Goal: Task Accomplishment & Management: Use online tool/utility

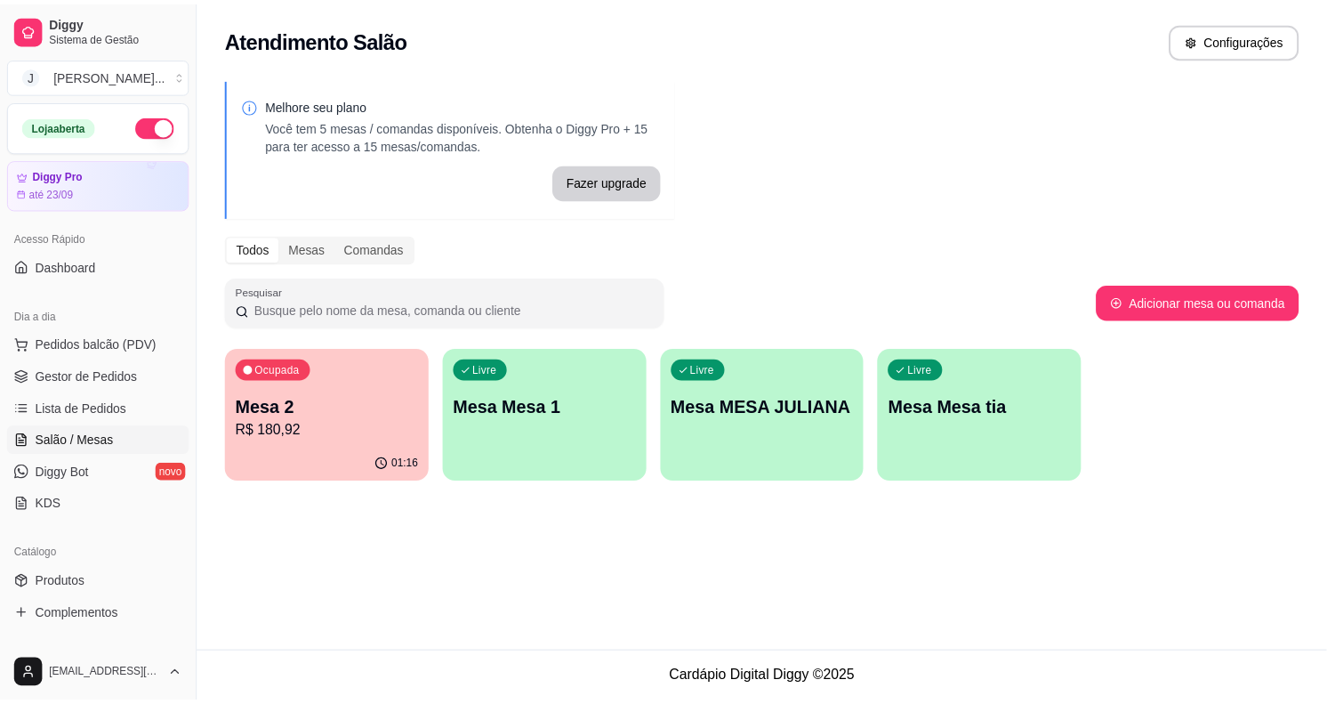
scroll to position [111, 0]
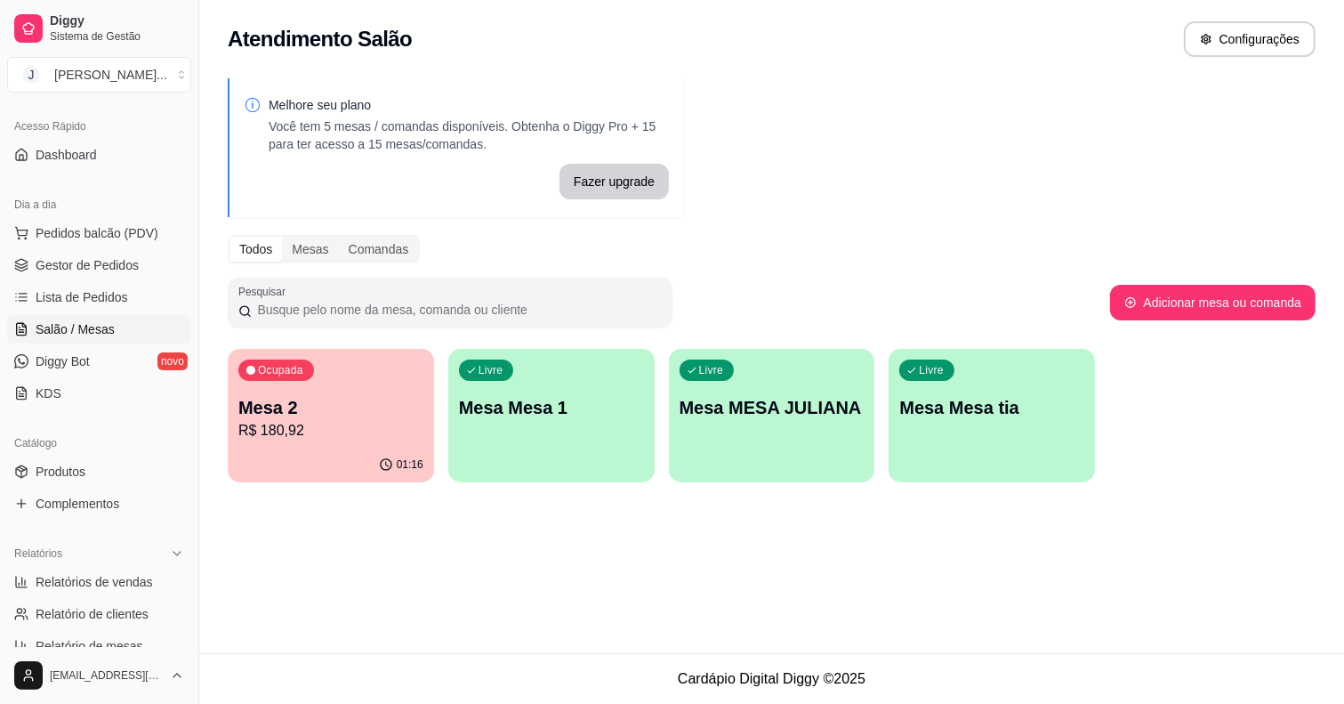
click at [360, 402] on p "Mesa 2" at bounding box center [330, 407] width 185 height 25
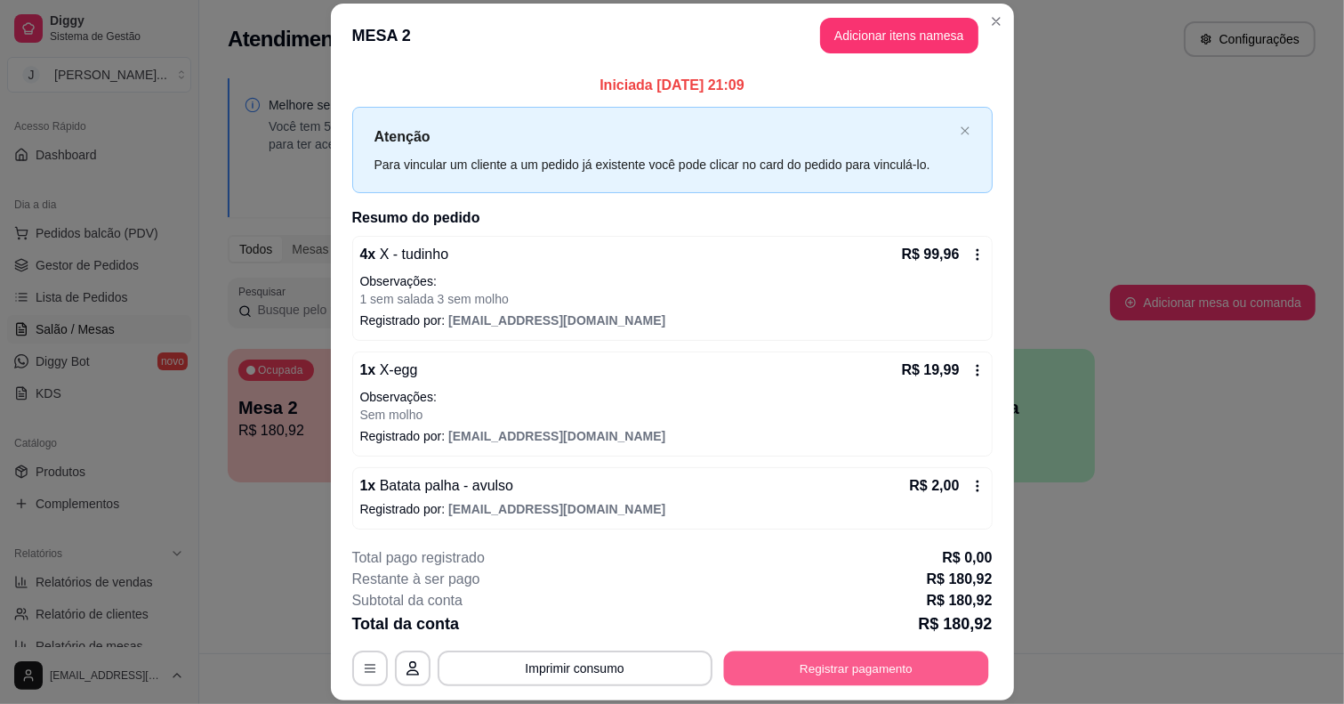
click at [855, 673] on button "Registrar pagamento" at bounding box center [855, 668] width 265 height 35
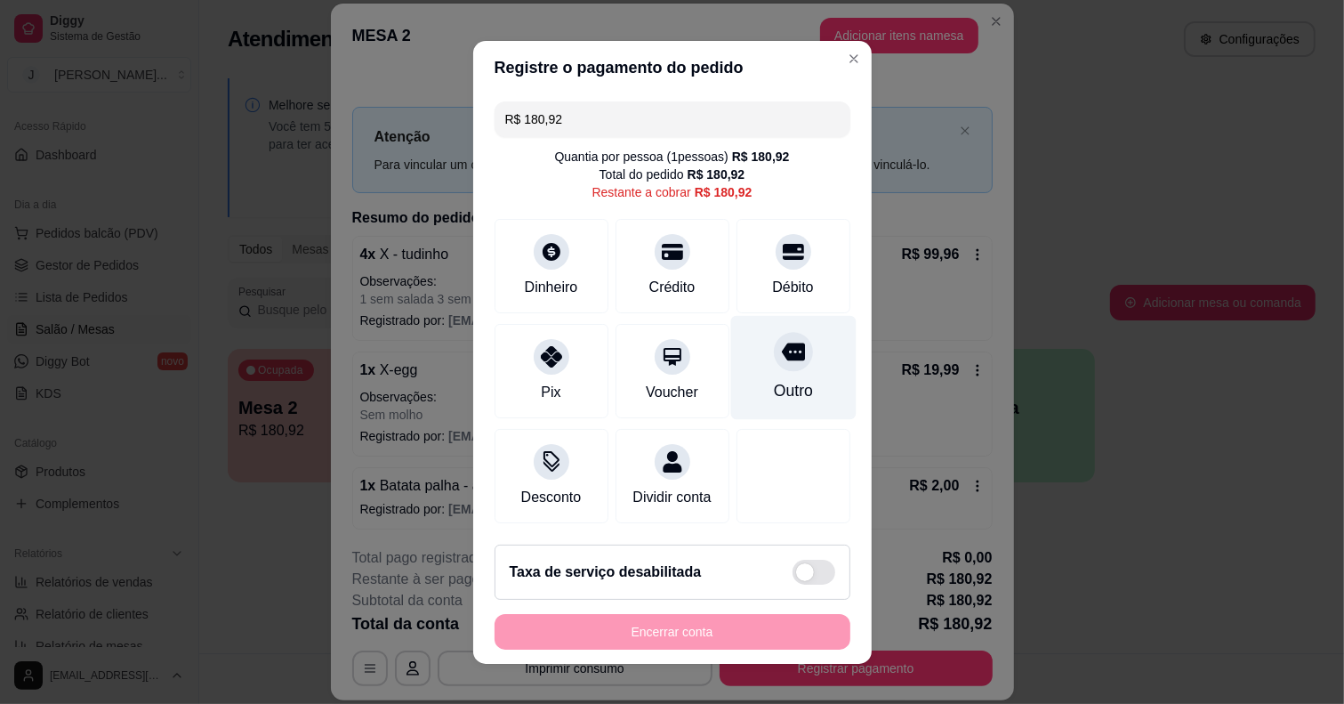
click at [773, 379] on div "Outro" at bounding box center [792, 390] width 39 height 23
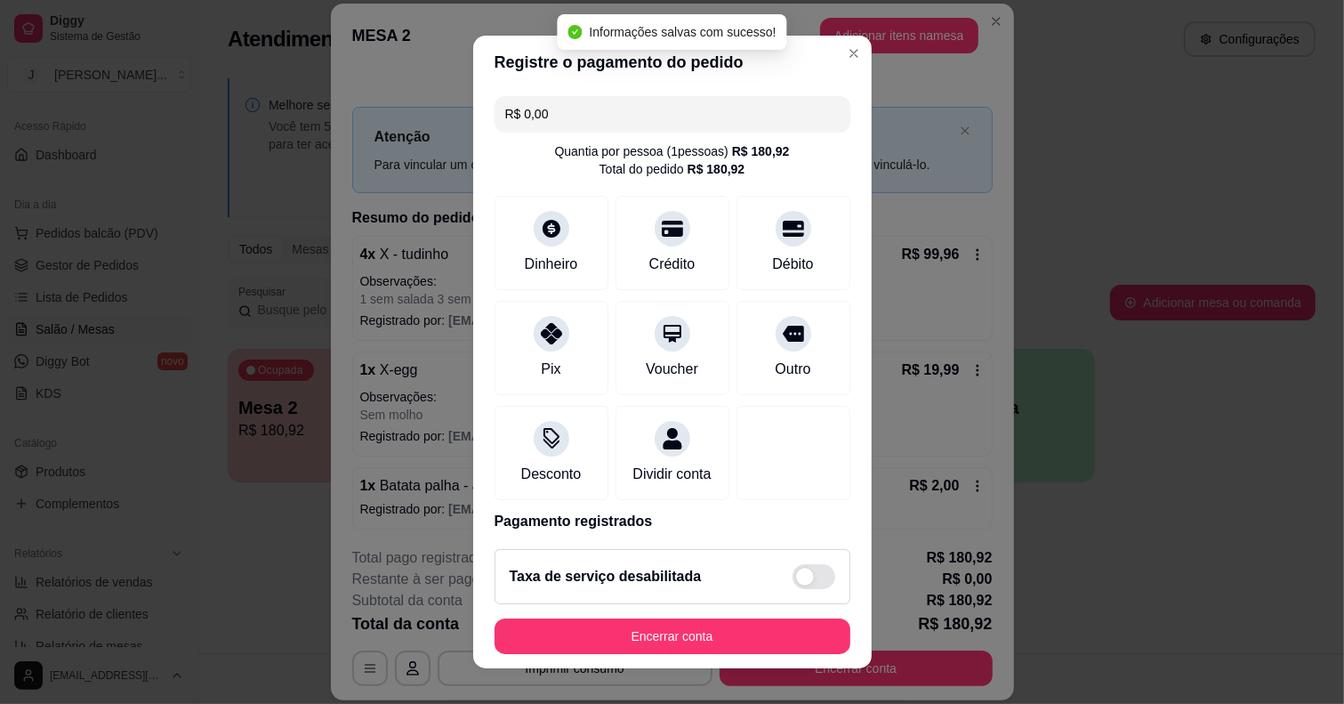
type input "R$ 0,00"
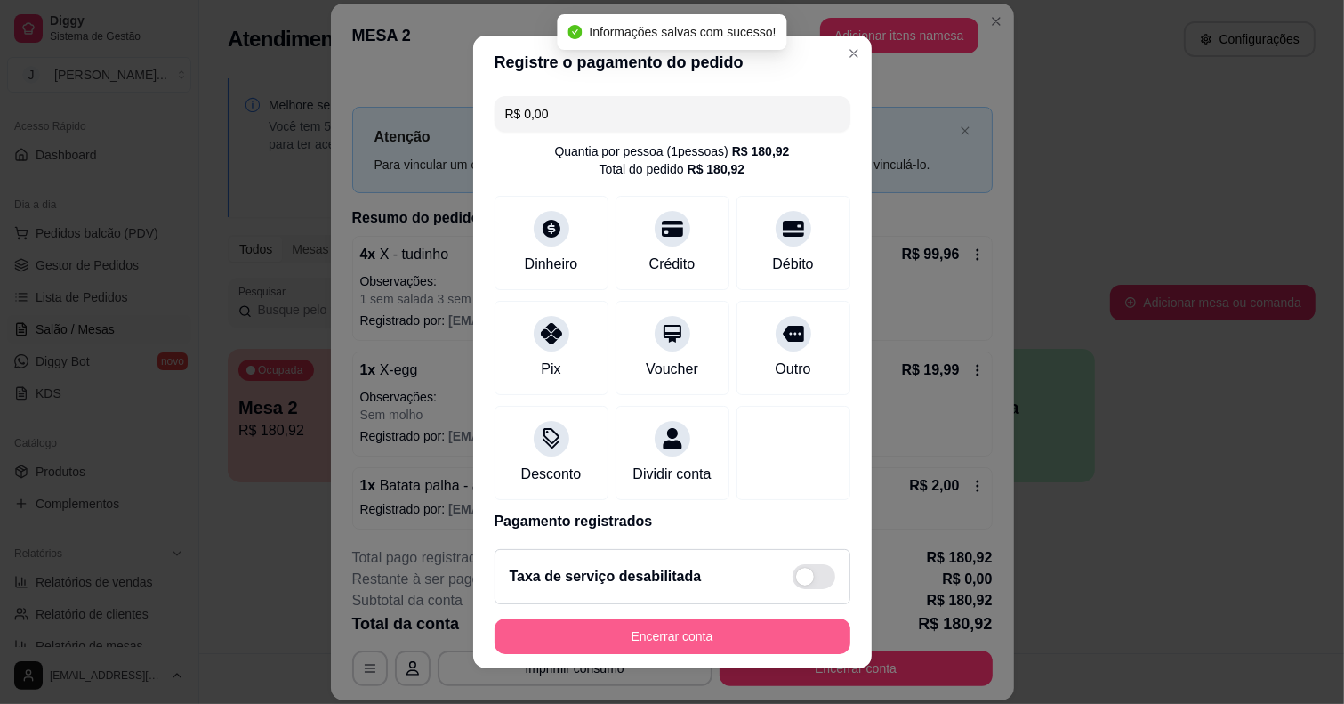
click at [741, 627] on button "Encerrar conta" at bounding box center [673, 636] width 356 height 36
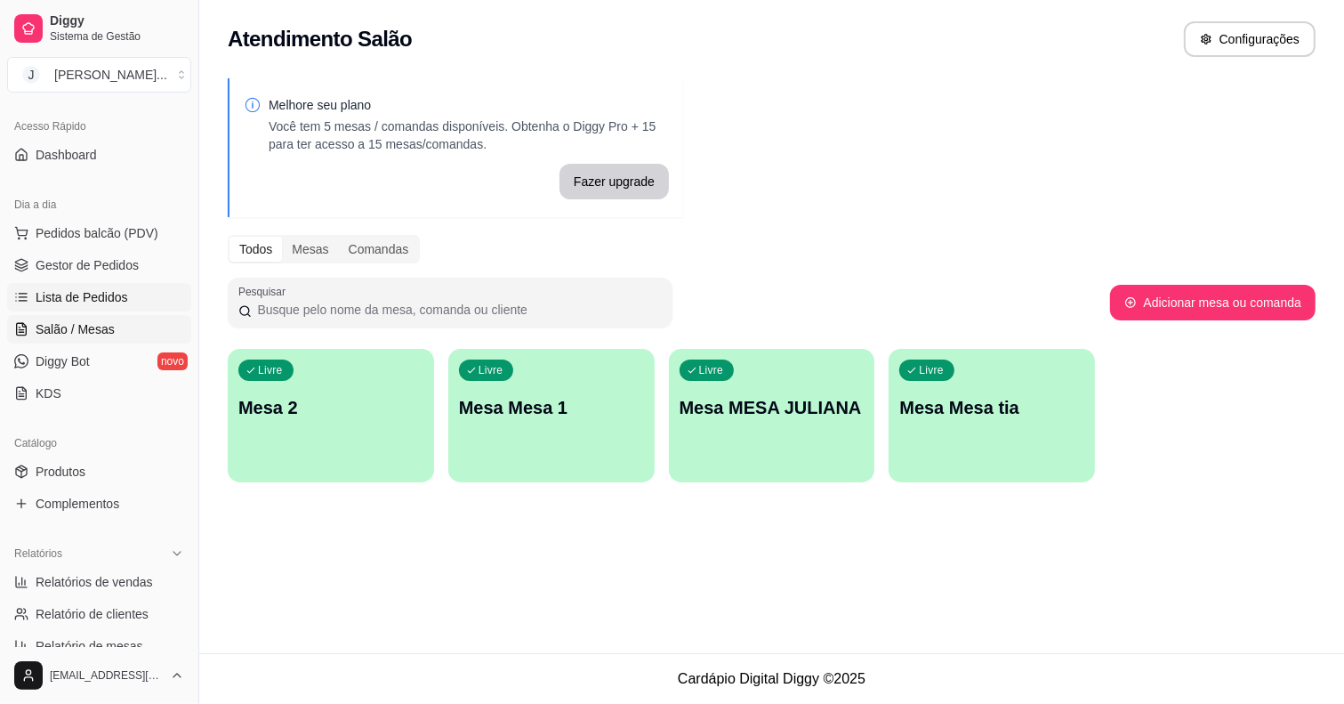
click at [64, 292] on span "Lista de Pedidos" at bounding box center [82, 297] width 93 height 18
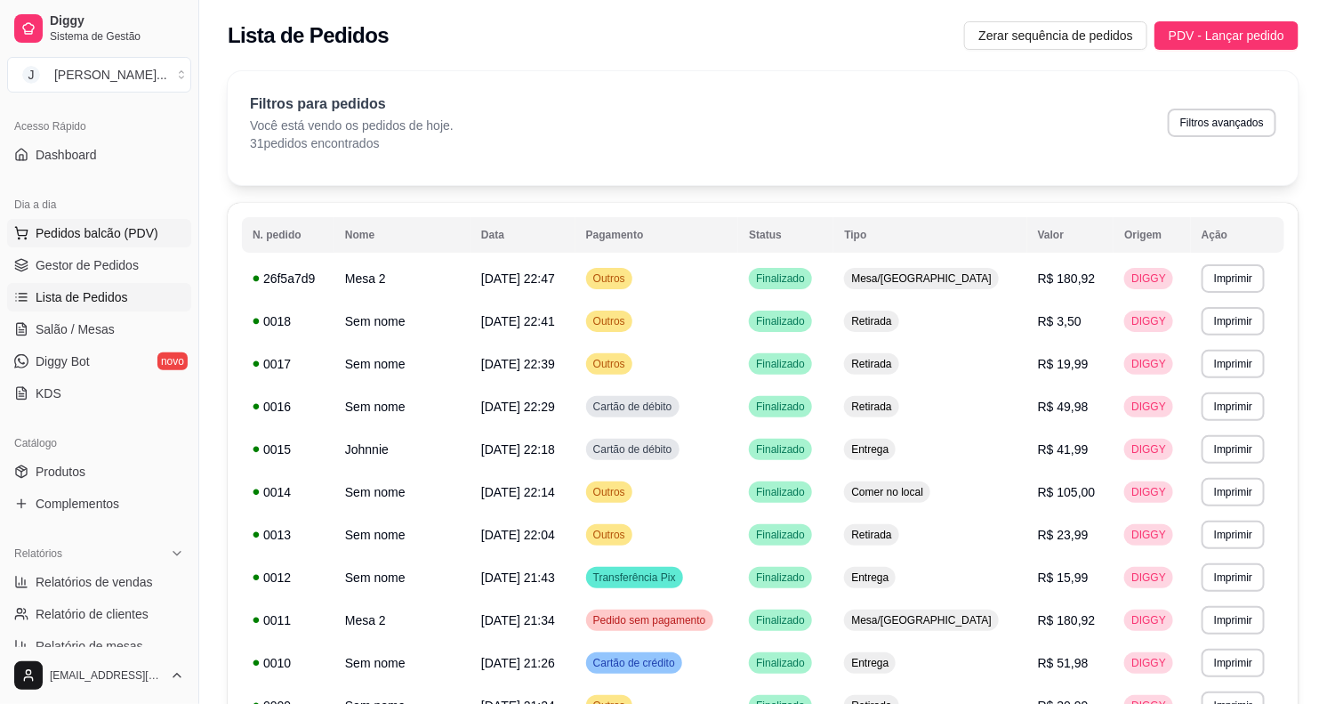
click at [95, 227] on span "Pedidos balcão (PDV)" at bounding box center [97, 233] width 123 height 18
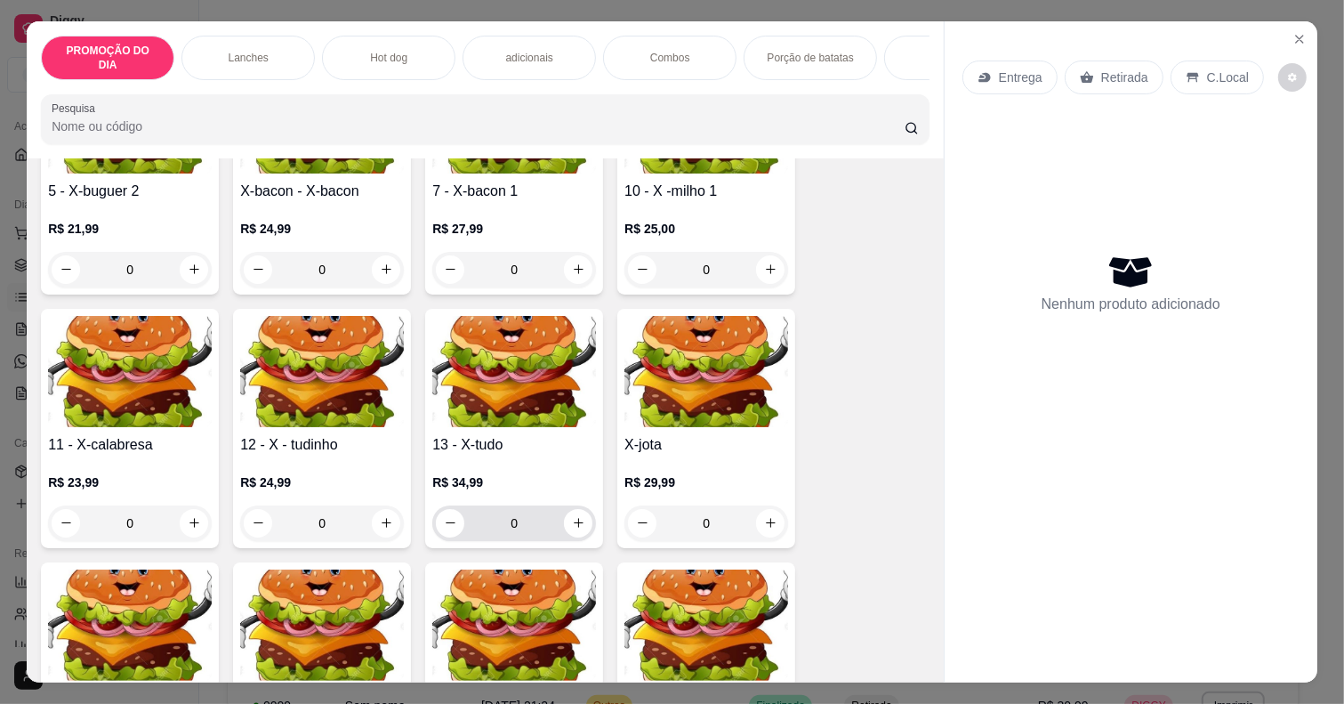
scroll to position [778, 0]
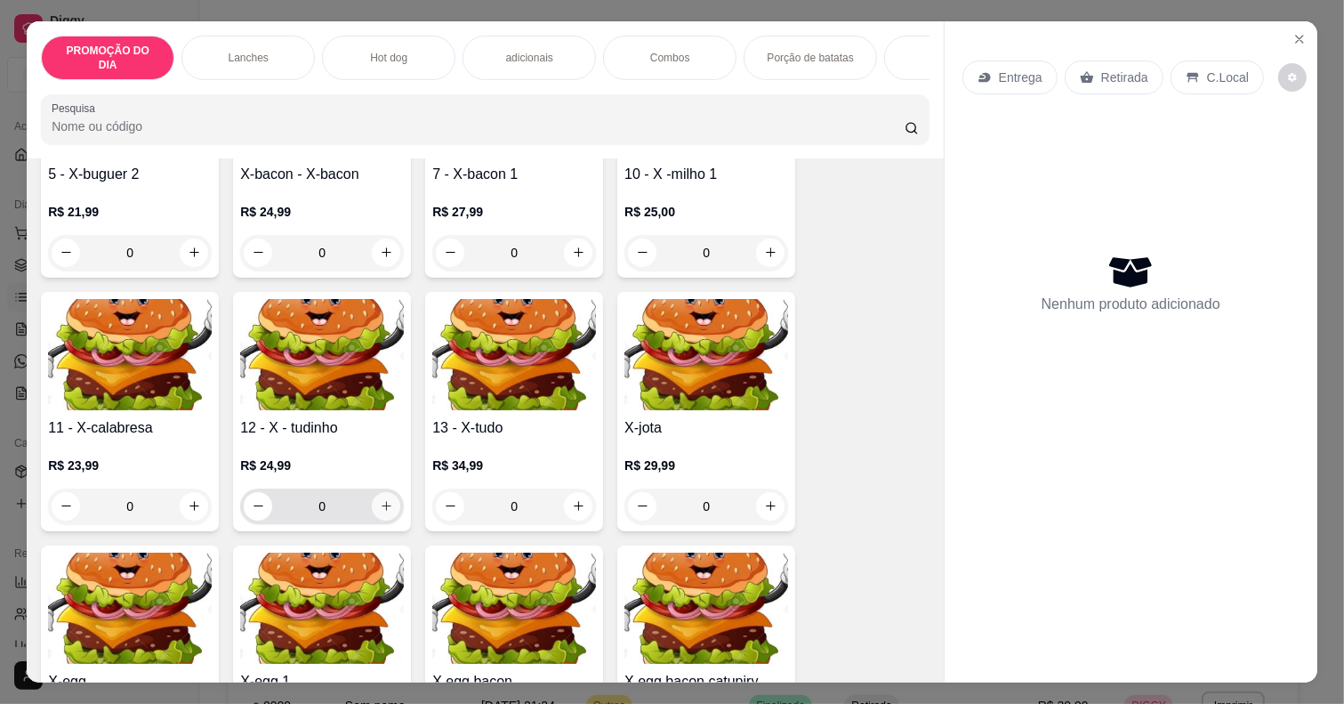
click at [380, 505] on icon "increase-product-quantity" at bounding box center [386, 505] width 13 height 13
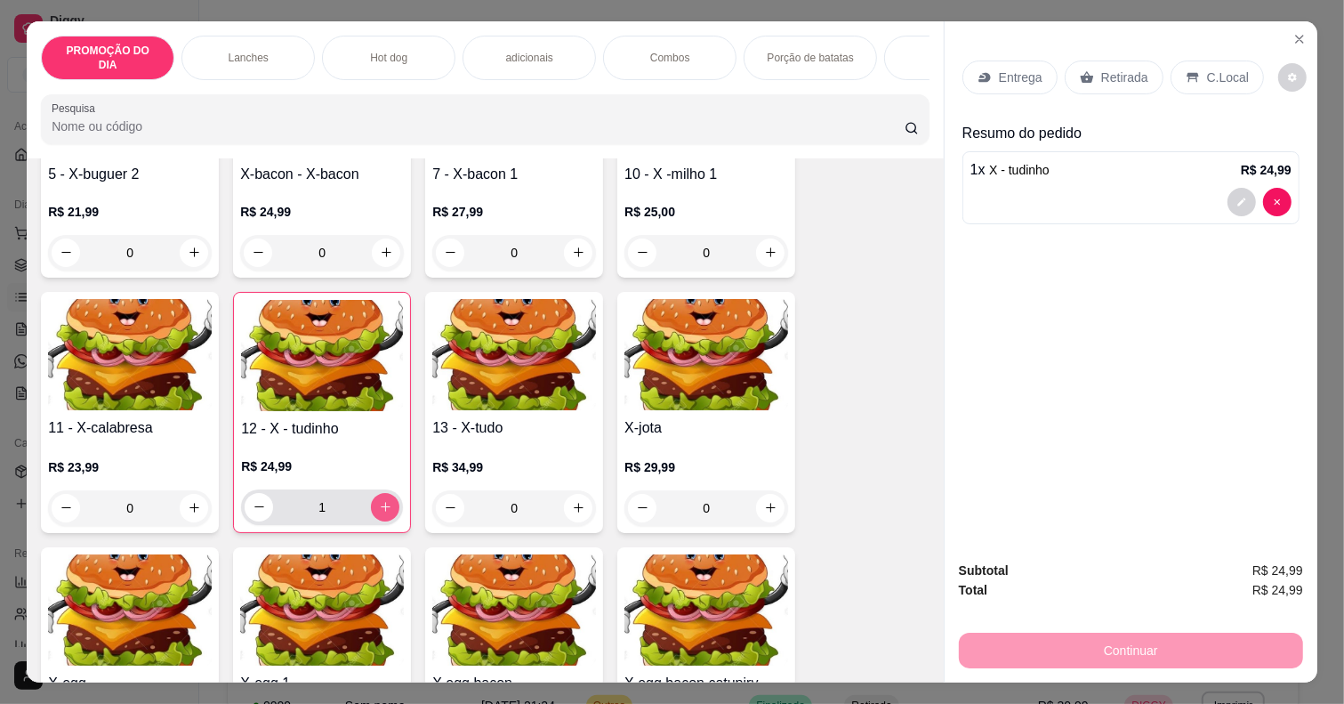
type input "1"
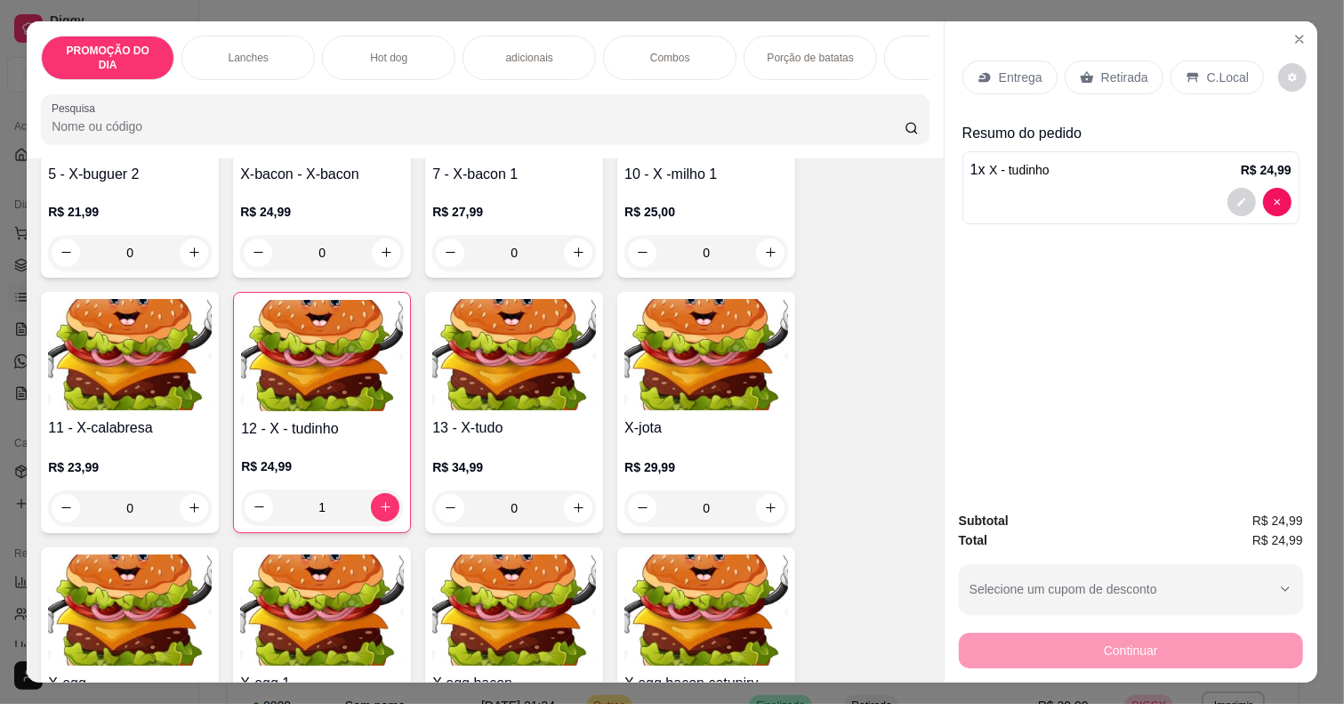
click at [1143, 64] on div "Retirada" at bounding box center [1114, 77] width 99 height 34
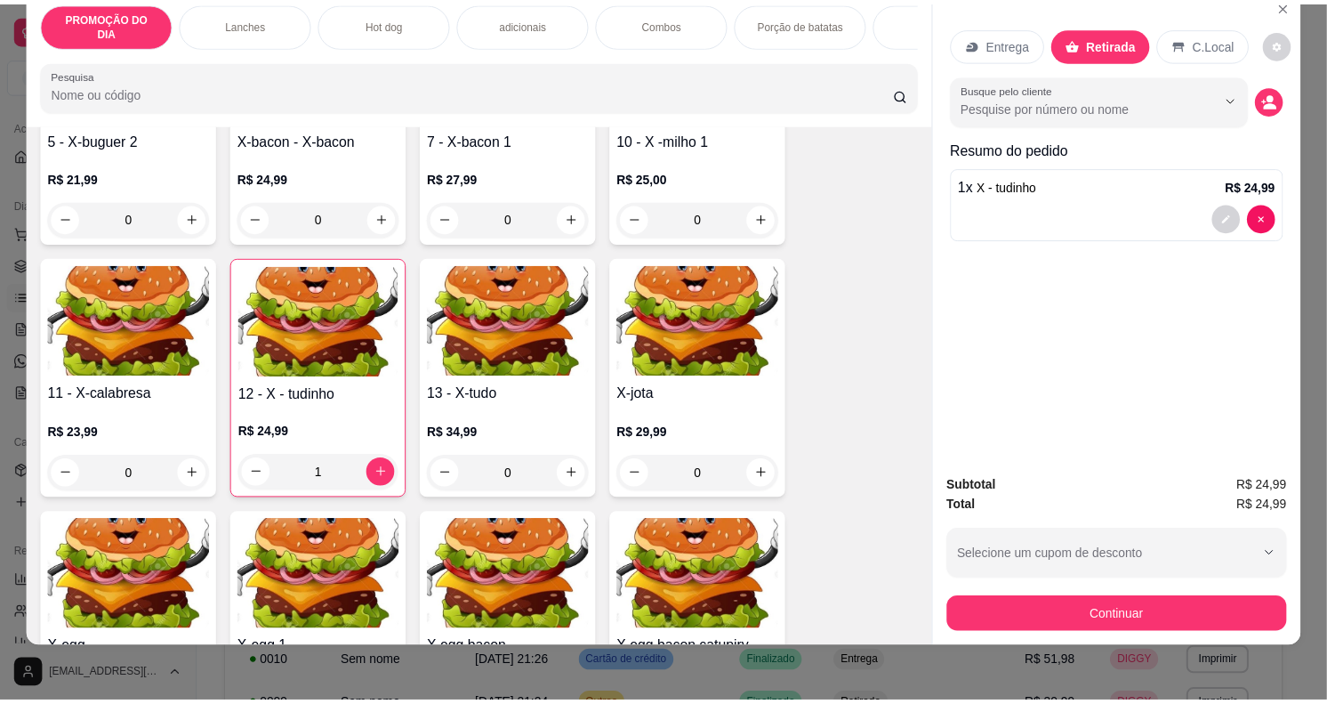
scroll to position [44, 0]
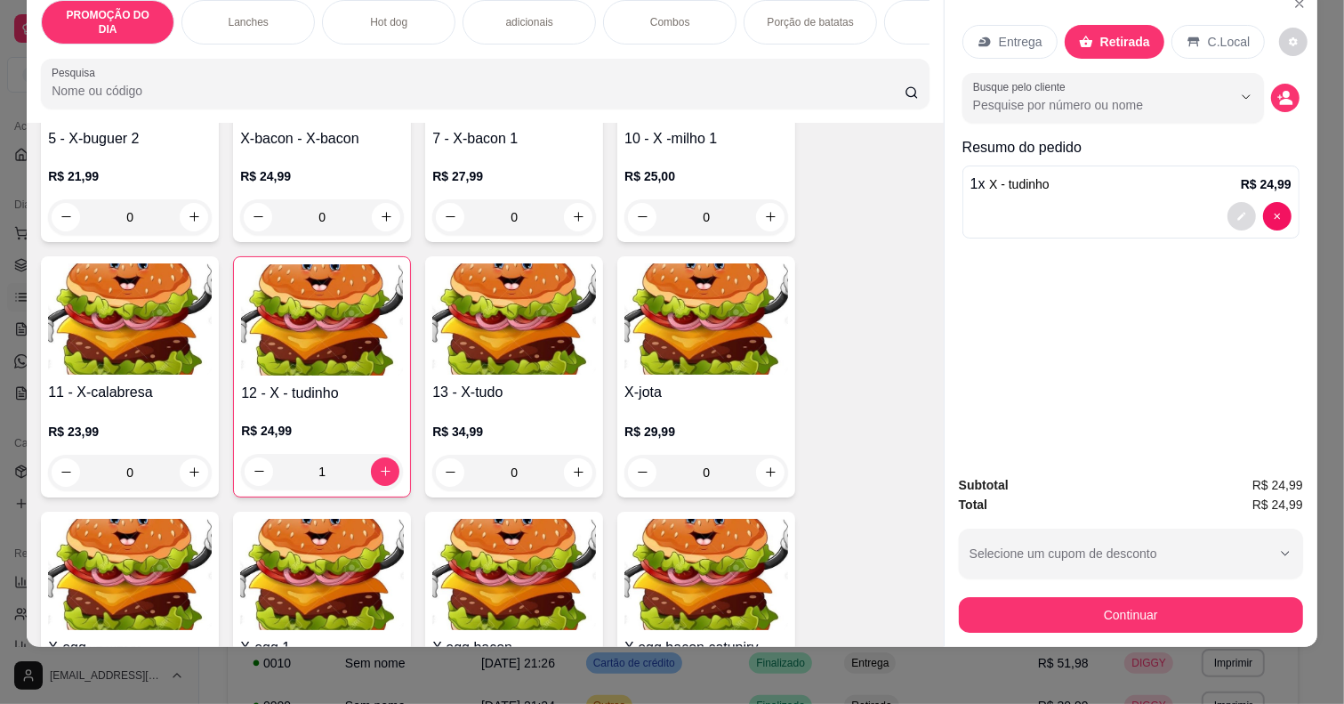
click at [1238, 212] on icon "decrease-product-quantity" at bounding box center [1242, 216] width 8 height 8
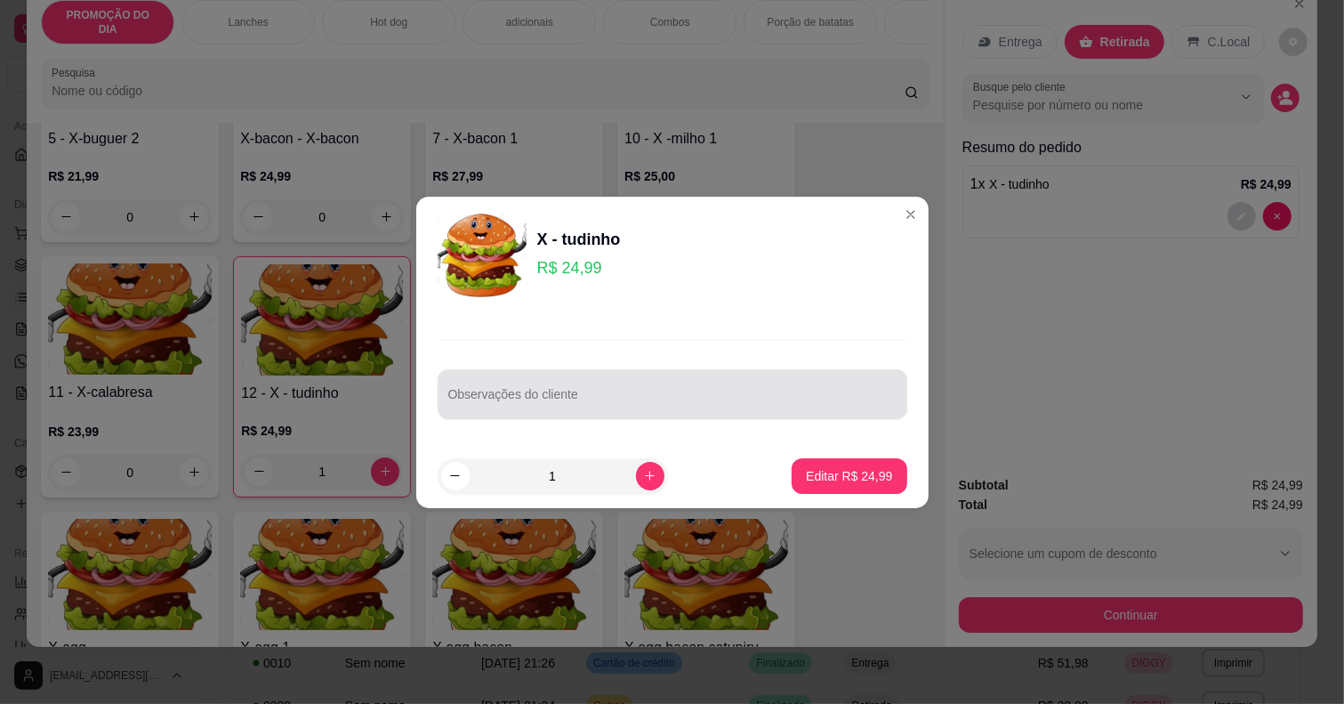
click at [682, 387] on div at bounding box center [672, 394] width 448 height 36
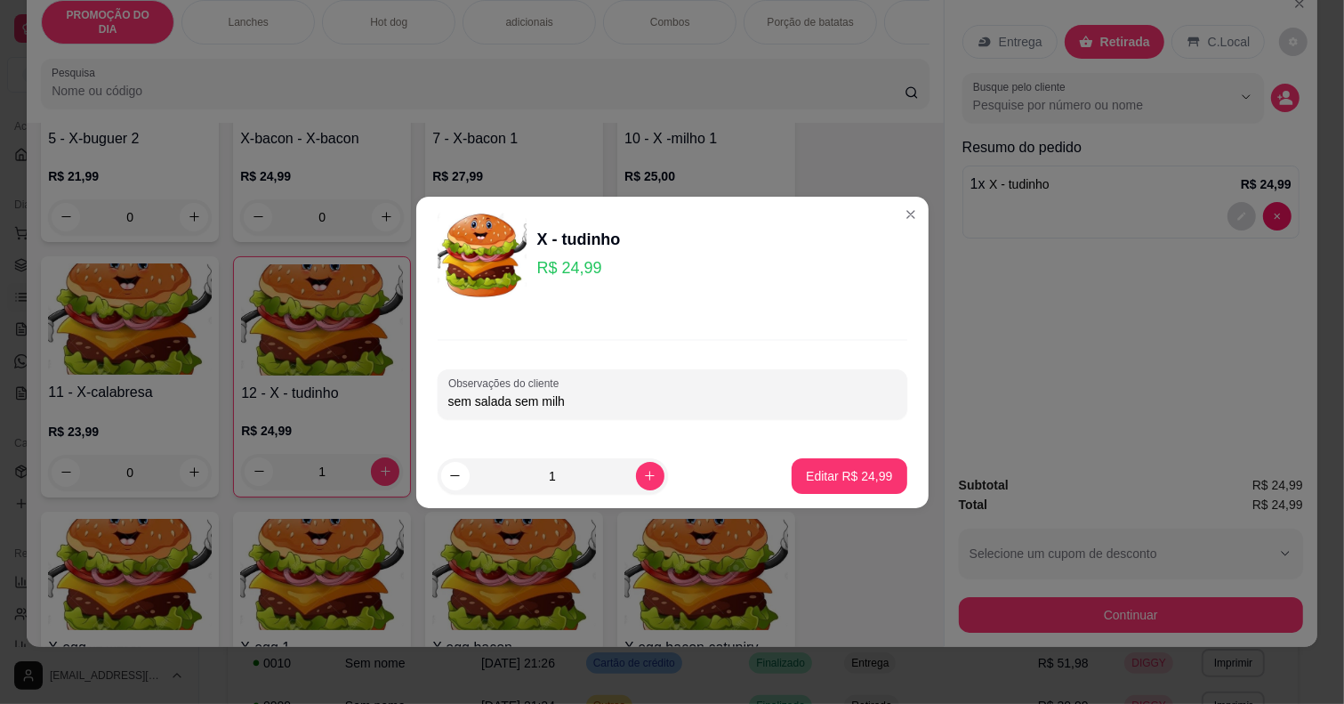
type input "sem salada sem milho"
click at [846, 473] on p "Editar R$ 24,99" at bounding box center [849, 476] width 86 height 18
type input "0"
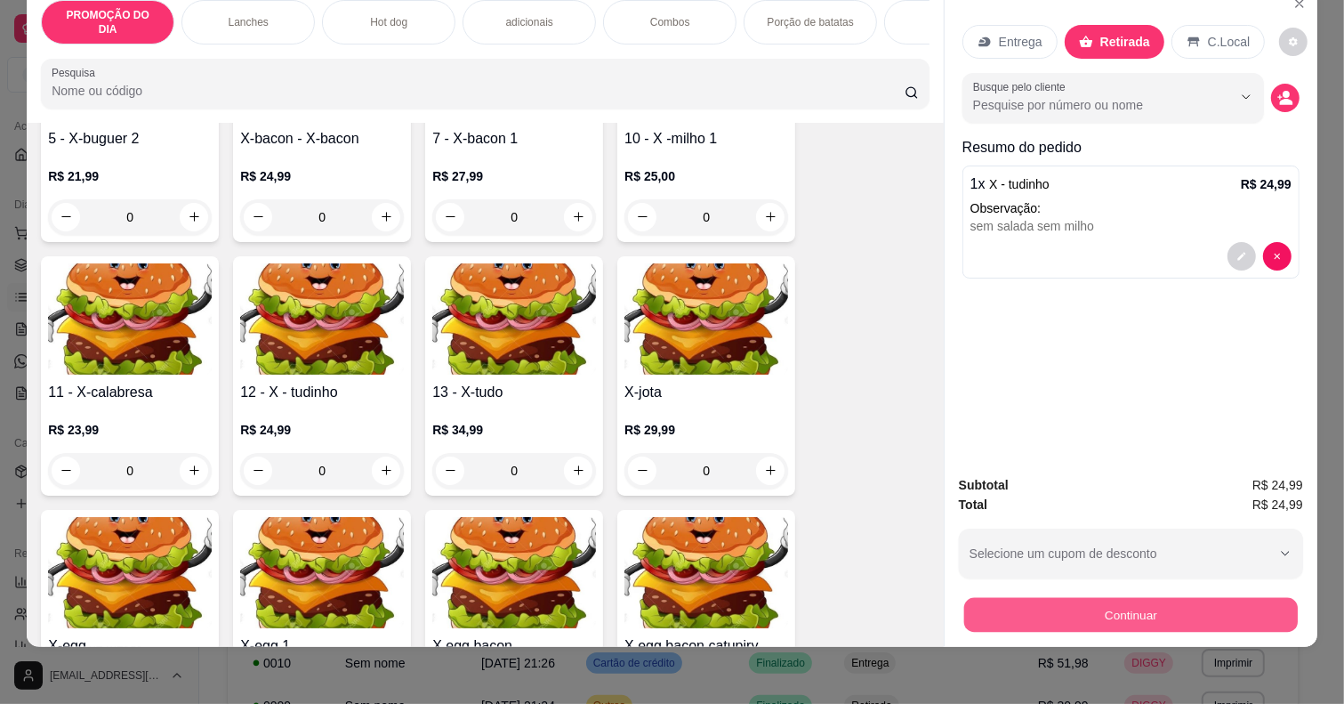
click at [1012, 598] on button "Continuar" at bounding box center [1131, 615] width 334 height 35
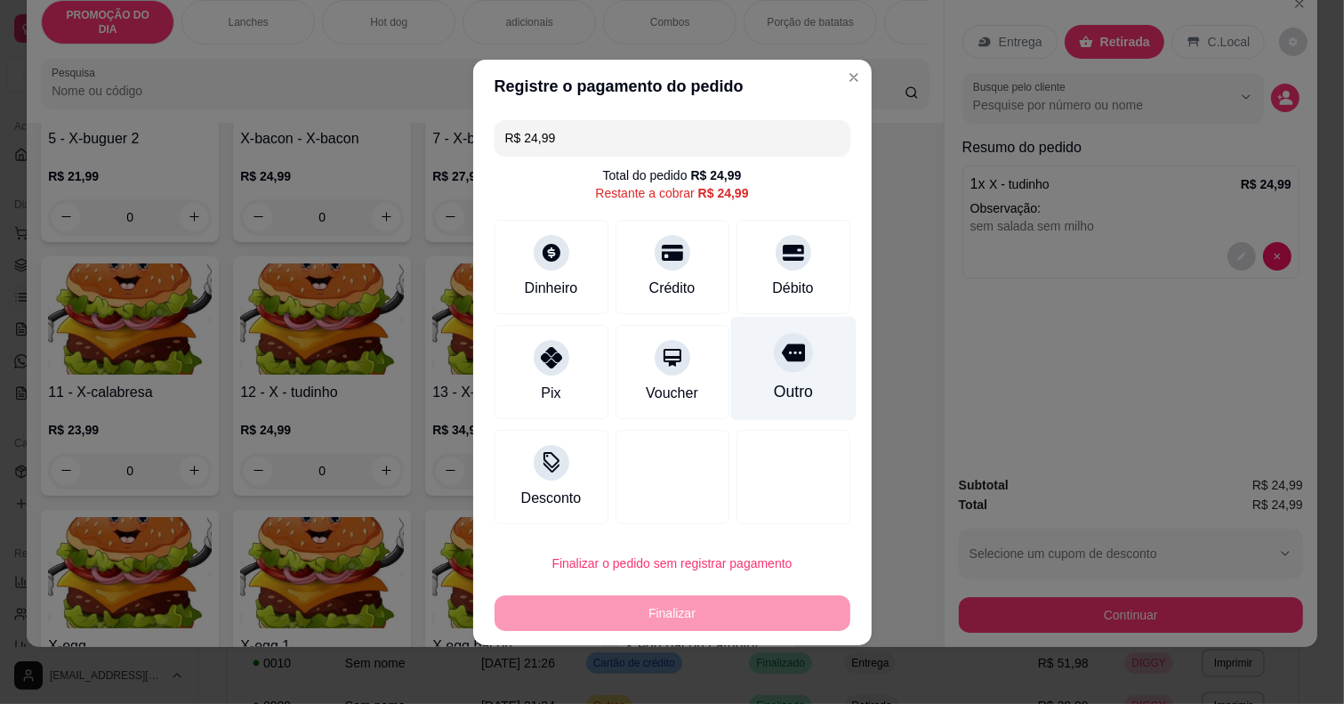
click at [810, 360] on div "Outro" at bounding box center [792, 368] width 125 height 104
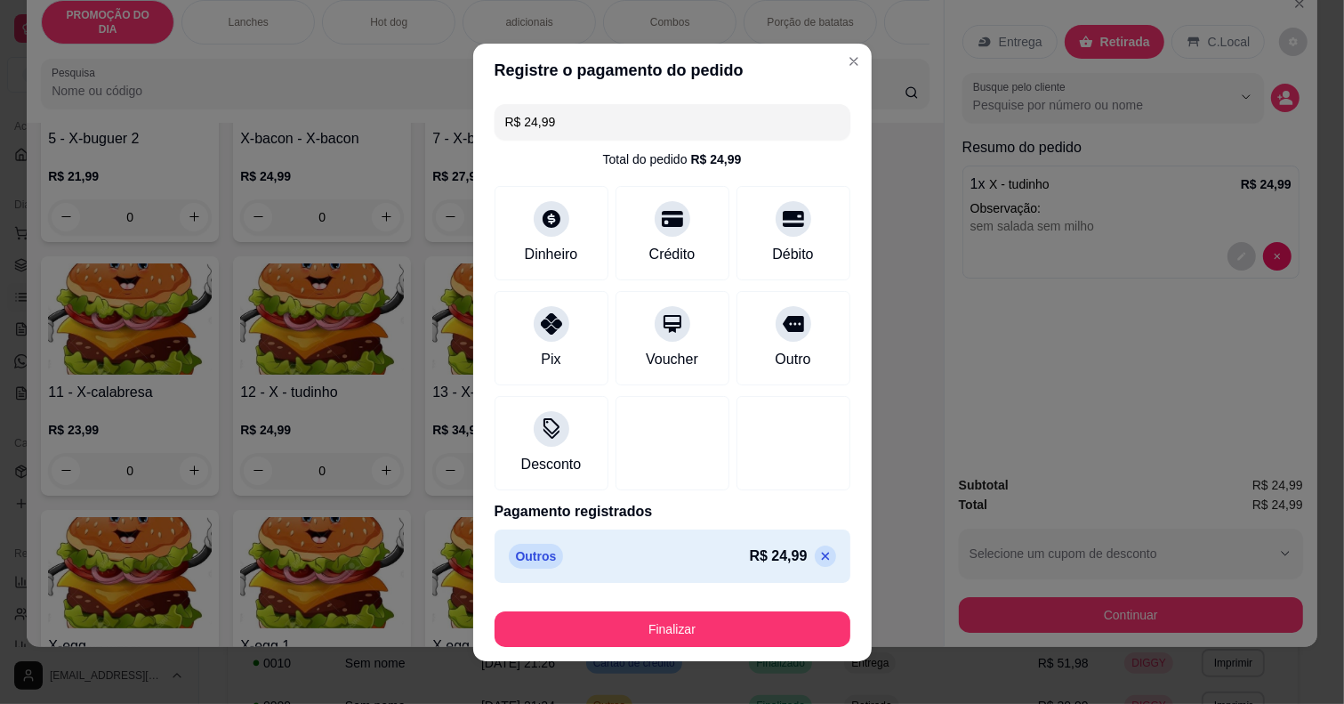
type input "R$ 0,00"
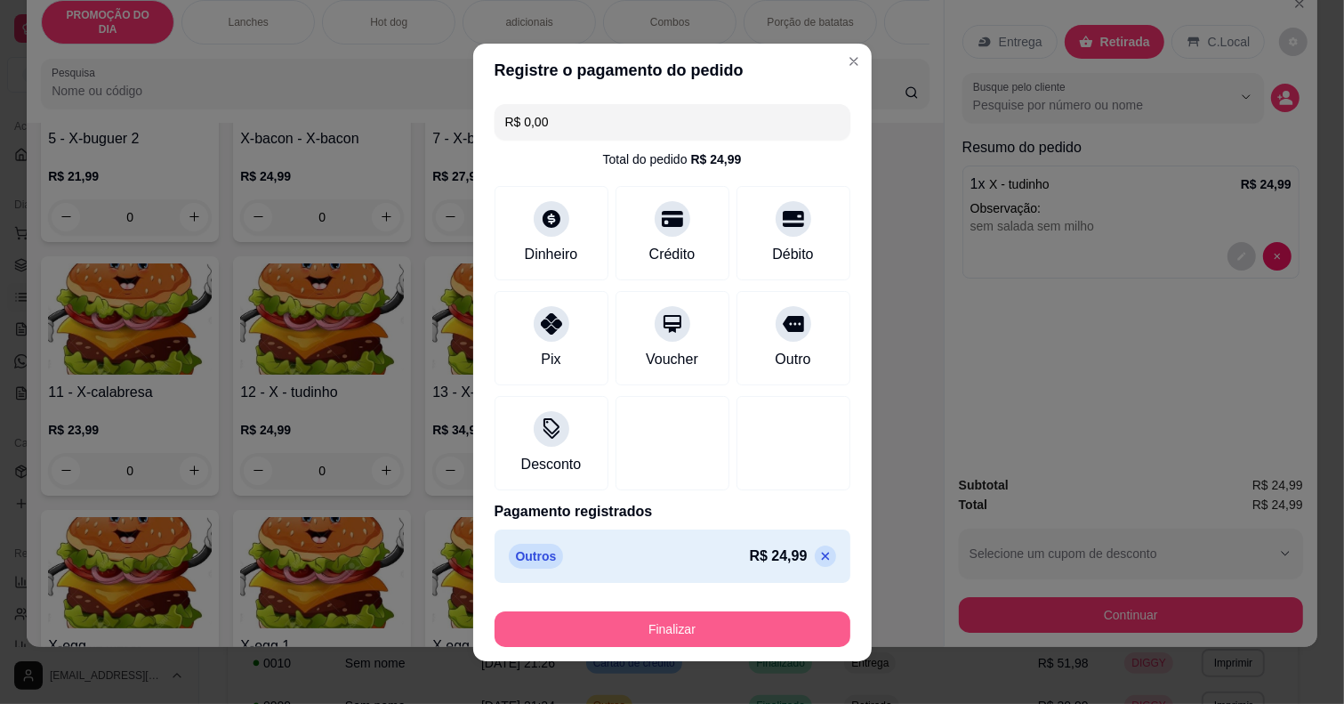
click at [707, 618] on button "Finalizar" at bounding box center [673, 629] width 356 height 36
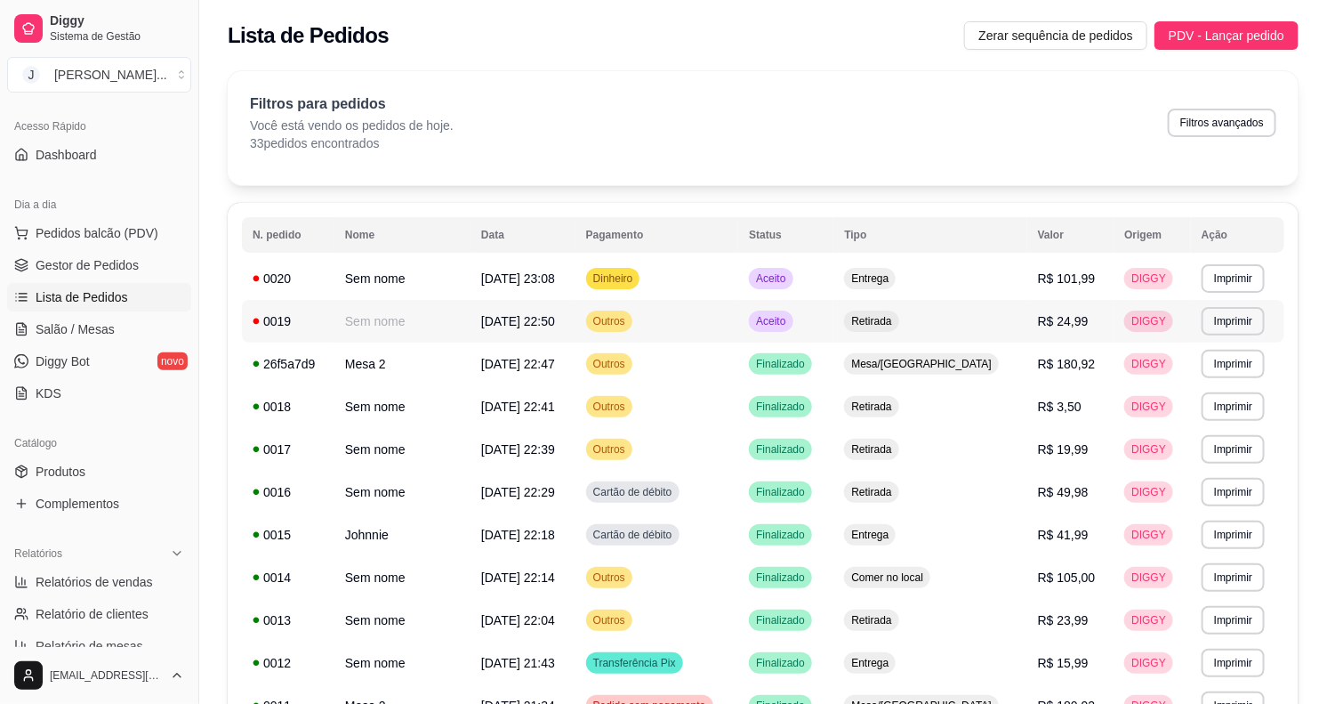
click at [834, 319] on td "Aceito" at bounding box center [785, 321] width 95 height 43
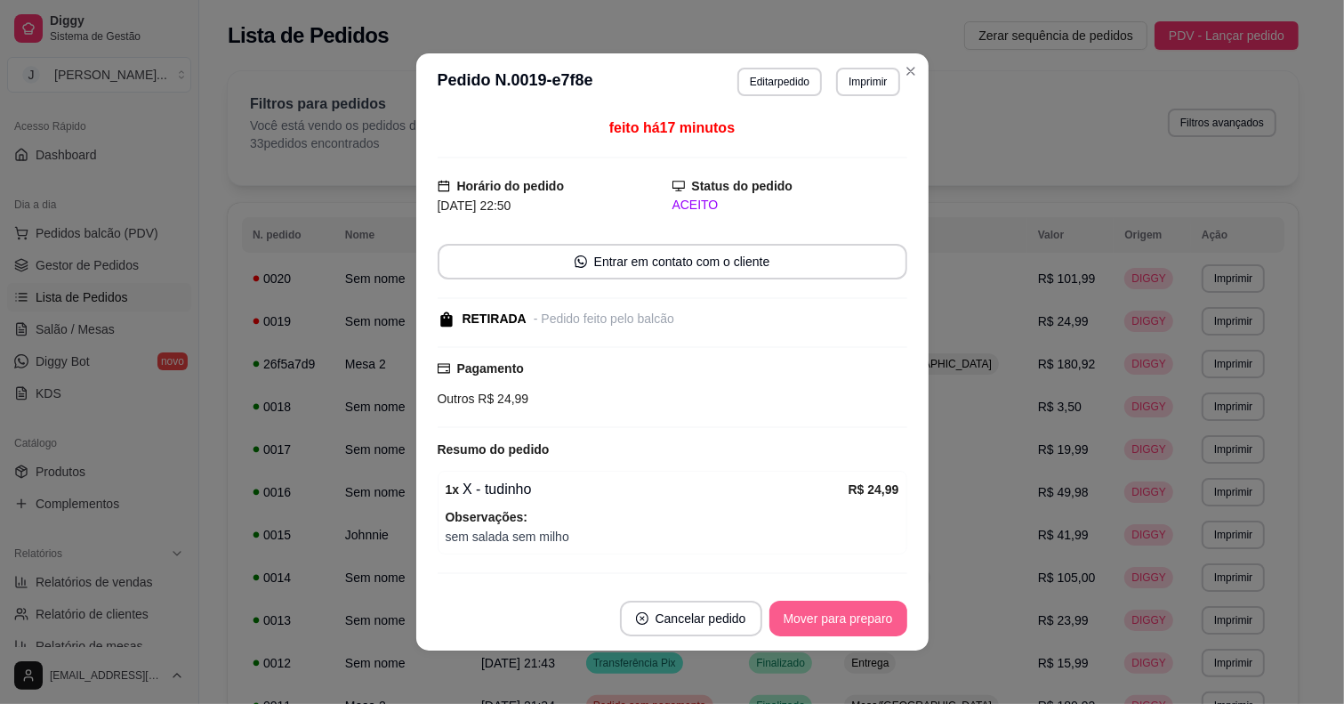
click at [855, 605] on button "Mover para preparo" at bounding box center [839, 619] width 138 height 36
click at [854, 615] on button "Mover para preparo" at bounding box center [839, 619] width 138 height 36
click at [852, 619] on button "Mover para retirada disponível" at bounding box center [808, 619] width 197 height 36
click at [852, 619] on button "Mover para finalizado" at bounding box center [834, 619] width 148 height 36
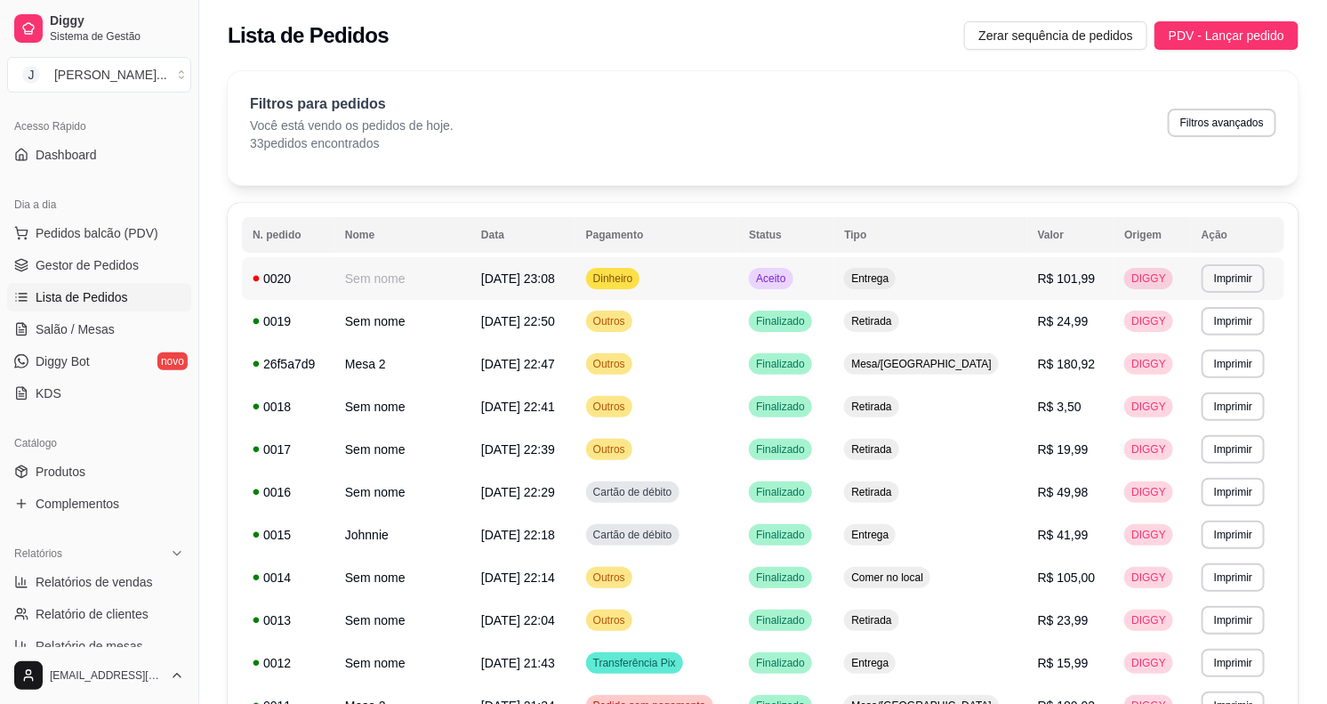
click at [701, 274] on td "Dinheiro" at bounding box center [658, 278] width 164 height 43
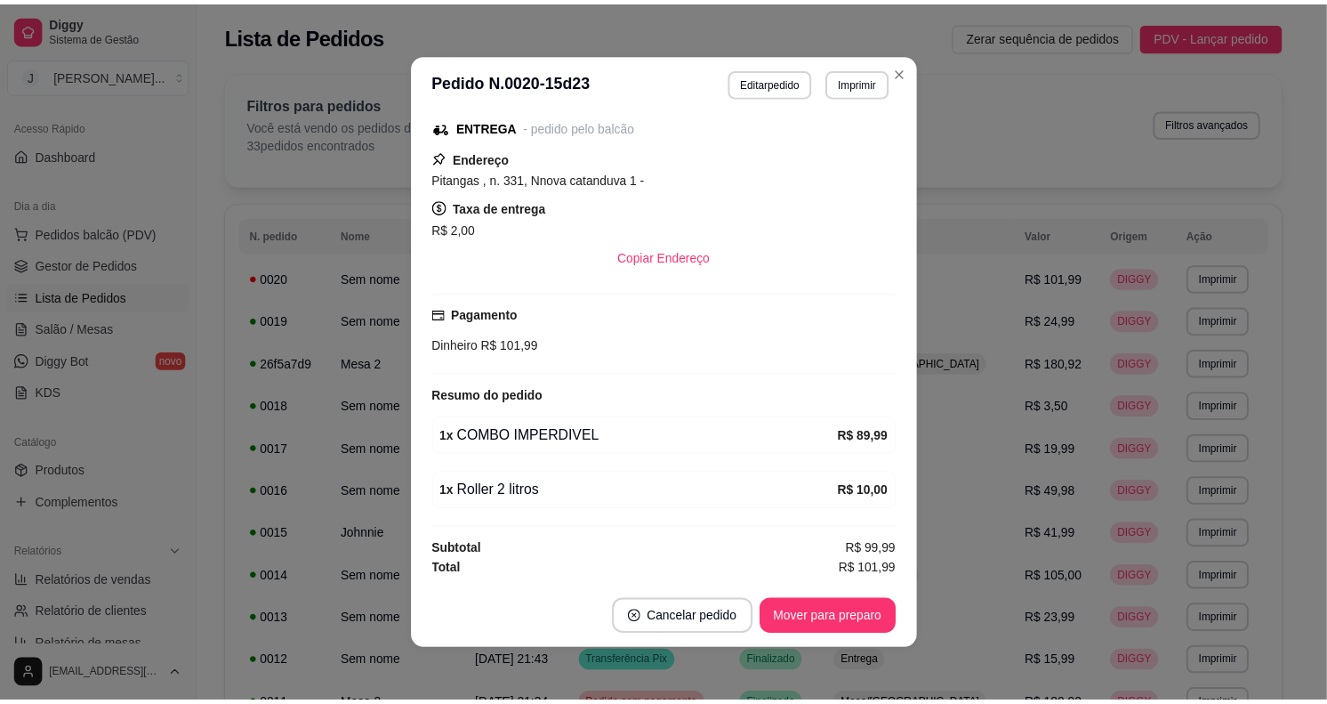
scroll to position [3, 0]
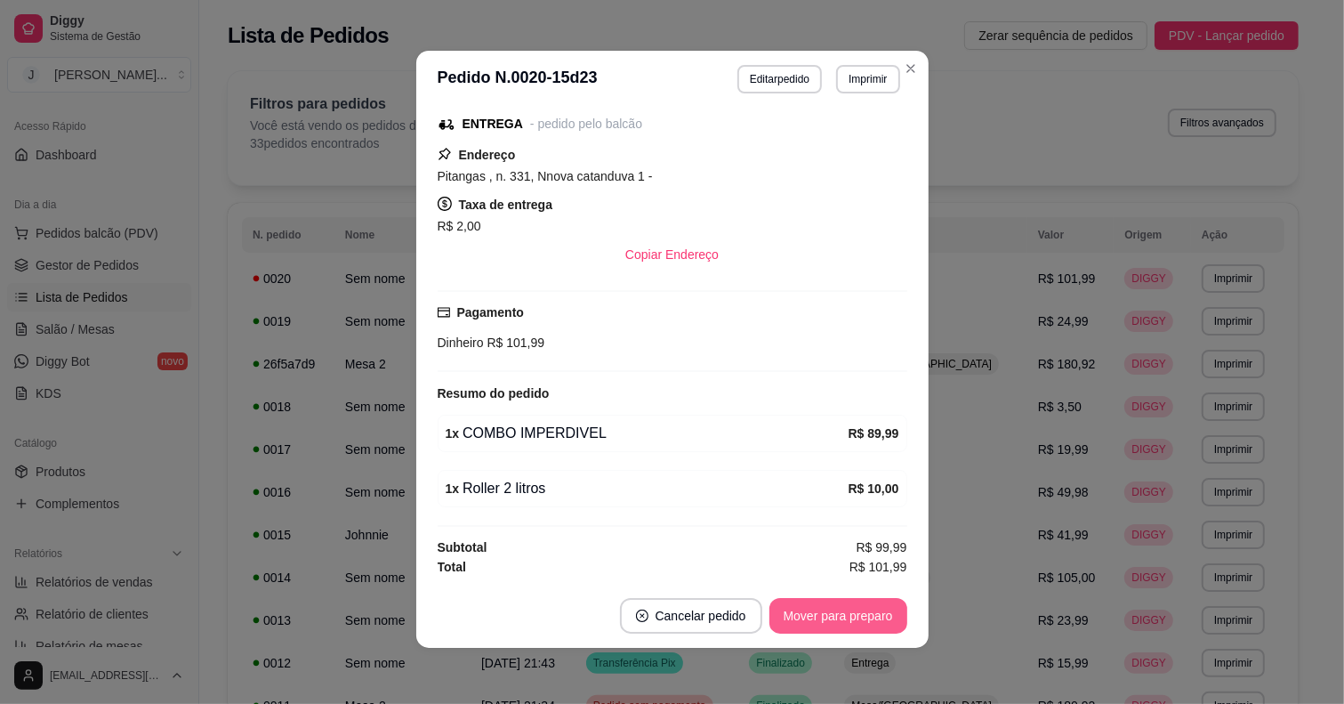
click at [810, 603] on button "Mover para preparo" at bounding box center [839, 616] width 138 height 36
click at [814, 614] on button "Mover para preparo" at bounding box center [837, 616] width 133 height 35
click at [834, 612] on button "Mover para entrega" at bounding box center [838, 616] width 137 height 36
click at [851, 621] on button "Mover para finalizado" at bounding box center [834, 616] width 148 height 36
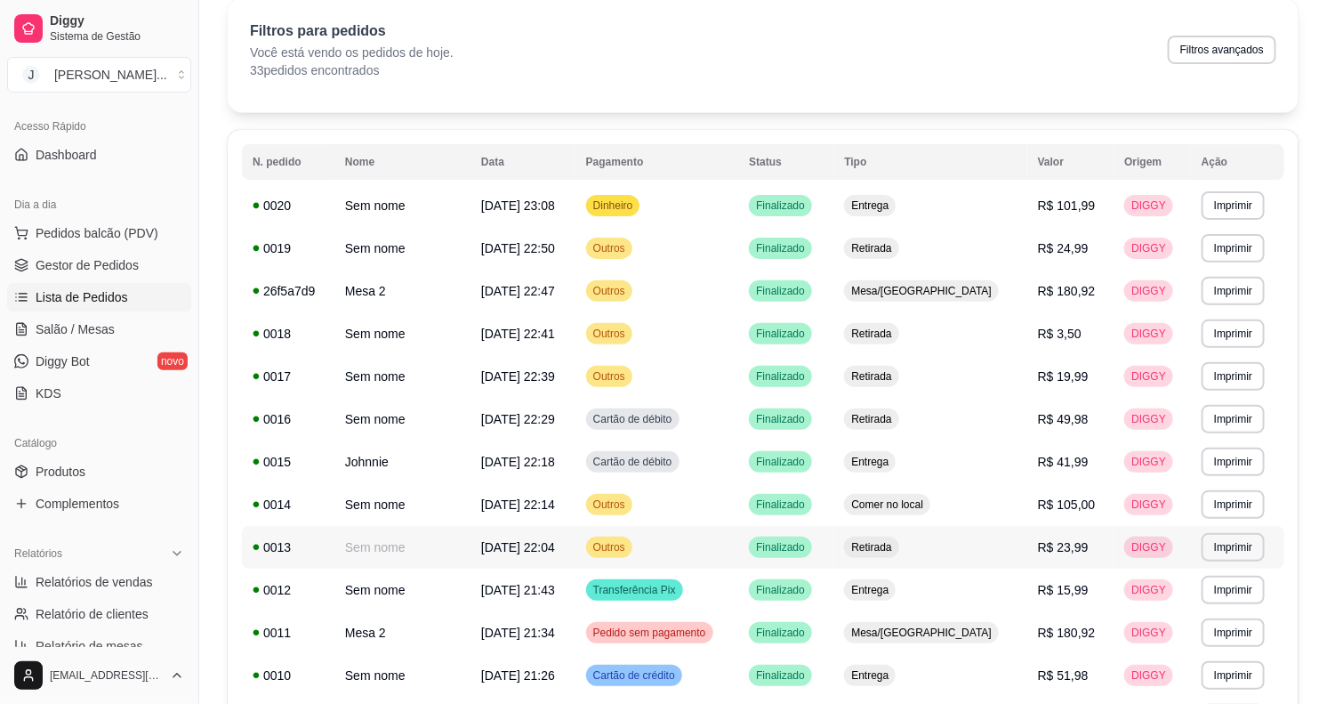
scroll to position [0, 0]
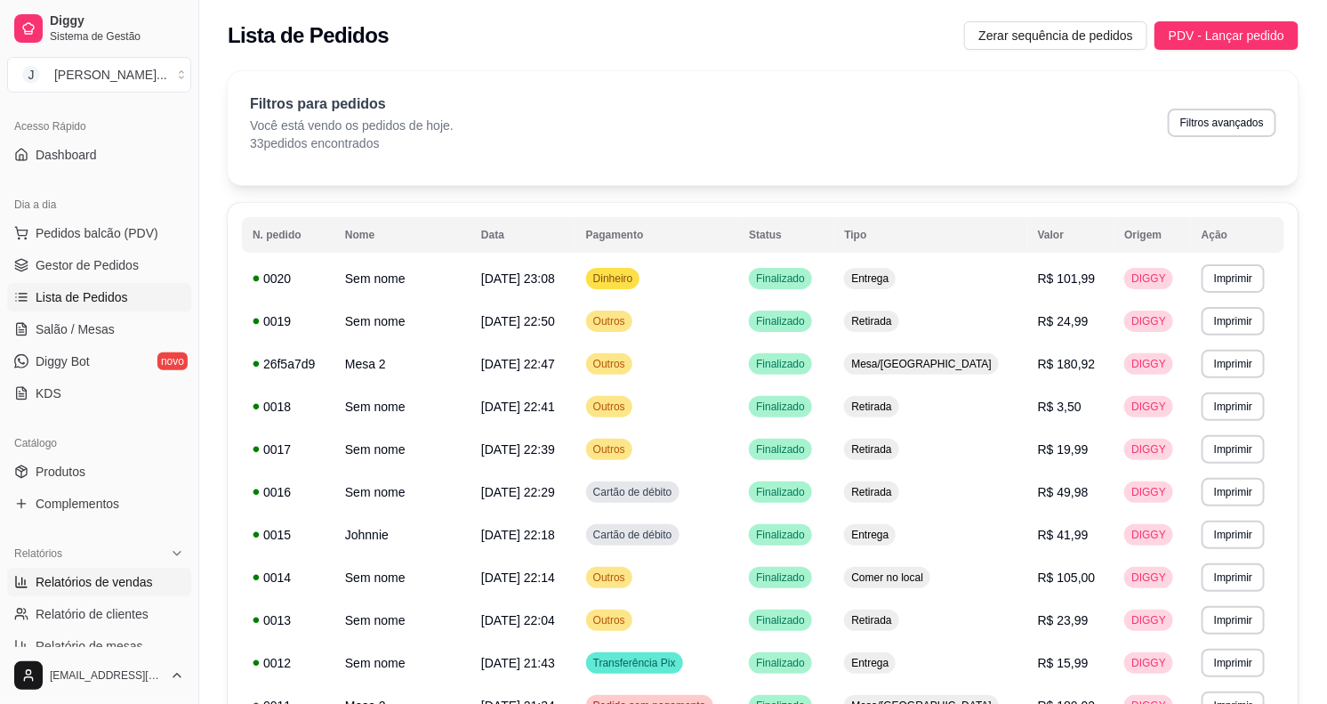
click at [114, 587] on span "Relatórios de vendas" at bounding box center [94, 582] width 117 height 18
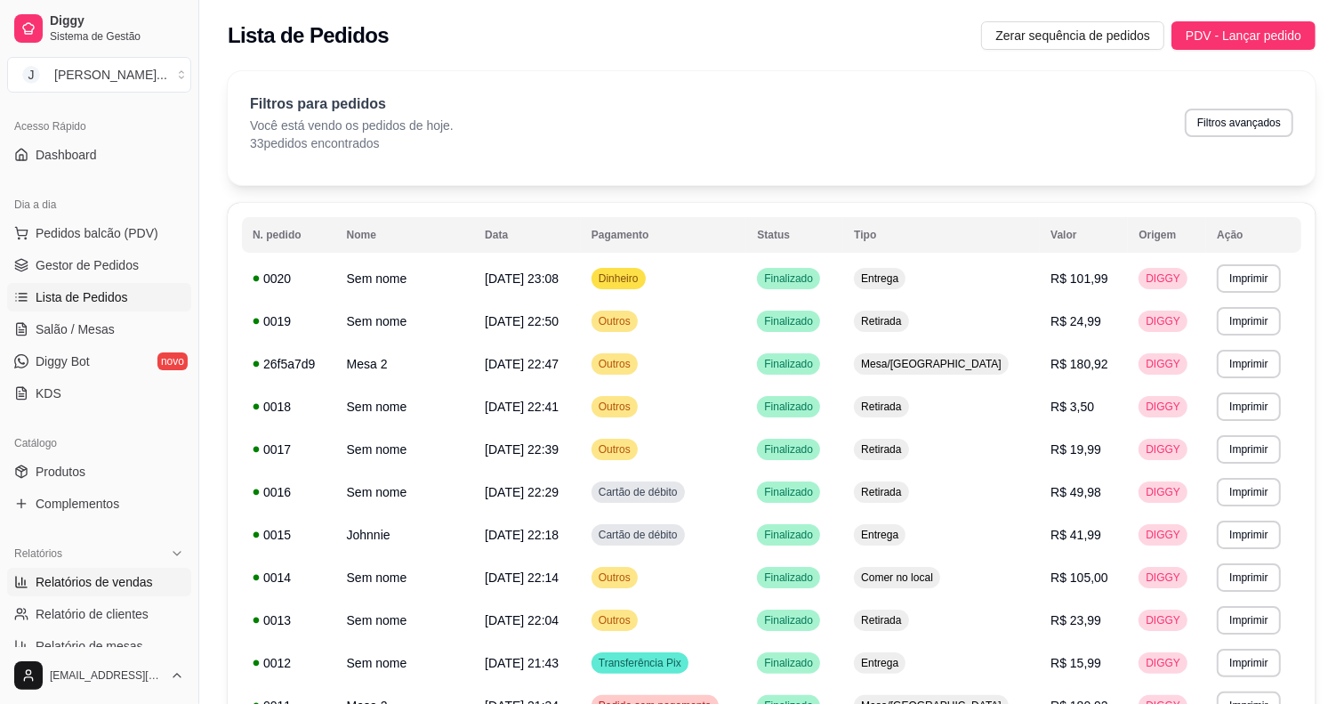
select select "ALL"
select select "0"
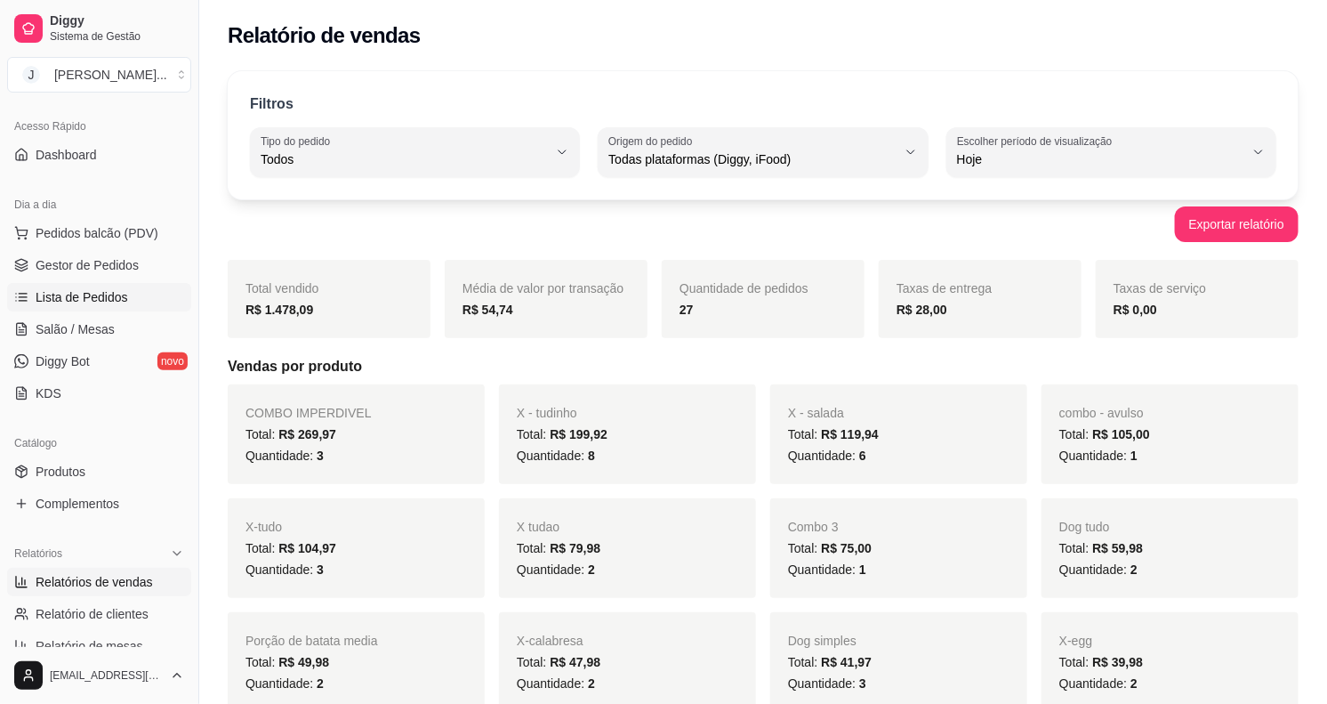
click at [60, 299] on span "Lista de Pedidos" at bounding box center [82, 297] width 93 height 18
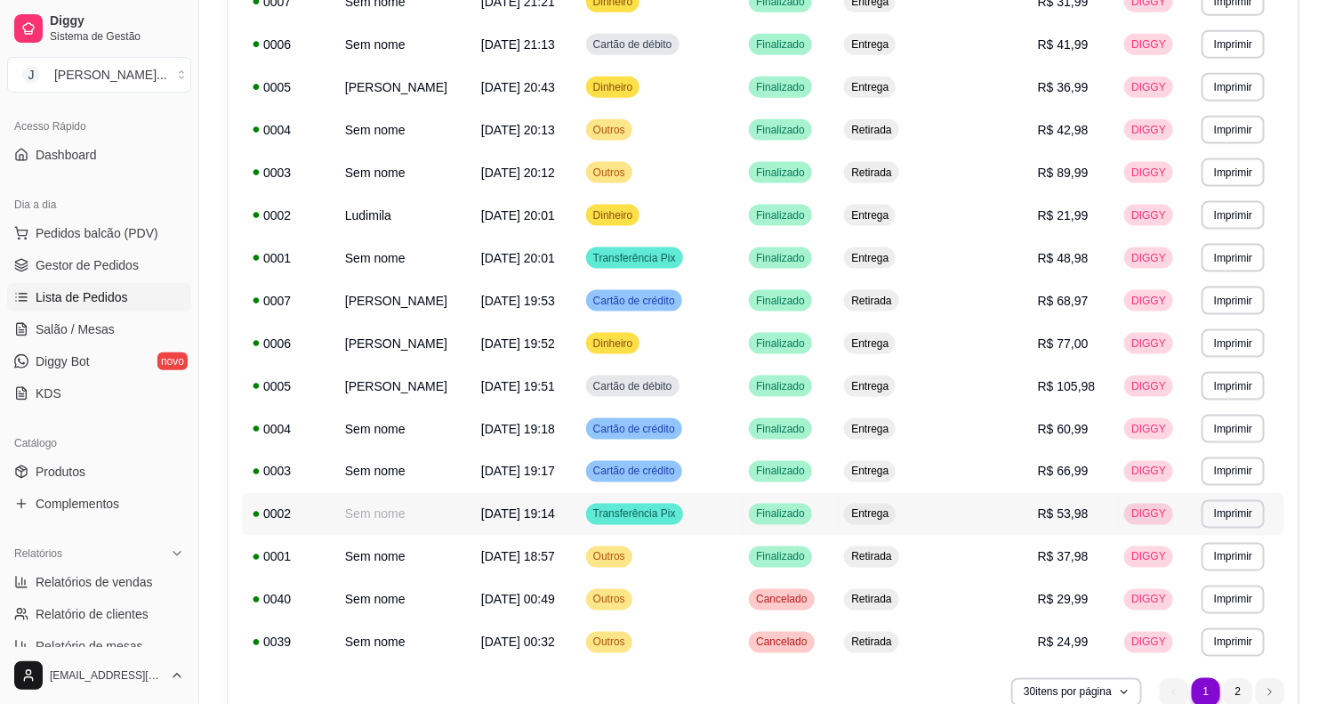
scroll to position [407, 0]
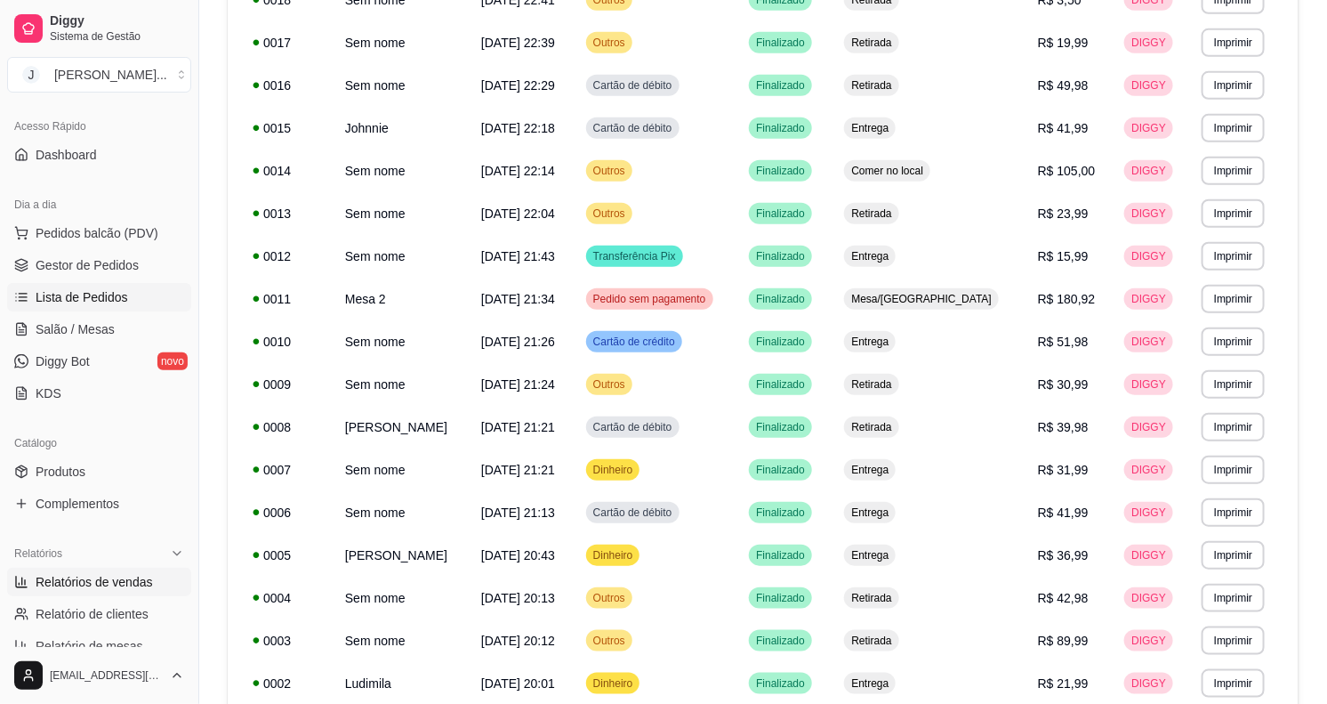
click at [139, 571] on link "Relatórios de vendas" at bounding box center [99, 582] width 184 height 28
select select "ALL"
select select "0"
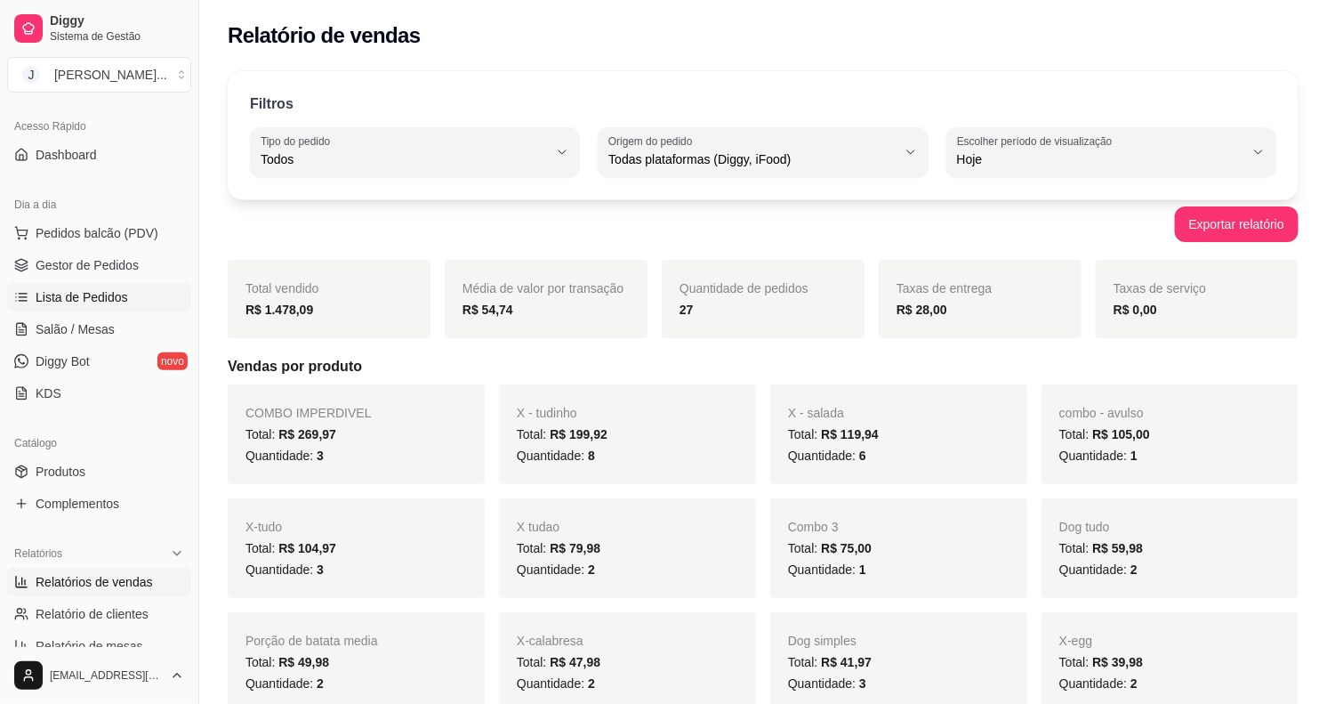
click at [90, 291] on span "Lista de Pedidos" at bounding box center [82, 297] width 93 height 18
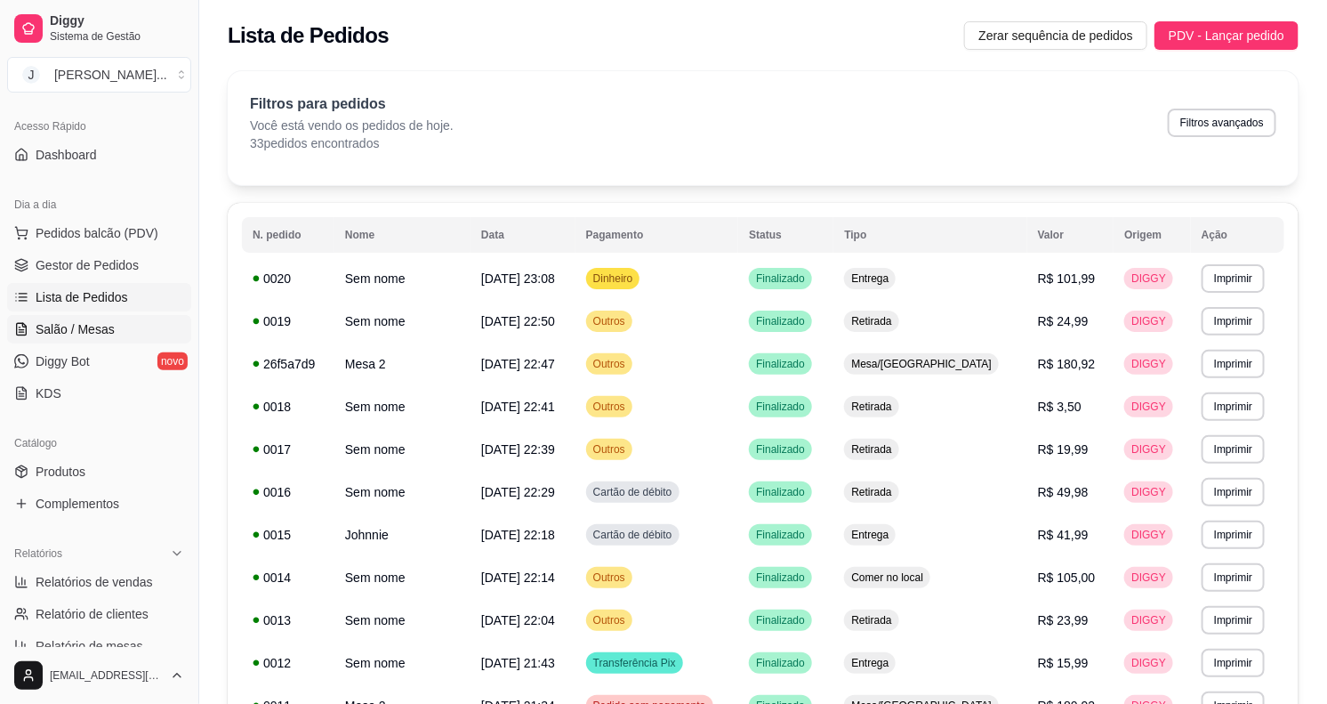
click at [91, 327] on span "Salão / Mesas" at bounding box center [75, 329] width 79 height 18
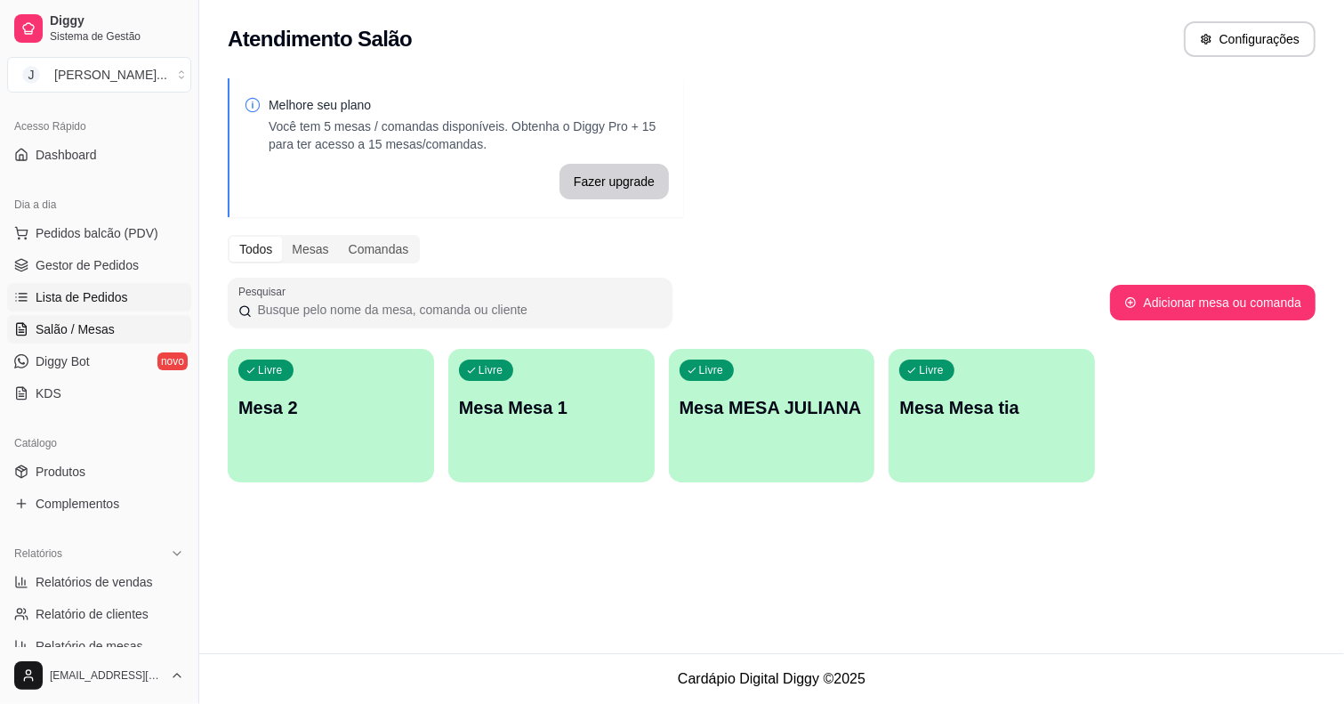
click at [91, 296] on span "Lista de Pedidos" at bounding box center [82, 297] width 93 height 18
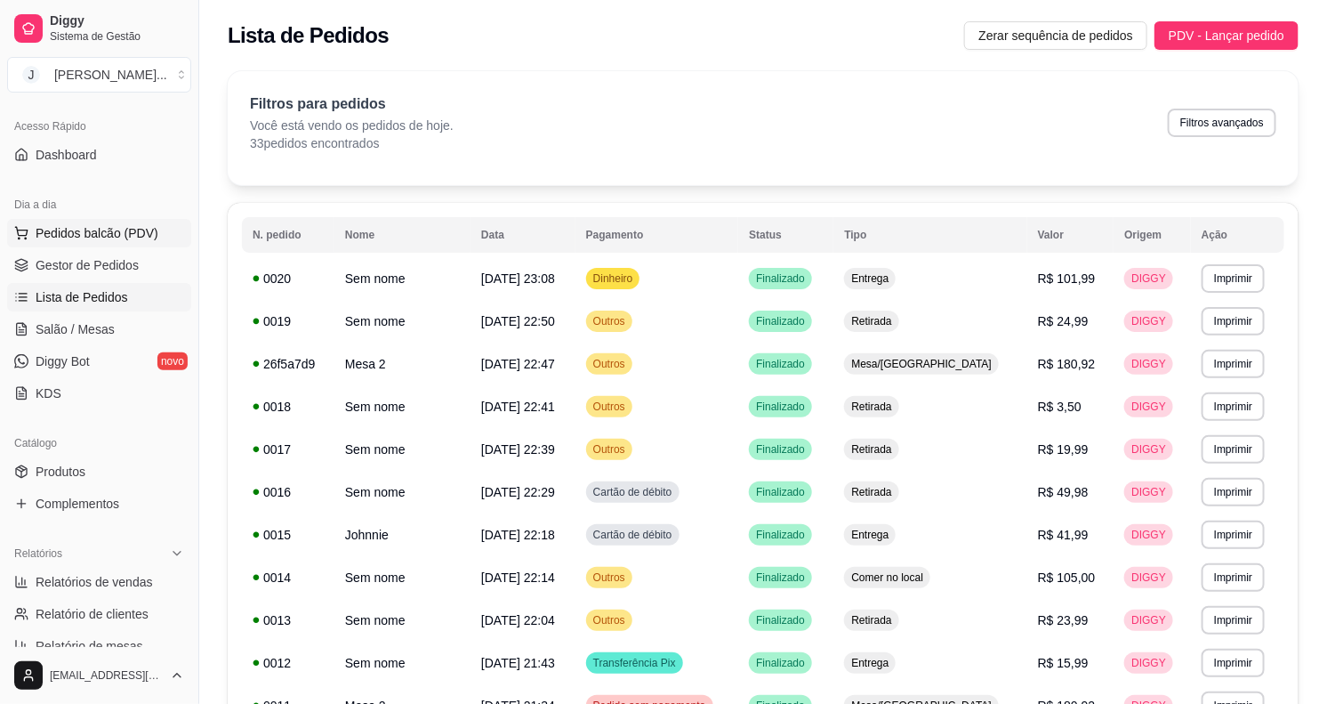
click at [87, 234] on span "Pedidos balcão (PDV)" at bounding box center [97, 233] width 123 height 18
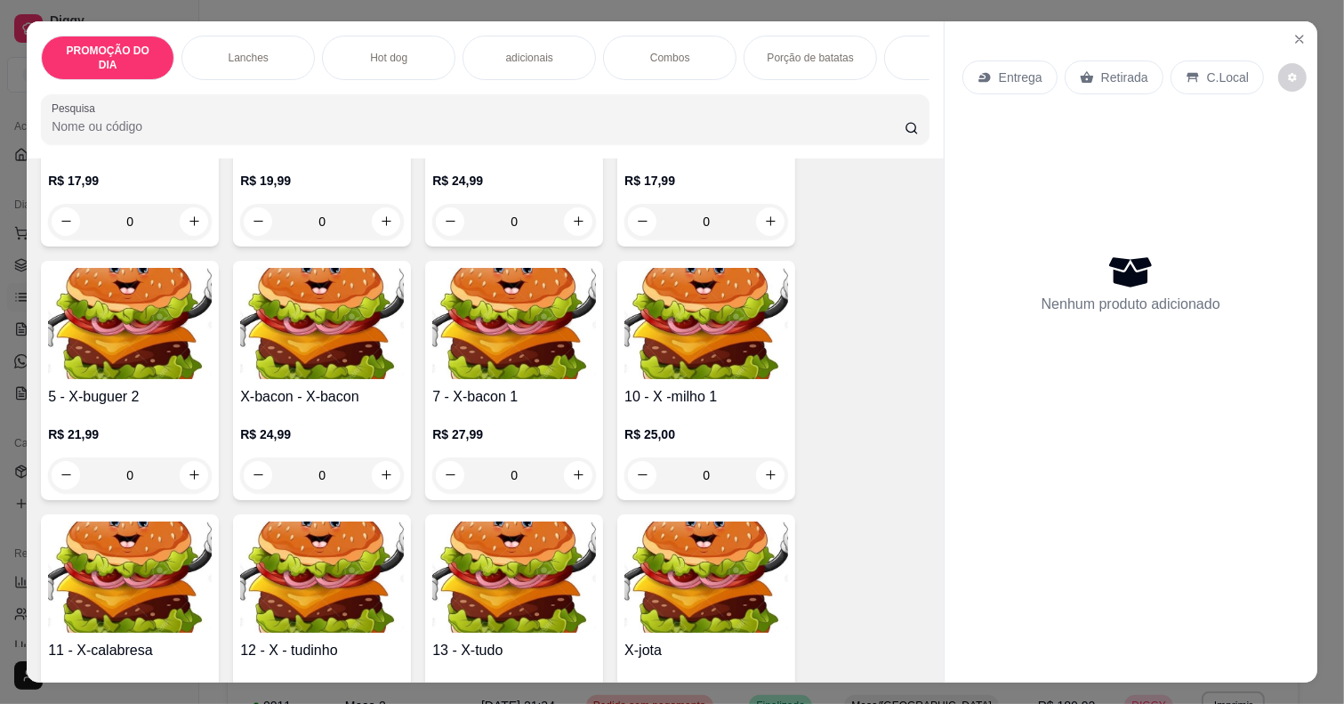
scroll to position [778, 0]
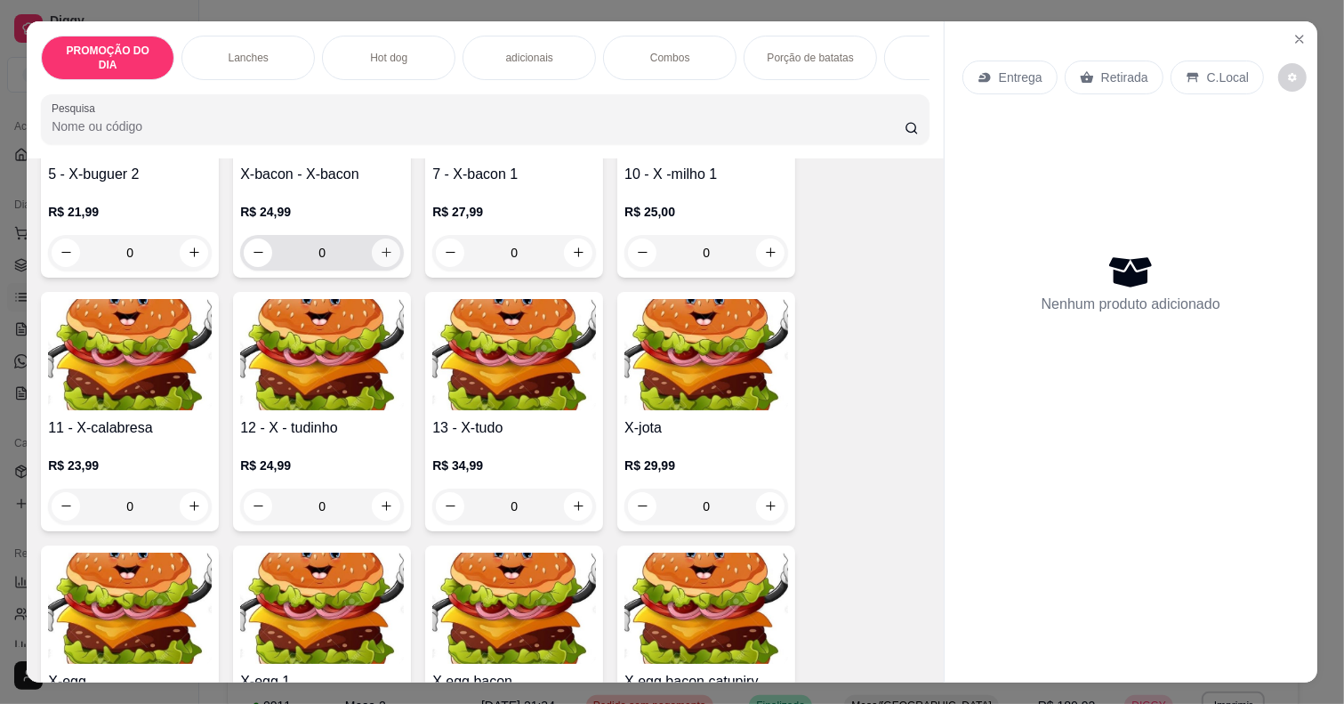
click at [380, 246] on icon "increase-product-quantity" at bounding box center [386, 252] width 13 height 13
type input "1"
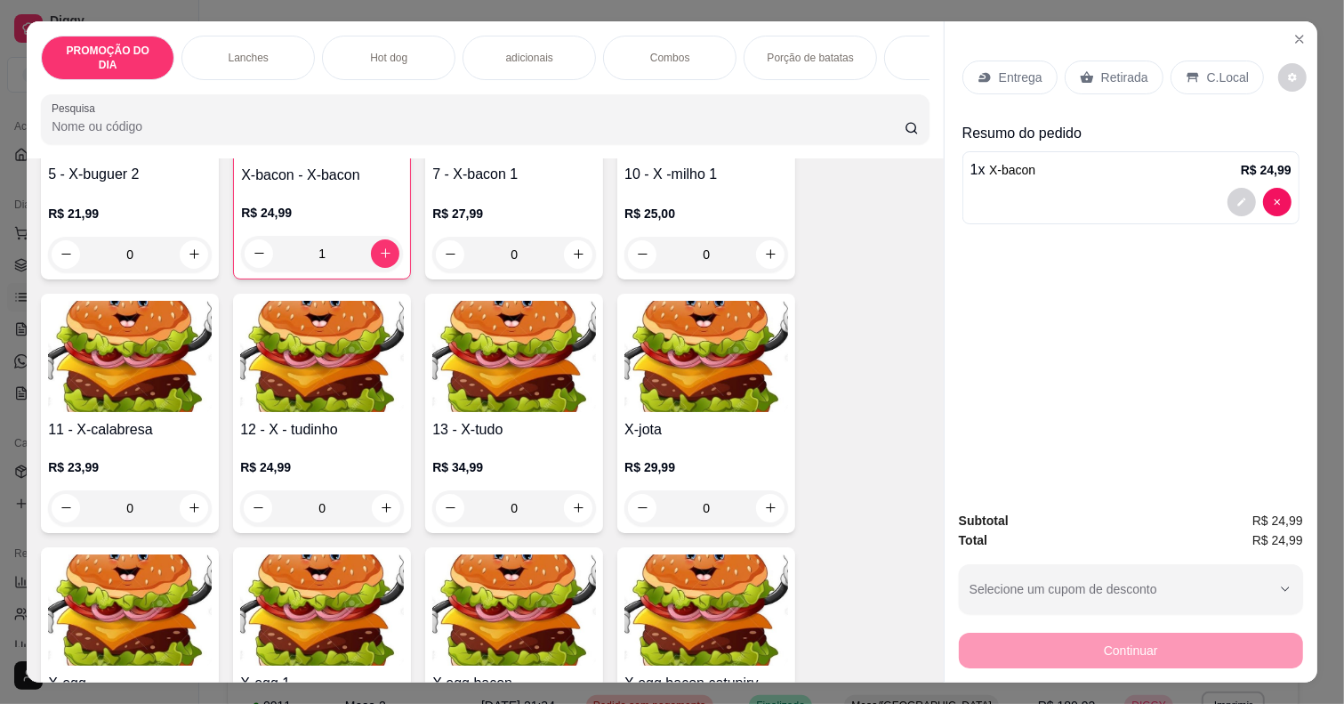
scroll to position [0, 327]
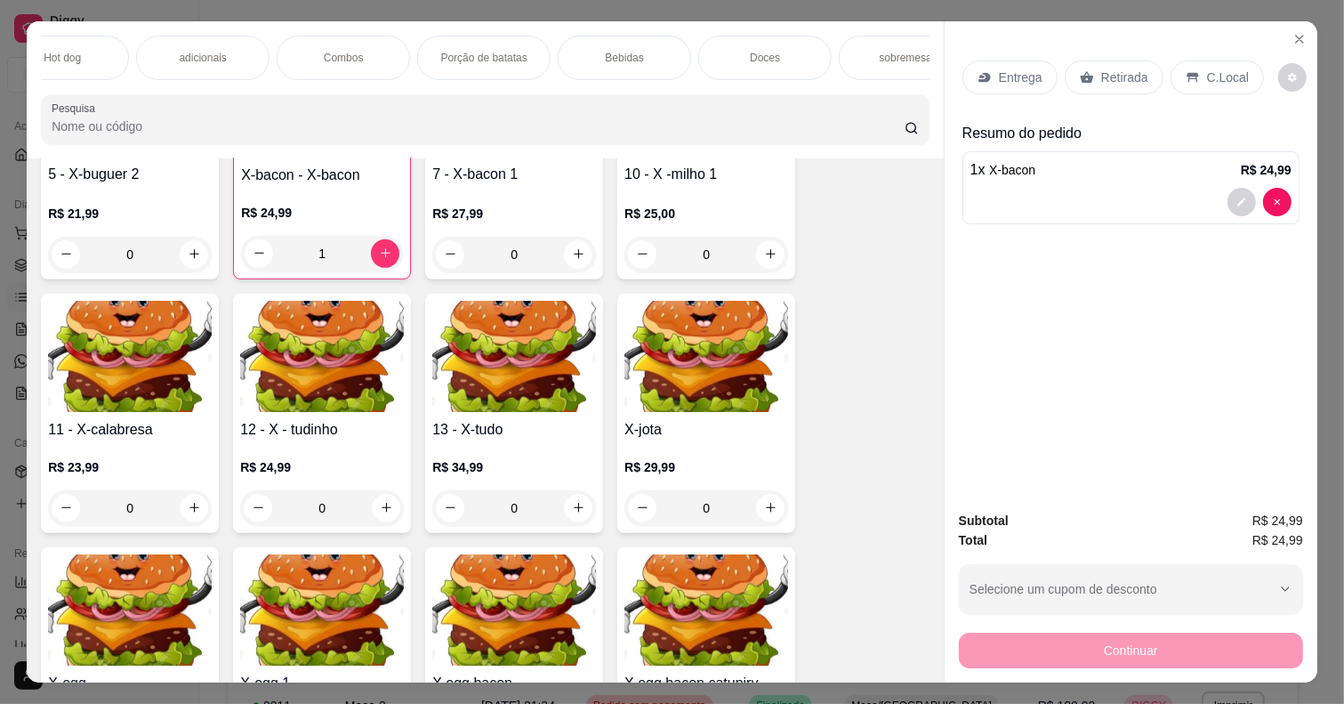
click at [616, 51] on p "Bebidas" at bounding box center [625, 58] width 38 height 14
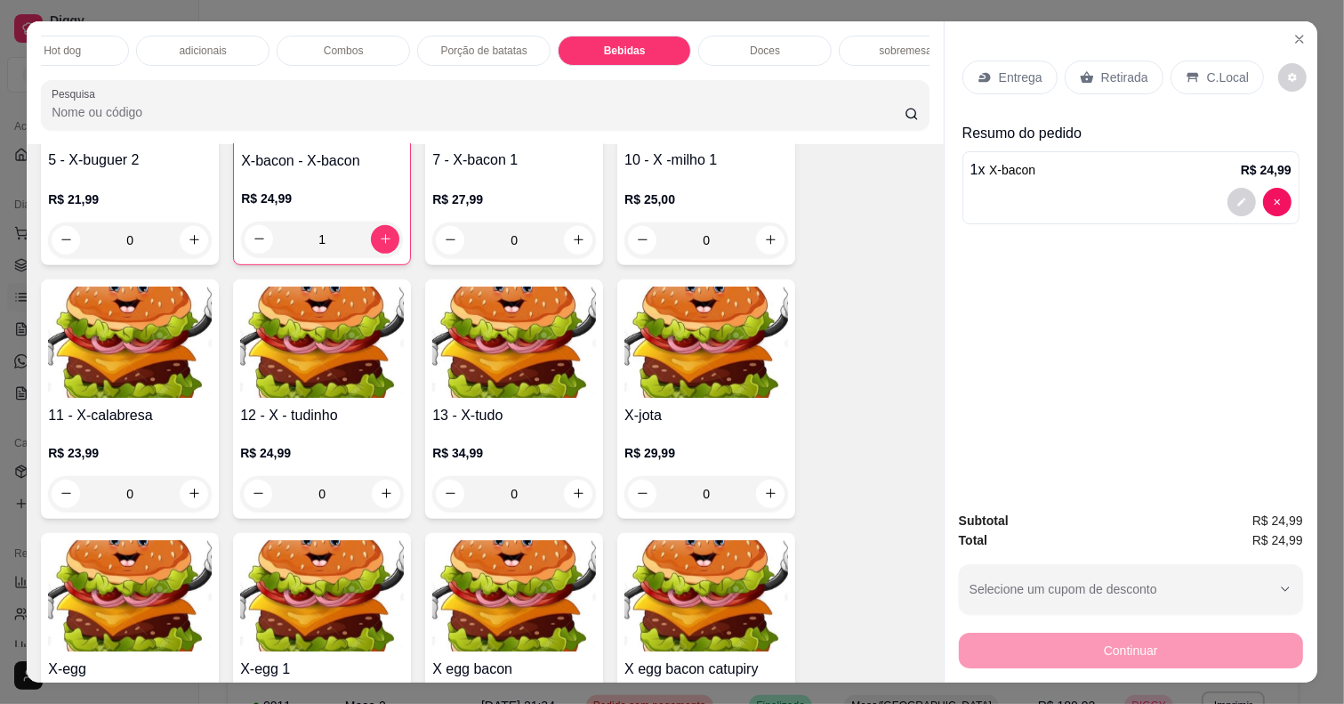
scroll to position [44, 0]
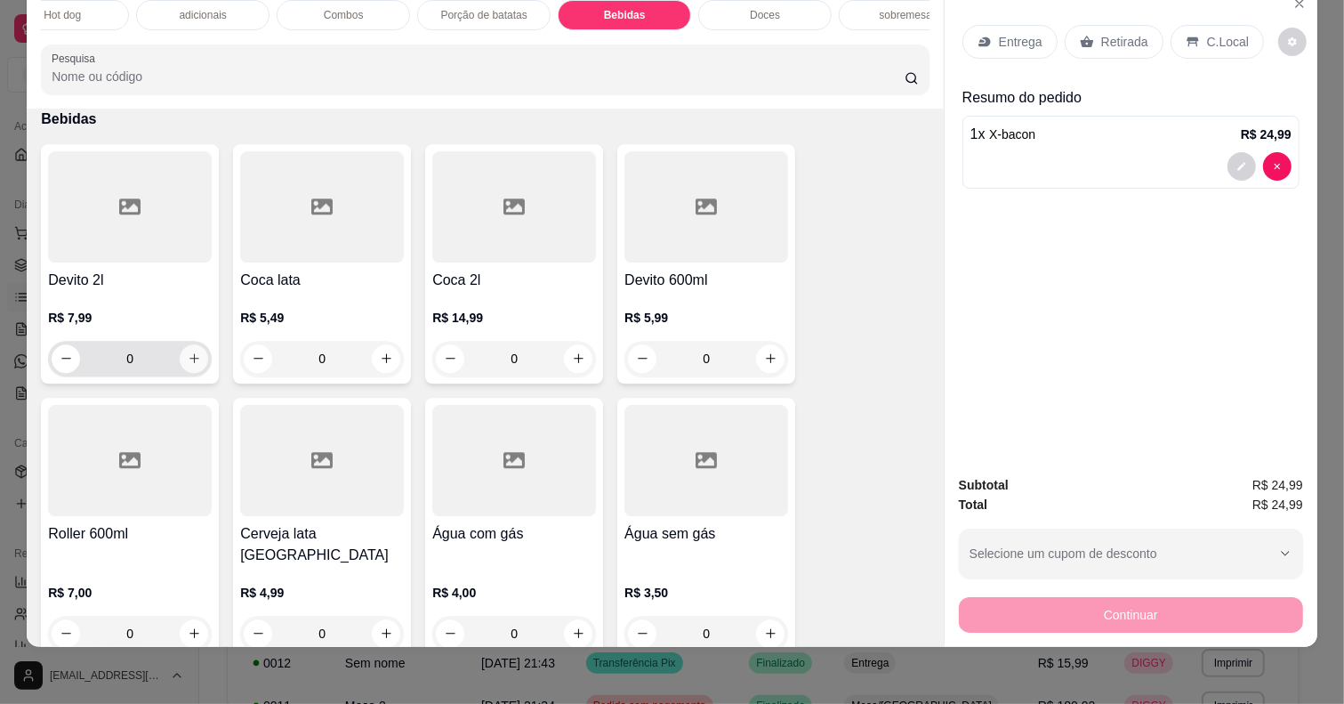
click at [188, 351] on icon "increase-product-quantity" at bounding box center [194, 357] width 13 height 13
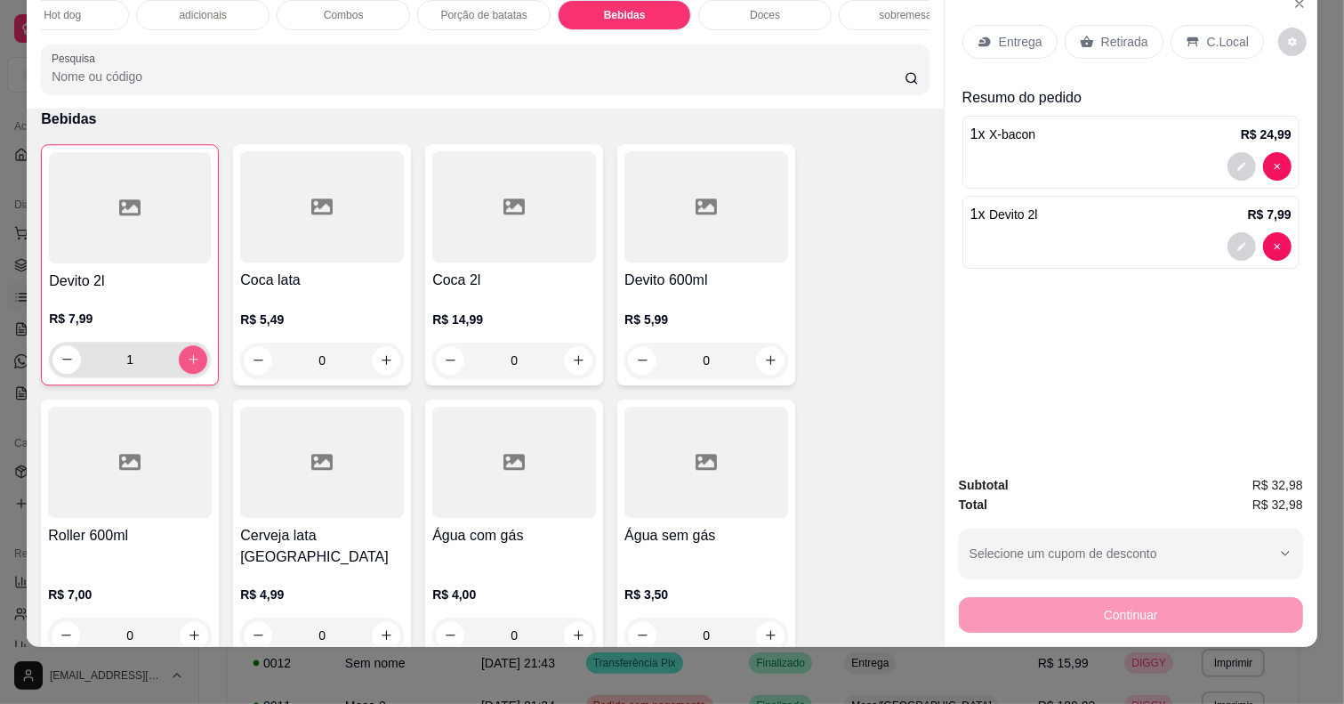
type input "1"
click at [1024, 33] on p "Entrega" at bounding box center [1021, 42] width 44 height 18
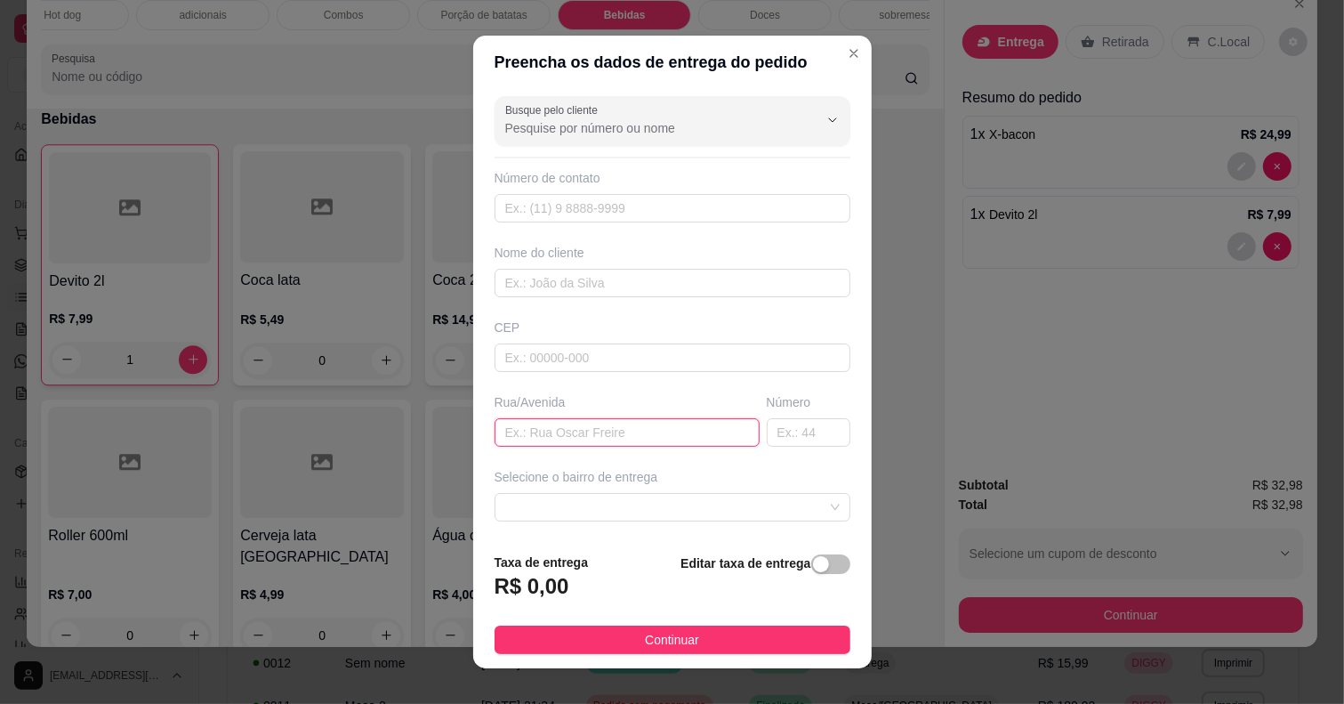
click at [574, 442] on input "text" at bounding box center [627, 432] width 265 height 28
type input "LICO"
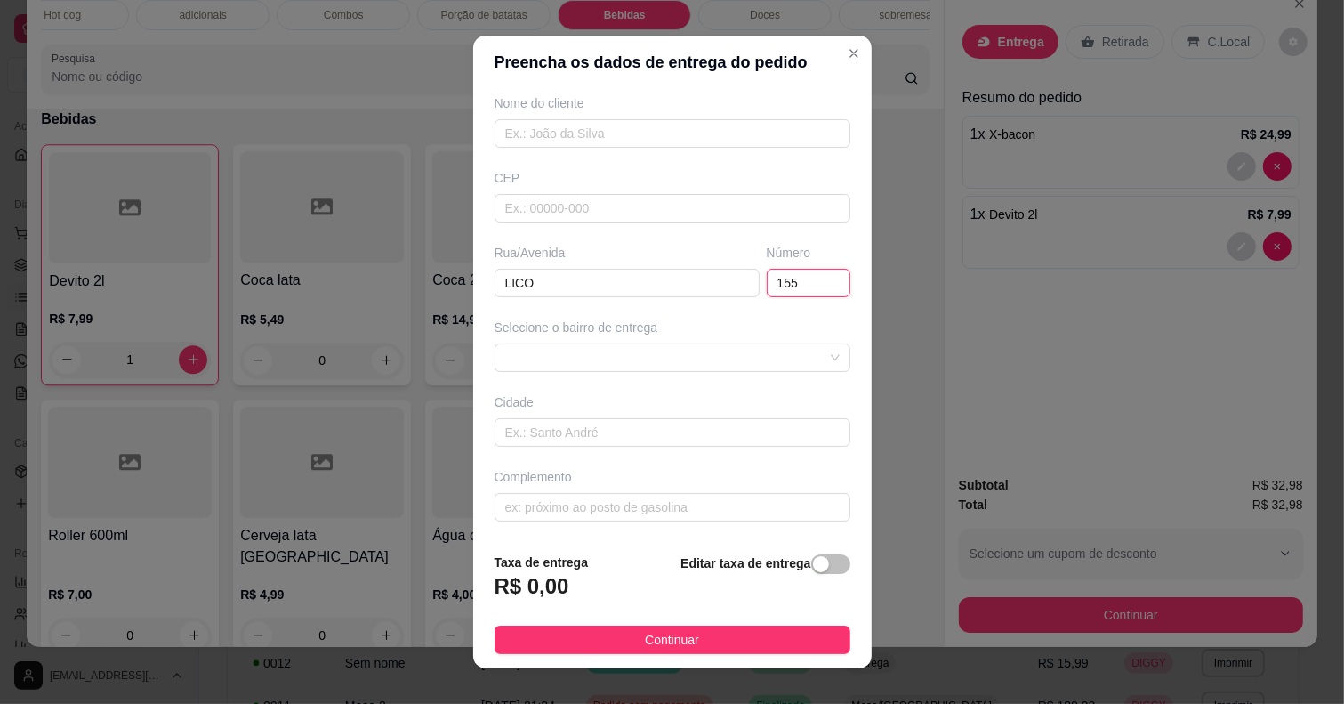
type input "155"
click at [571, 338] on div "Selecione o bairro de entrega" at bounding box center [672, 345] width 363 height 53
click at [570, 343] on div at bounding box center [673, 357] width 356 height 28
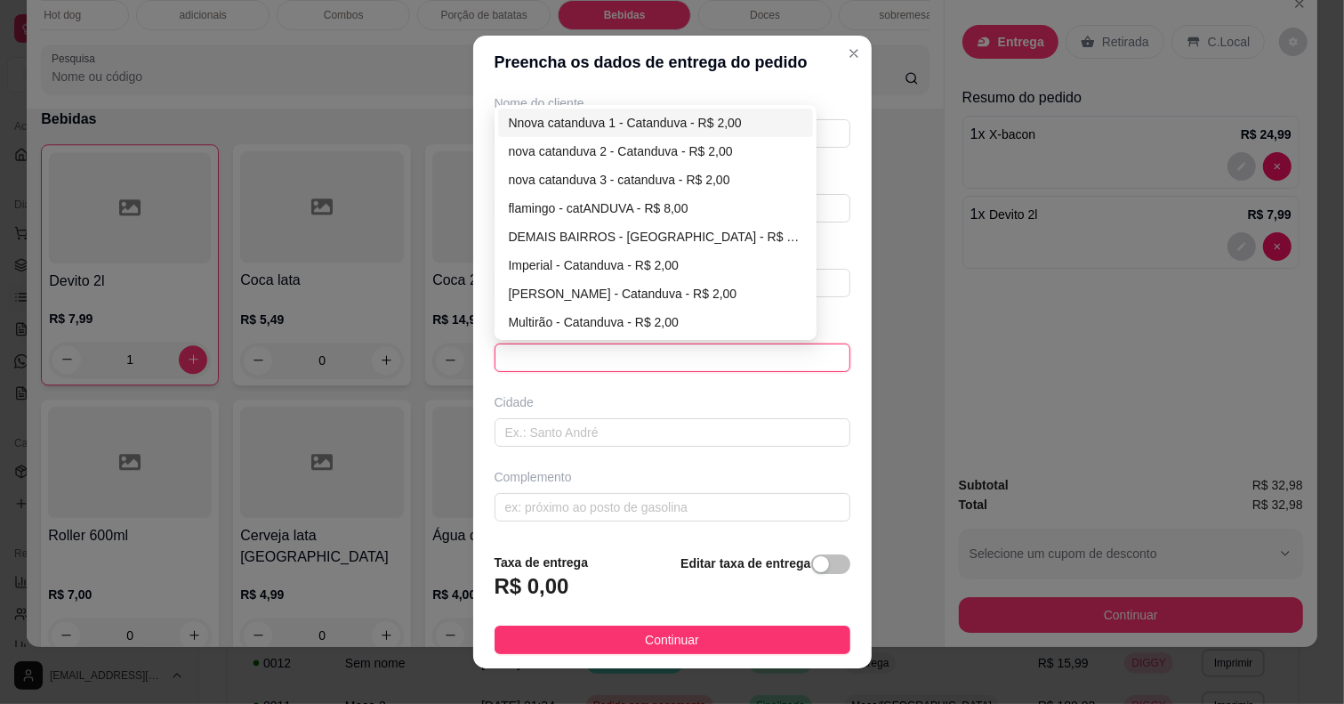
click at [593, 147] on div "nova catanduva 2 - Catanduva - R$ 2,00" at bounding box center [656, 151] width 294 height 20
type input "Catanduva"
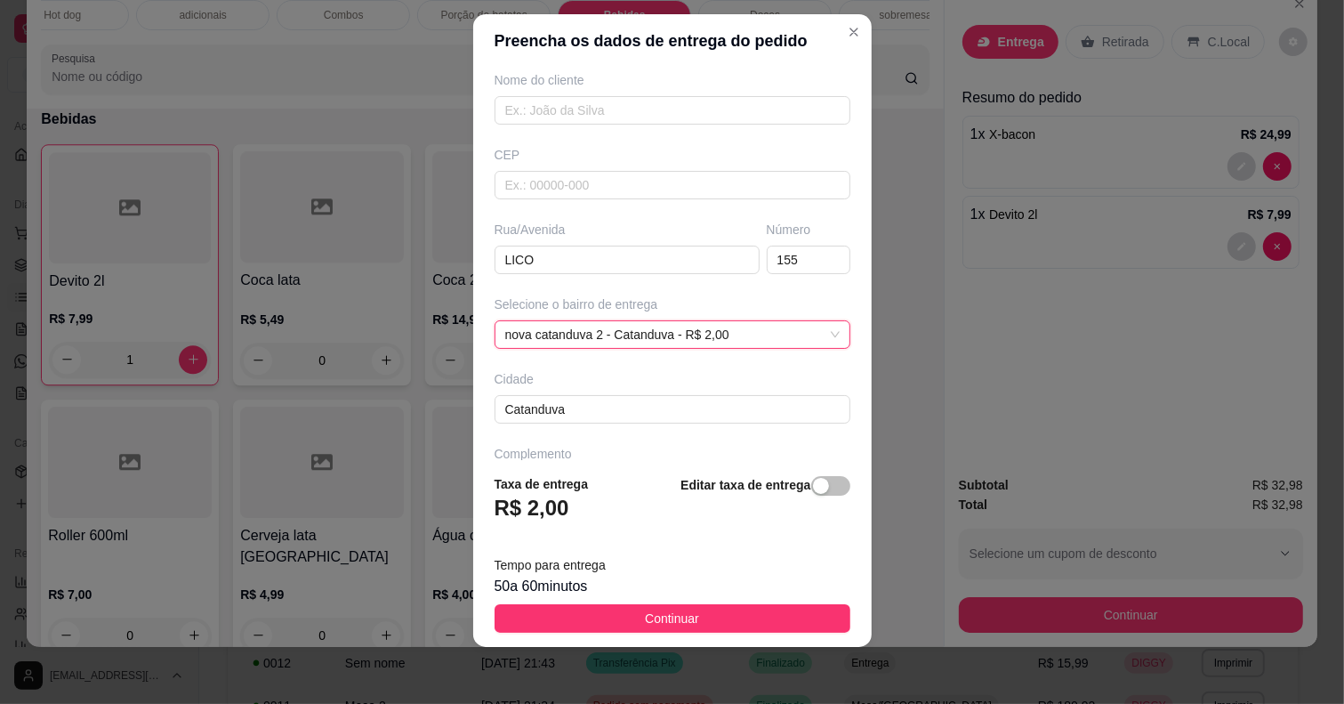
drag, startPoint x: 643, startPoint y: 609, endPoint x: 1108, endPoint y: 589, distance: 464.9
click at [645, 609] on span "Continuar" at bounding box center [672, 619] width 54 height 20
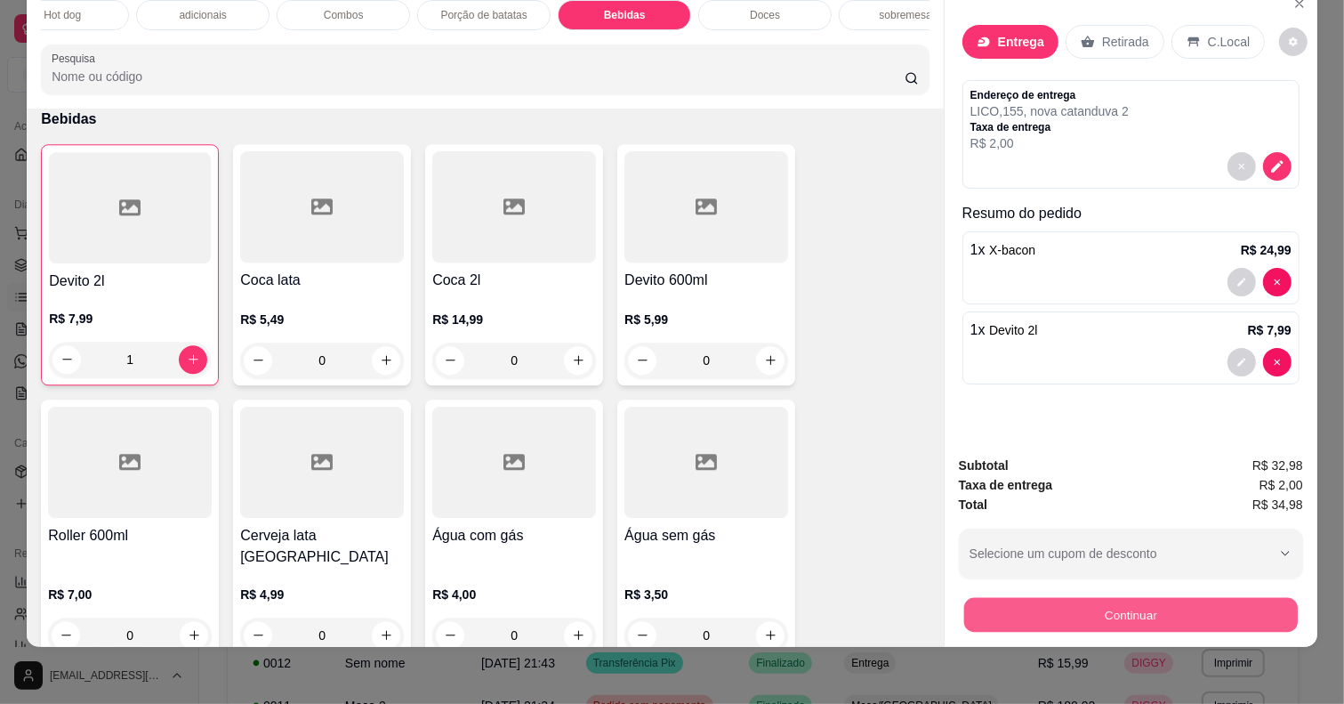
click at [1108, 598] on button "Continuar" at bounding box center [1131, 615] width 334 height 35
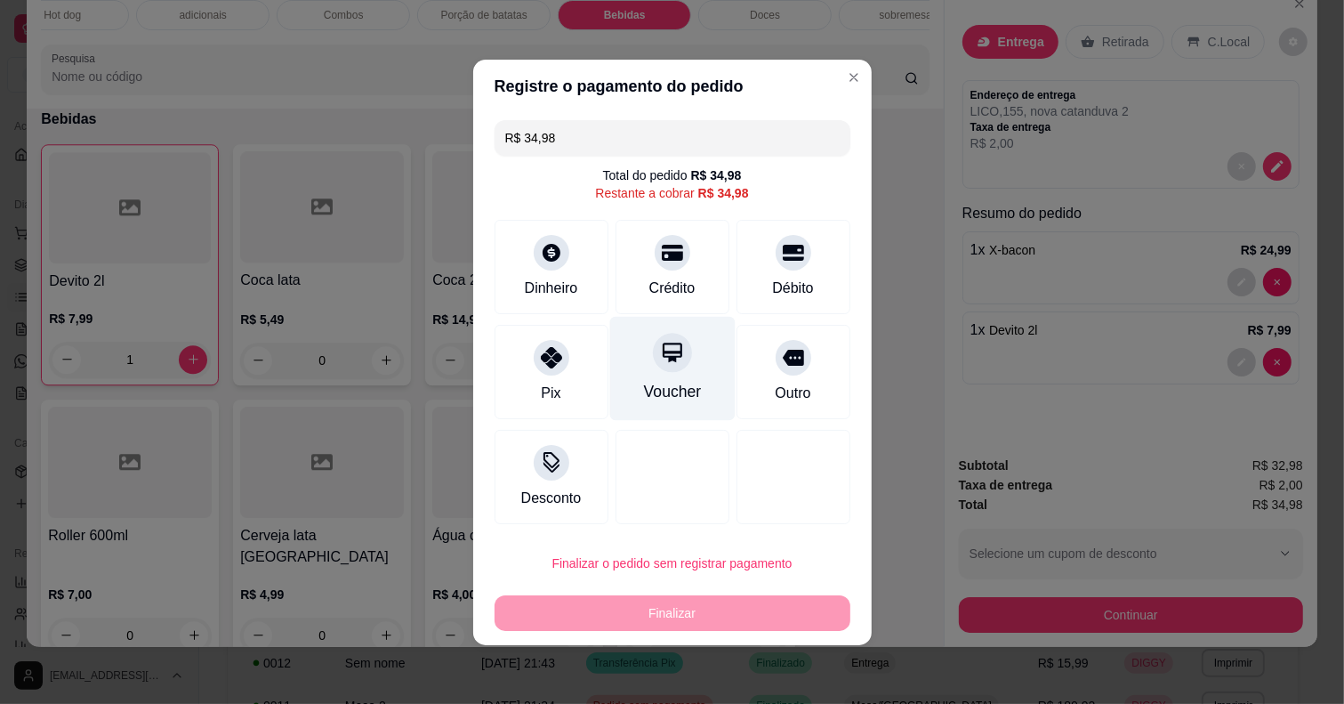
click at [670, 262] on div at bounding box center [673, 253] width 36 height 36
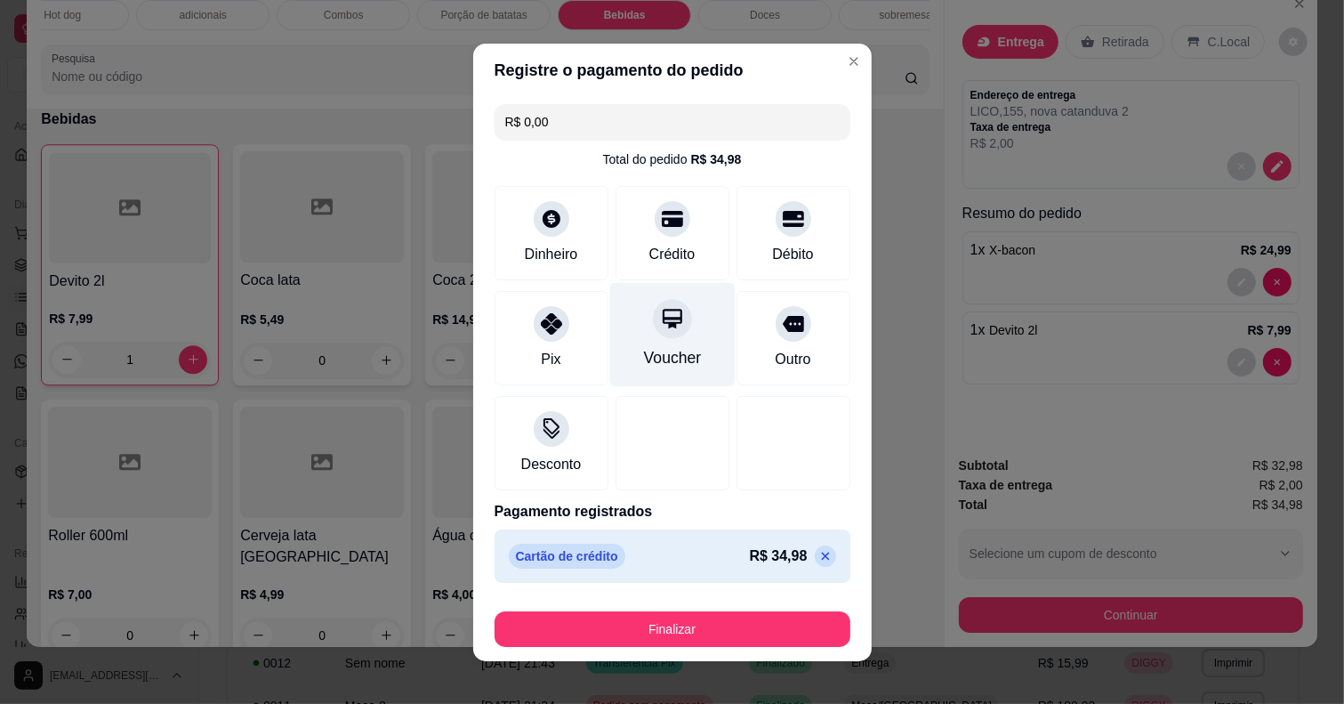
type input "R$ 0,00"
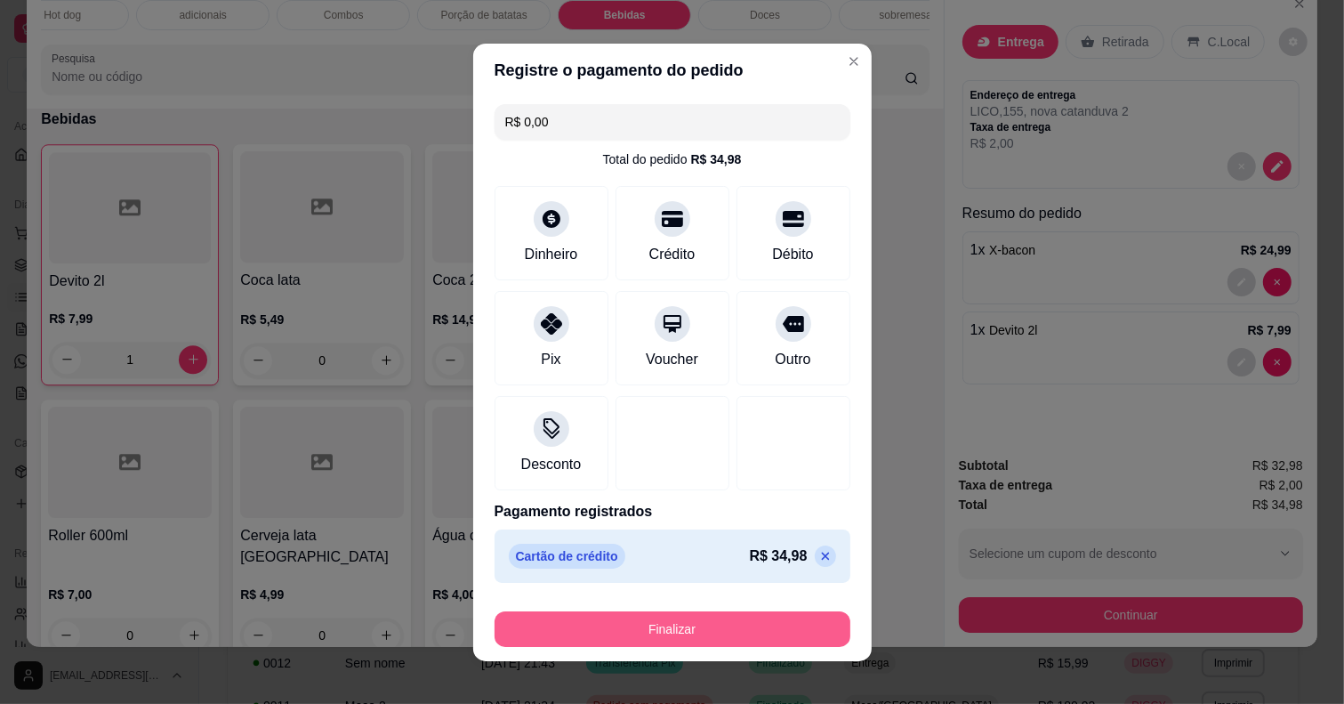
click at [686, 636] on button "Finalizar" at bounding box center [673, 629] width 356 height 36
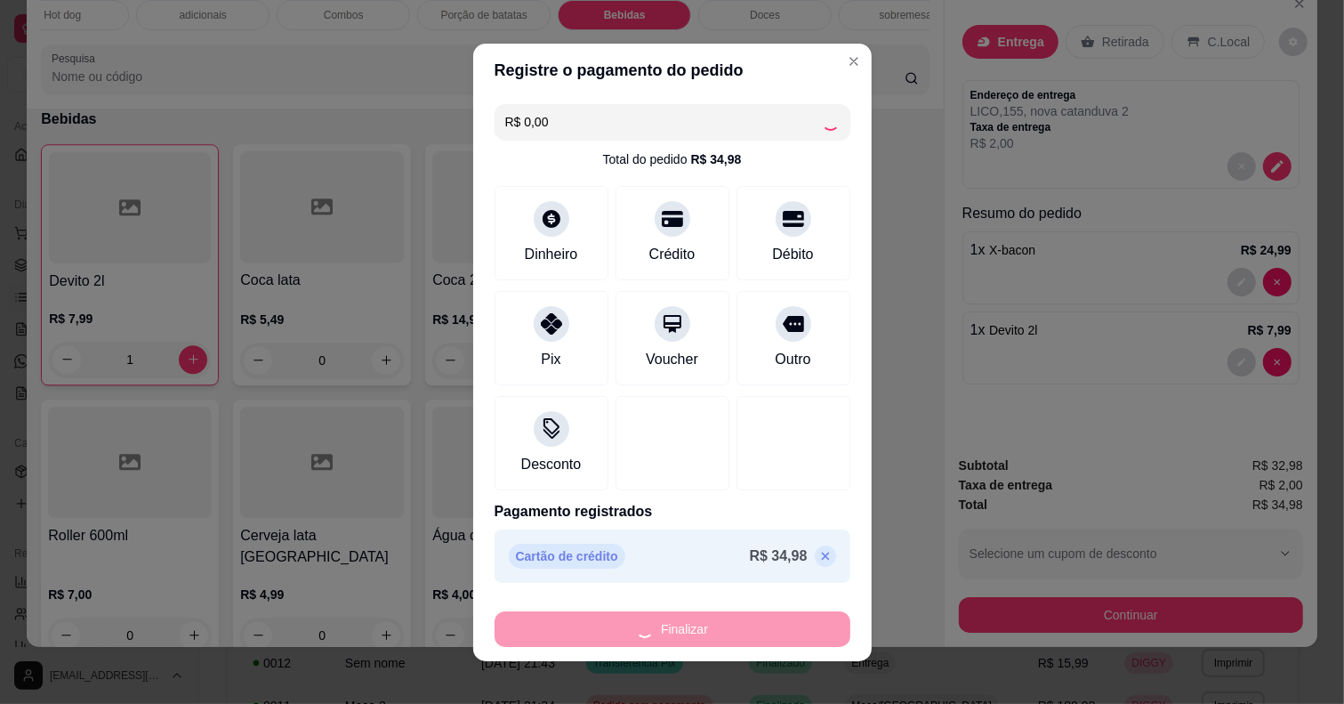
type input "0"
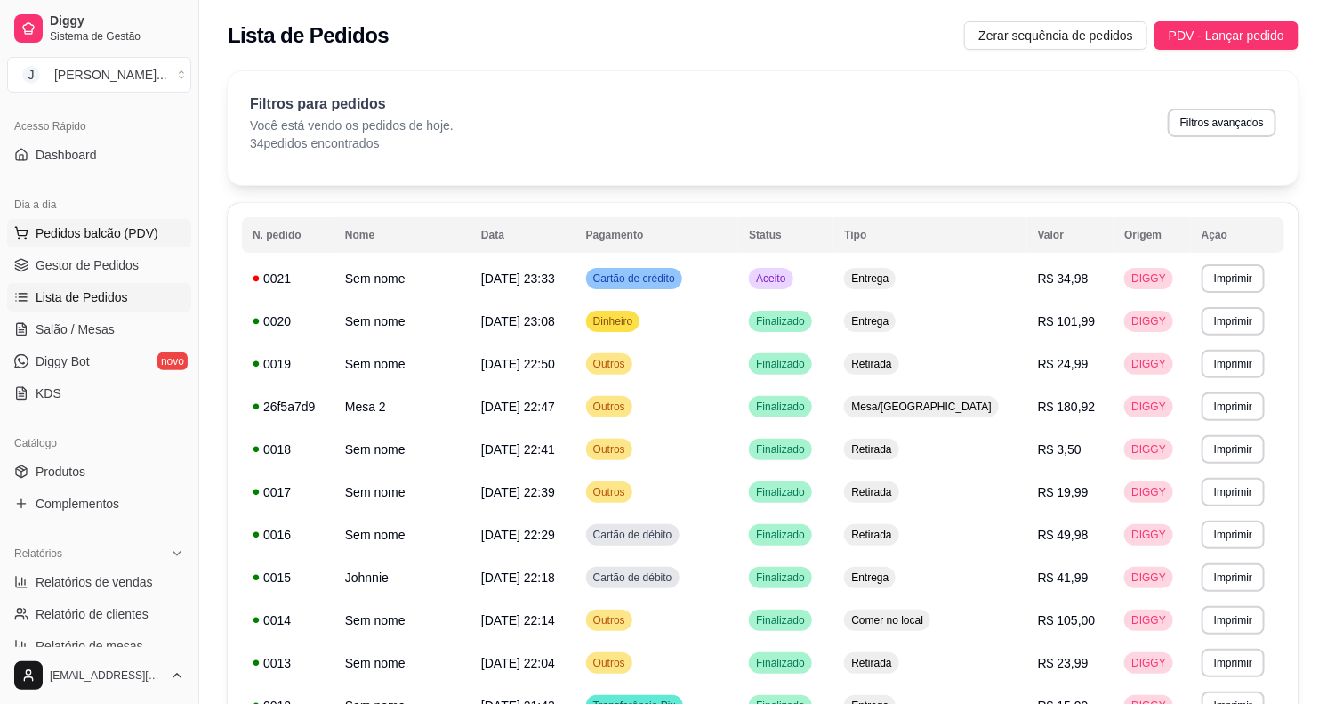
click at [60, 223] on button "Pedidos balcão (PDV)" at bounding box center [99, 233] width 184 height 28
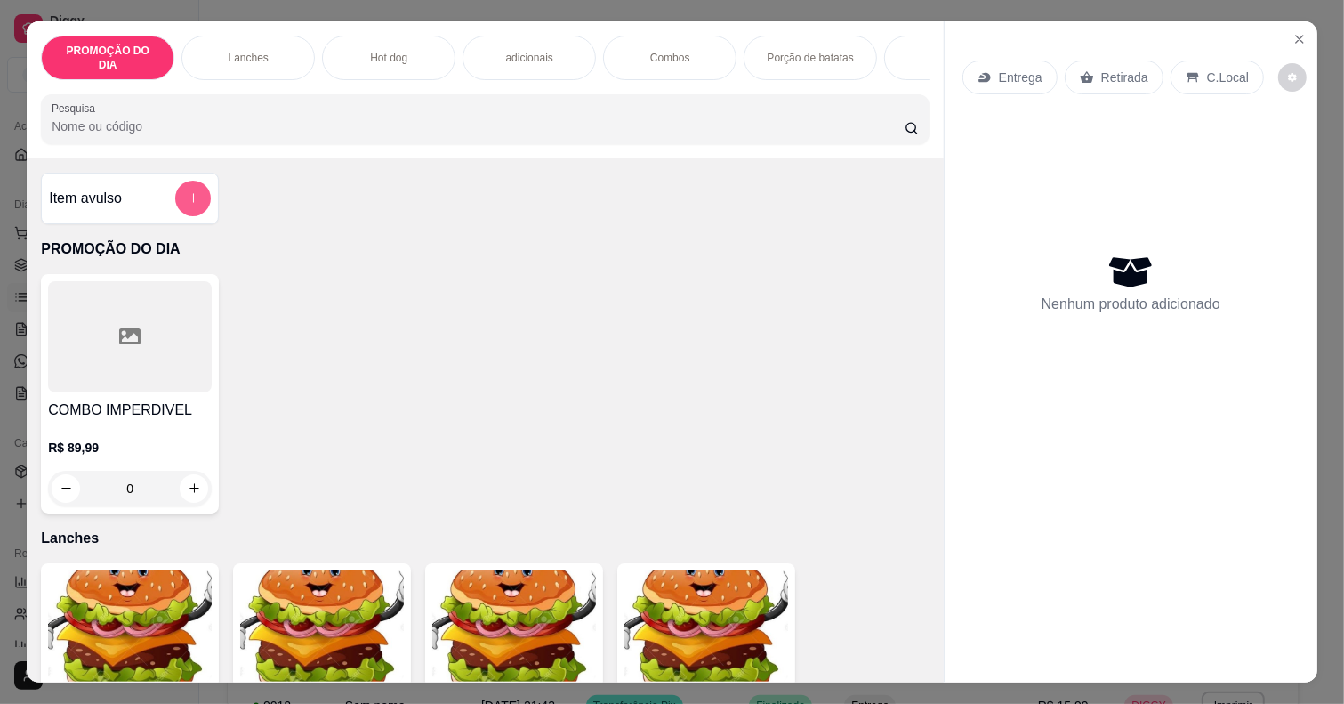
click at [193, 181] on button "add-separate-item" at bounding box center [193, 199] width 36 height 36
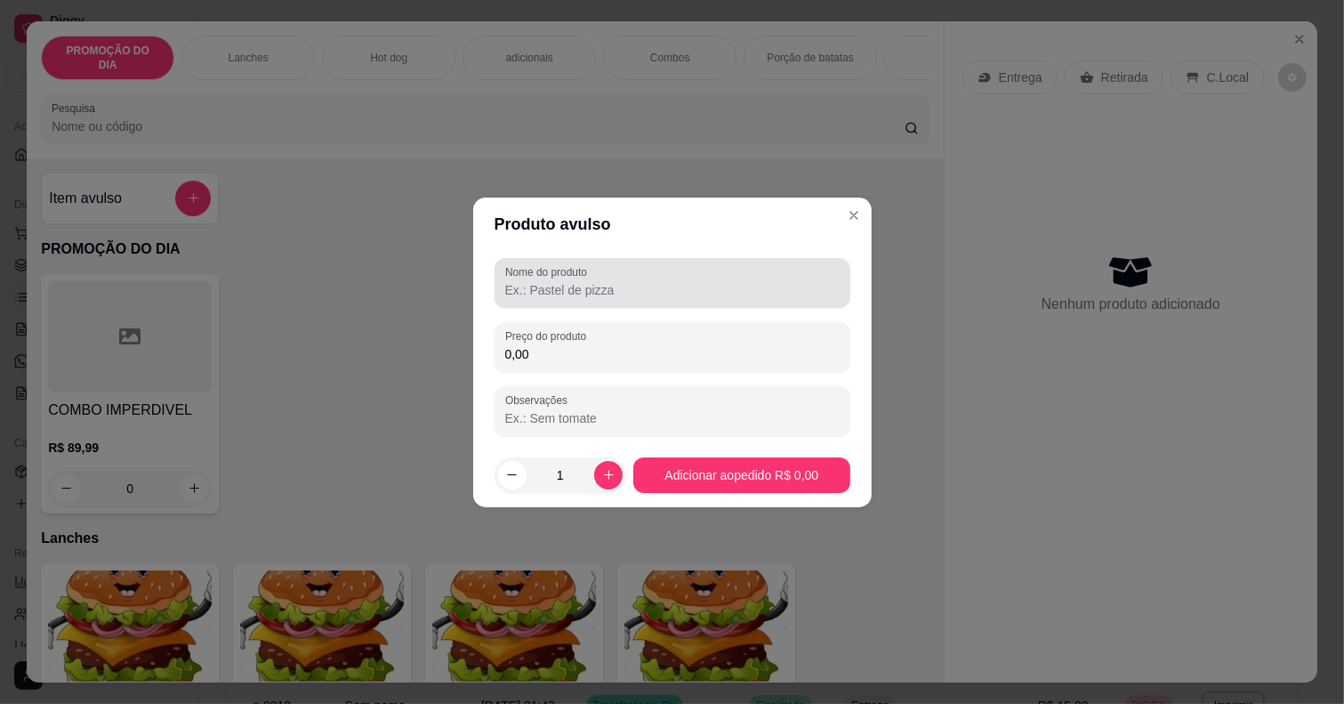
click at [608, 296] on input "Nome do produto" at bounding box center [672, 290] width 335 height 18
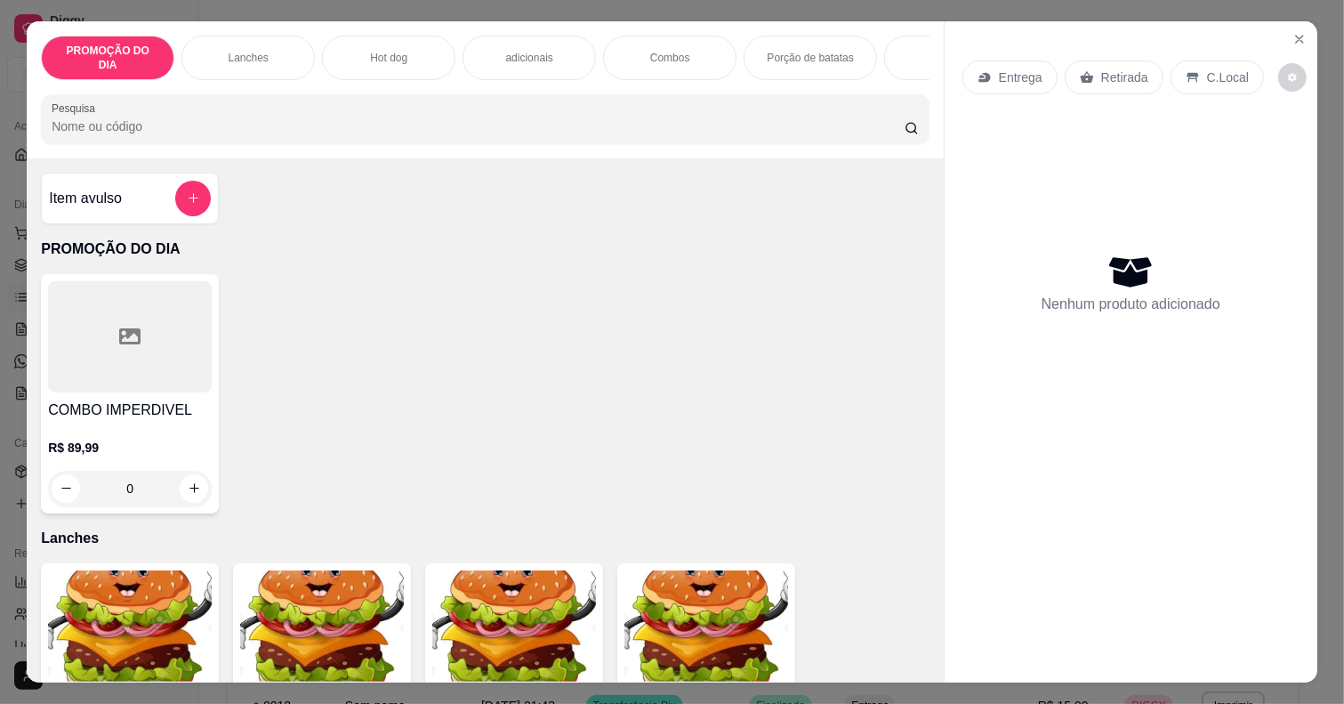
click at [198, 188] on button "add-separate-item" at bounding box center [193, 199] width 36 height 36
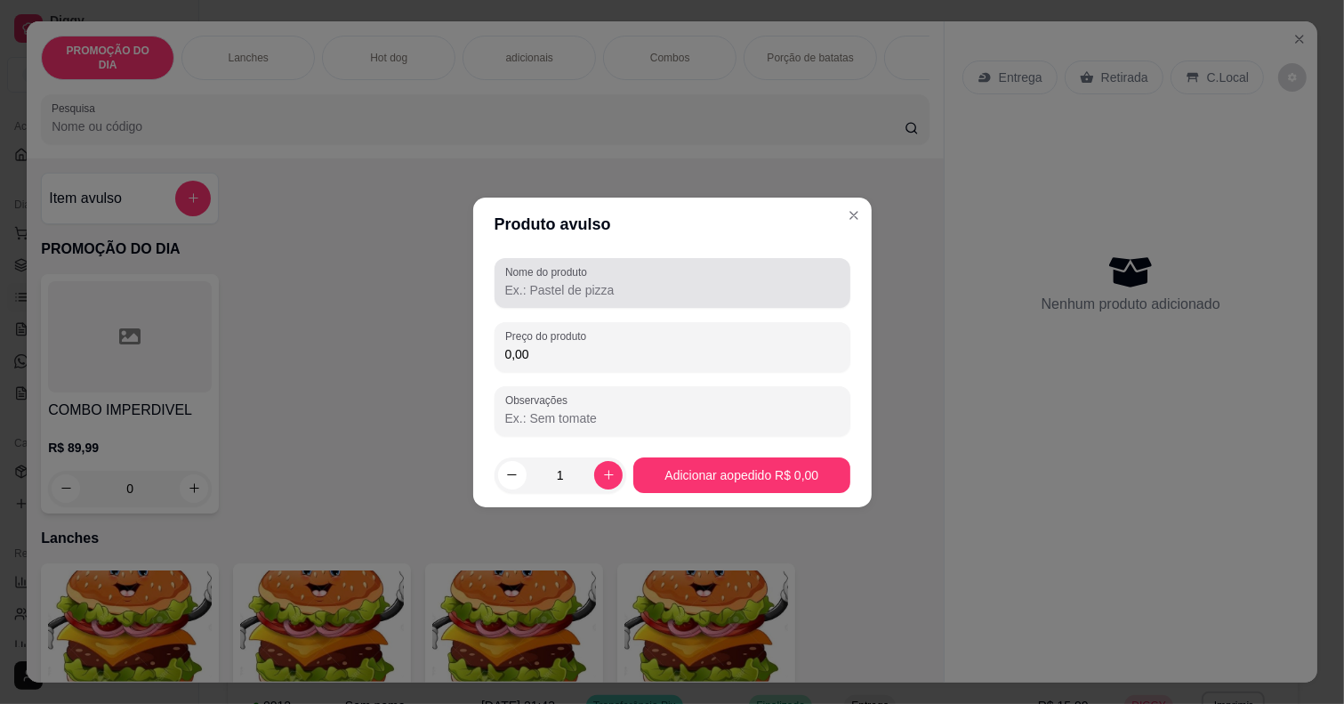
click at [553, 287] on input "Nome do produto" at bounding box center [672, 290] width 335 height 18
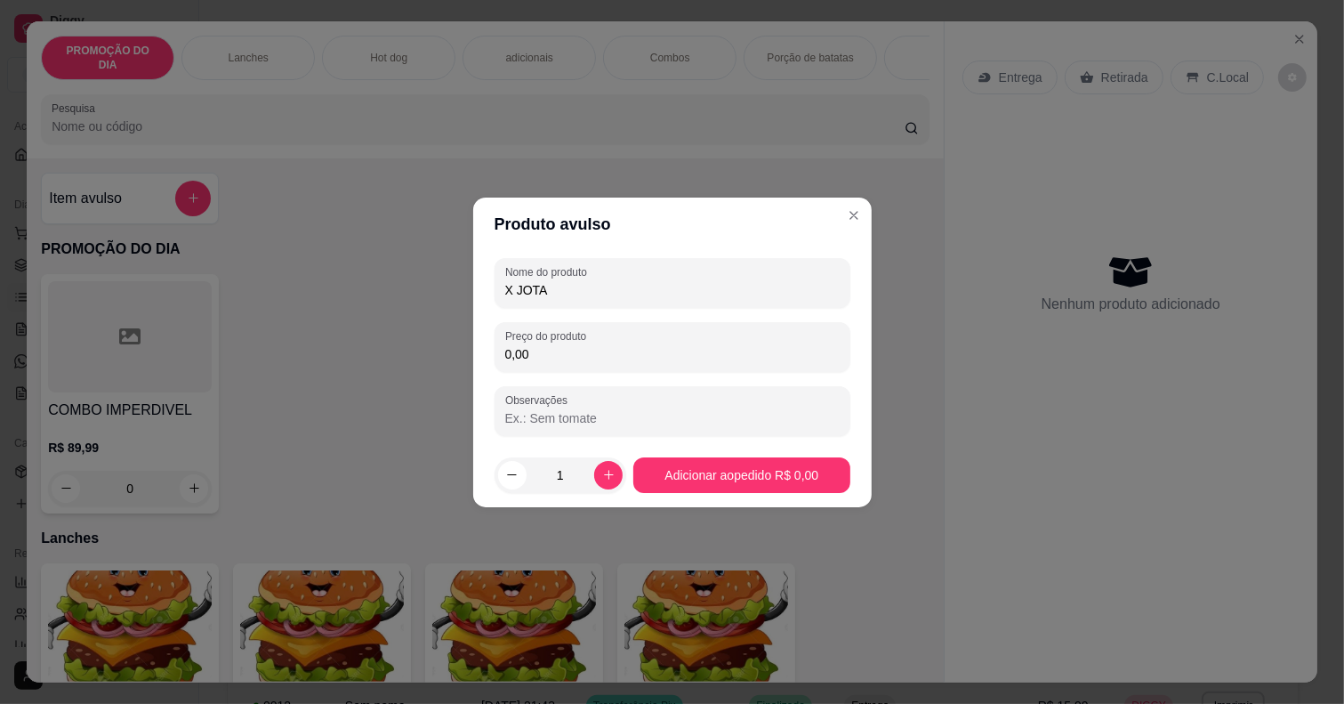
type input "X JOTA"
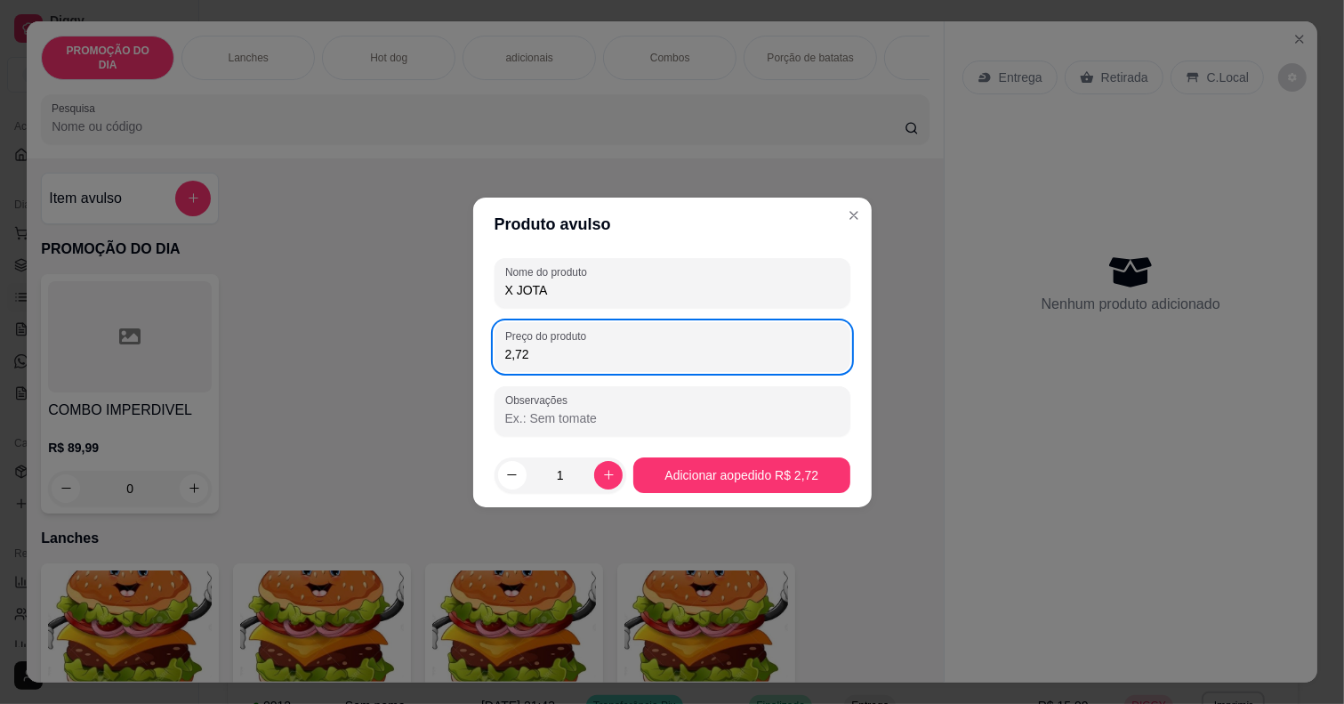
type input "27,24"
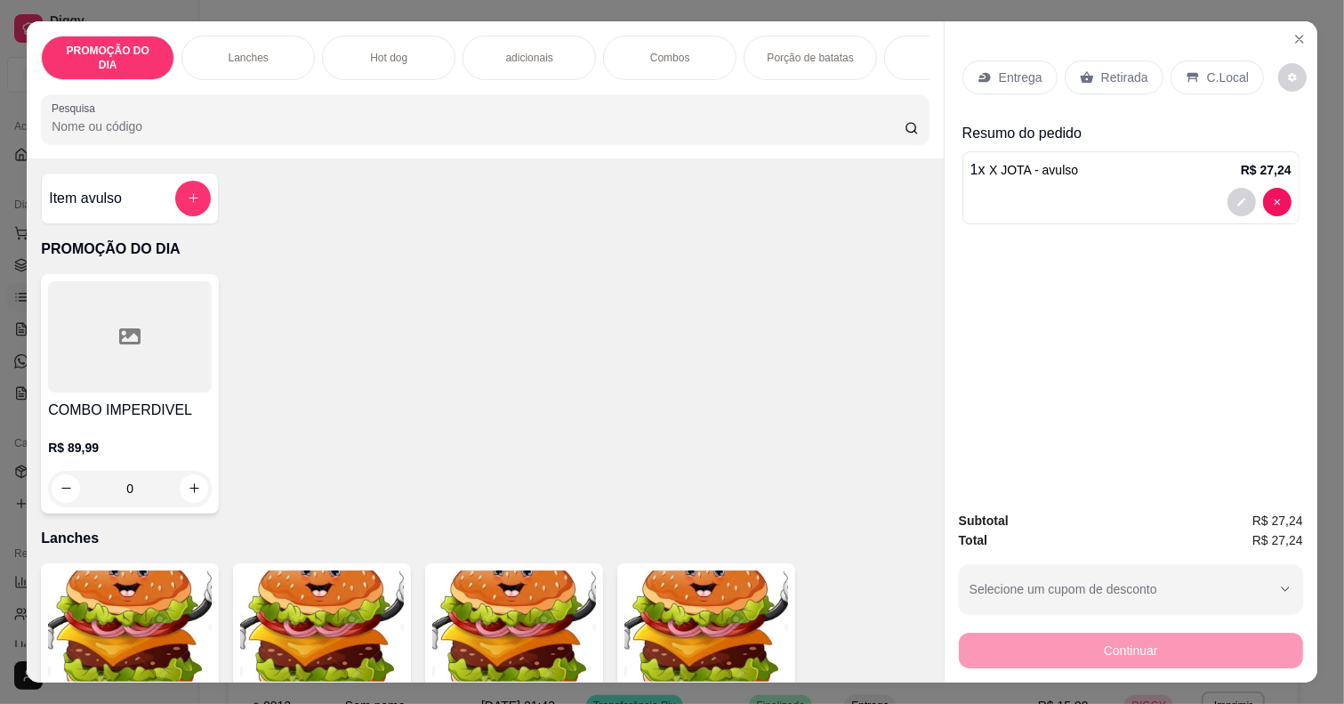
click at [1012, 76] on p "Entrega" at bounding box center [1021, 78] width 44 height 18
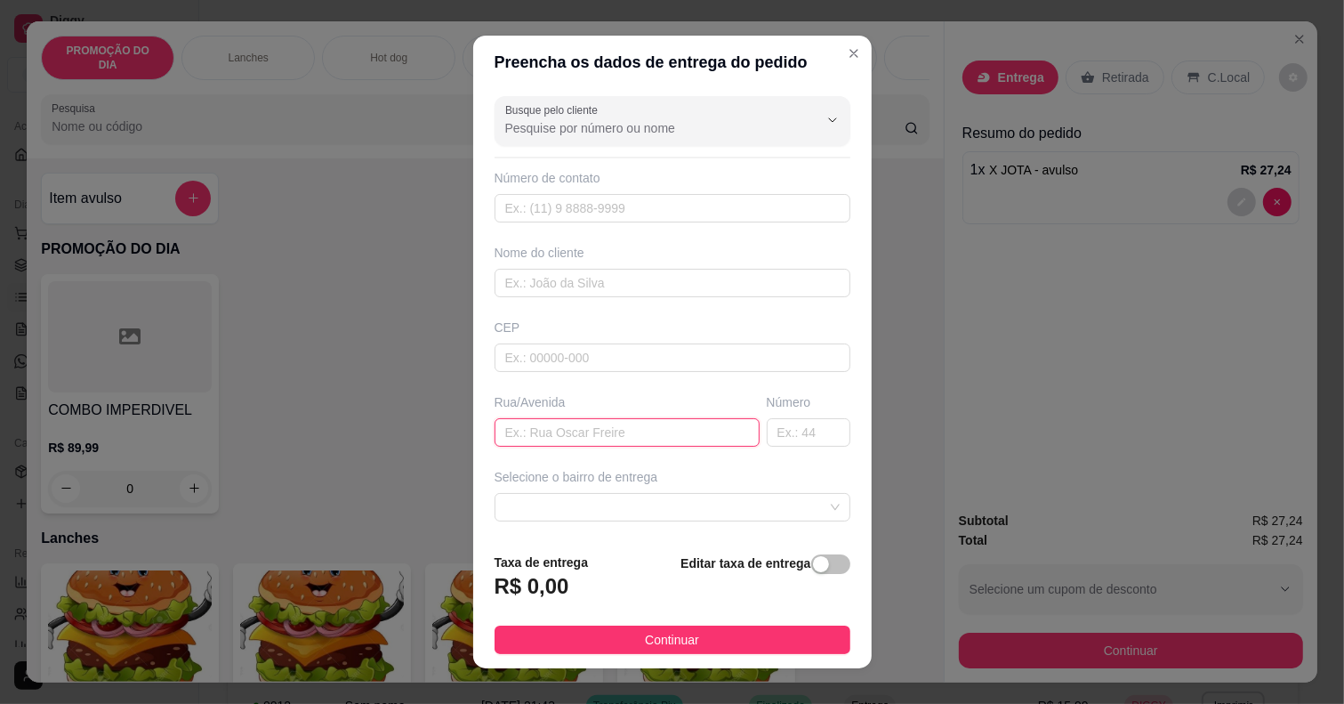
drag, startPoint x: 566, startPoint y: 439, endPoint x: 568, endPoint y: 430, distance: 9.1
click at [568, 430] on input "text" at bounding box center [627, 432] width 265 height 28
type input "FRATERNIDADE"
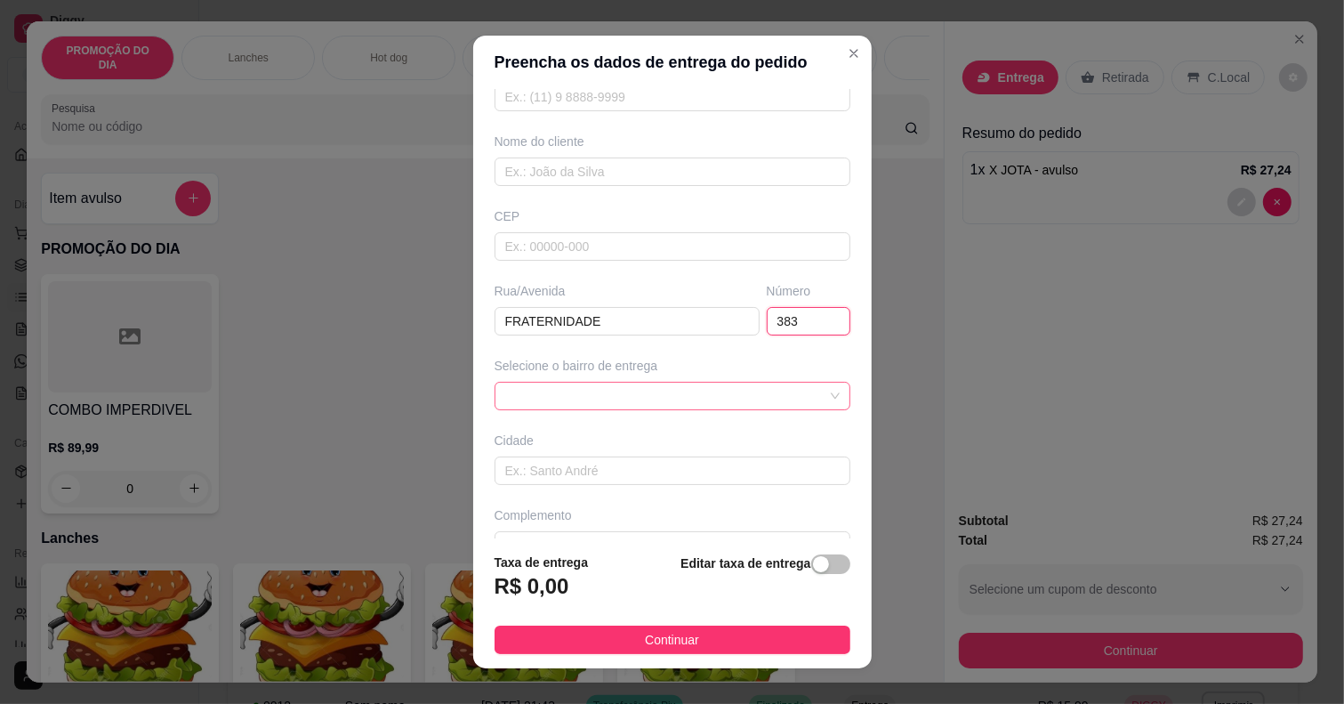
click at [658, 392] on span at bounding box center [672, 396] width 335 height 27
type input "383"
click at [716, 658] on footer "Taxa de entrega R$ 0,00 Editar taxa de entrega Continuar" at bounding box center [672, 603] width 399 height 130
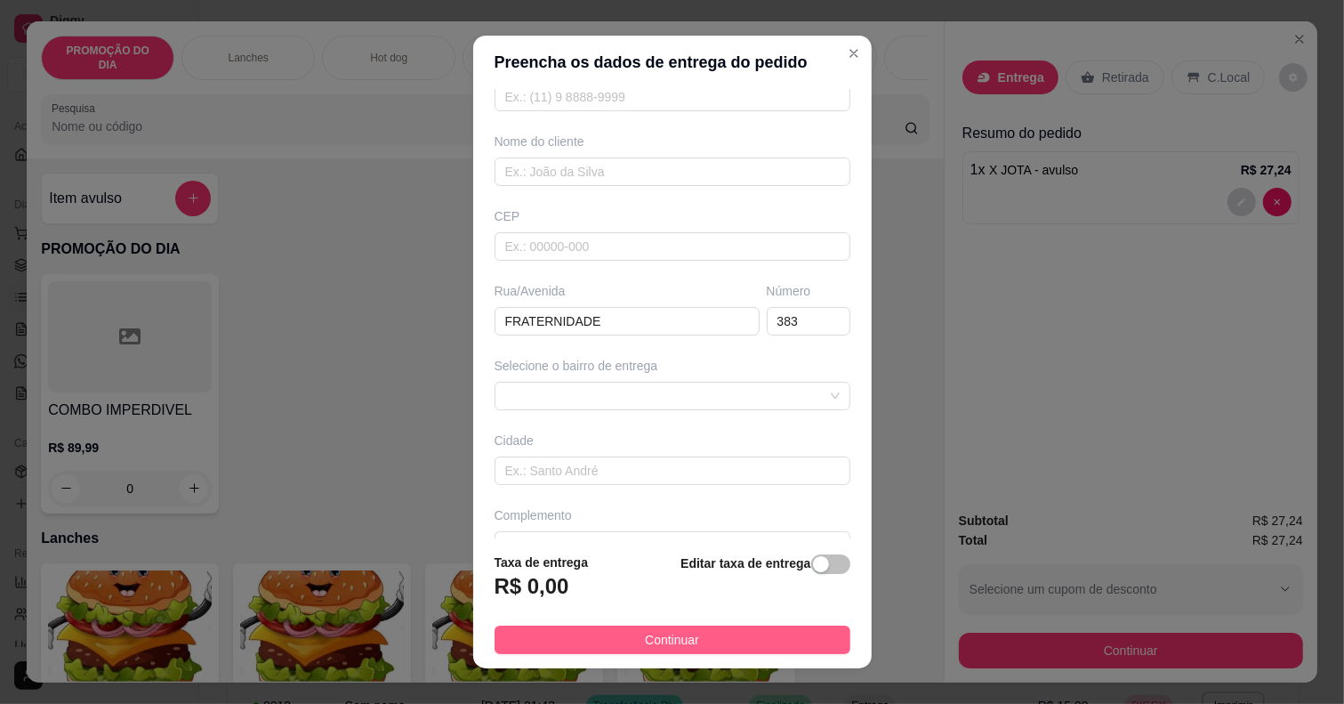
click at [716, 637] on button "Continuar" at bounding box center [673, 639] width 356 height 28
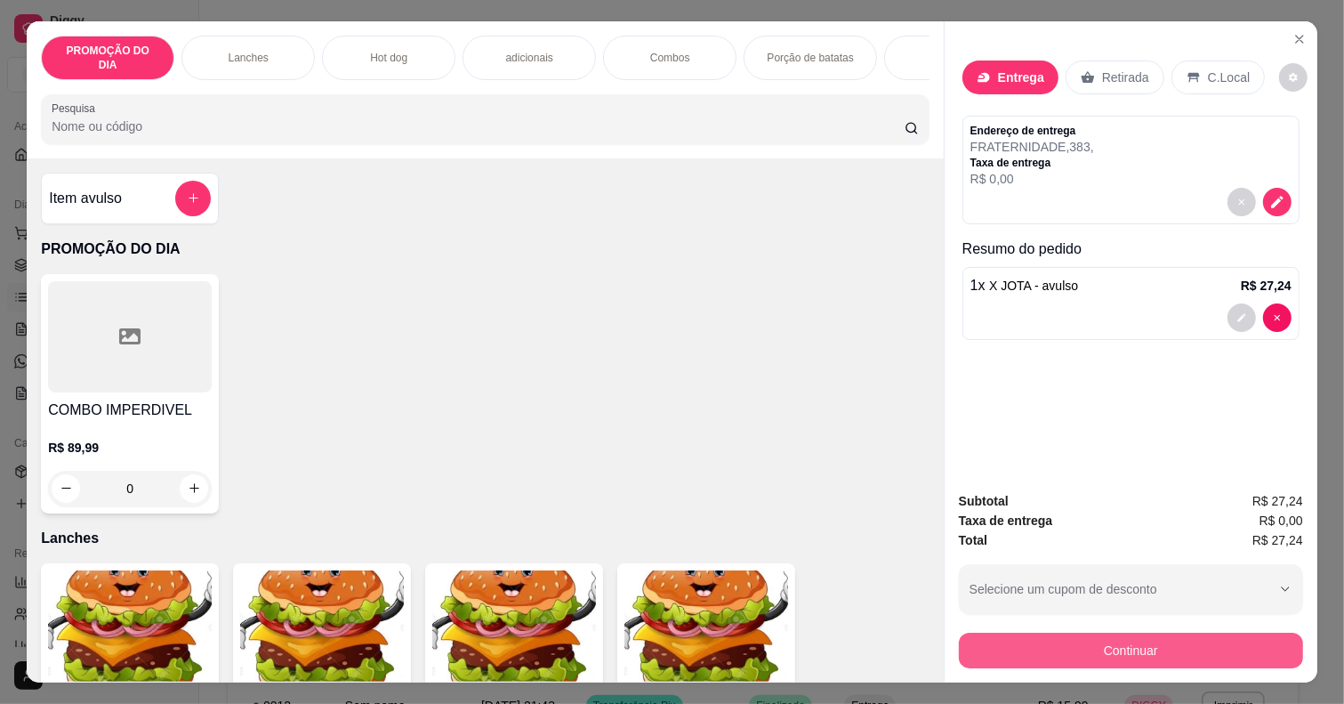
click at [1140, 654] on button "Continuar" at bounding box center [1131, 651] width 344 height 36
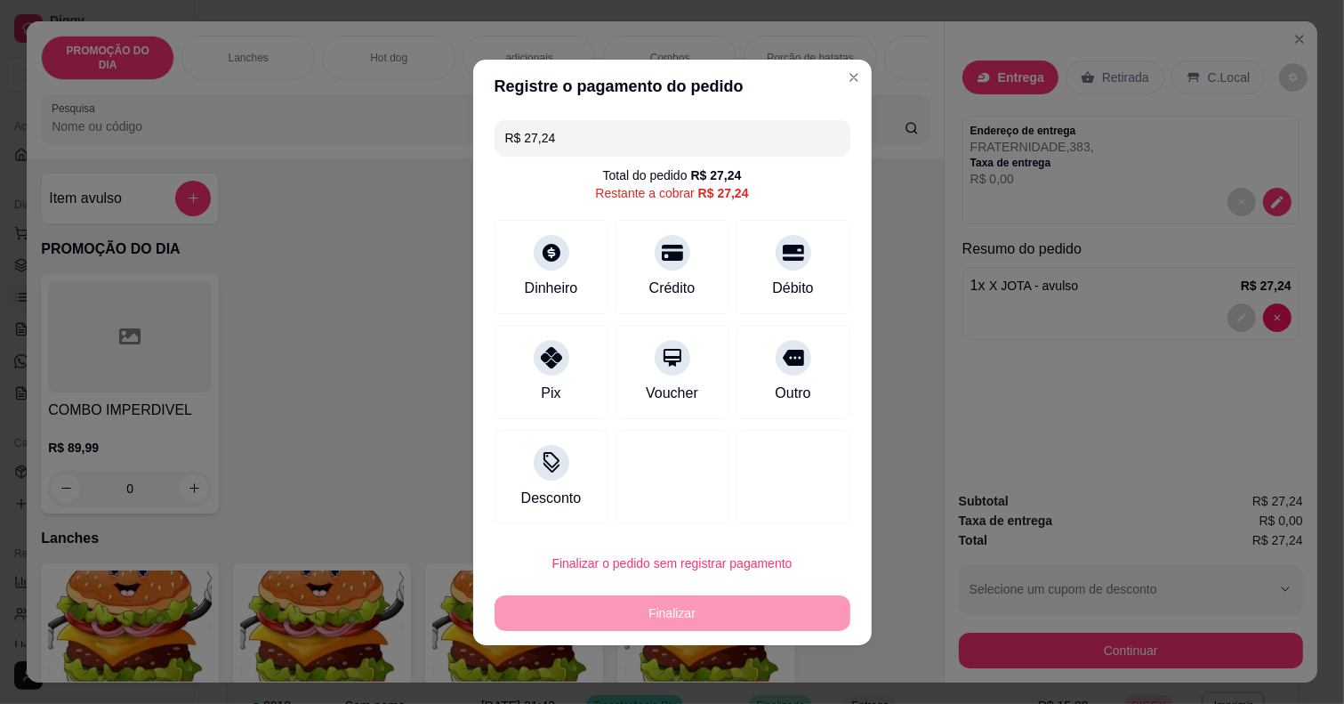
drag, startPoint x: 660, startPoint y: 254, endPoint x: 799, endPoint y: 614, distance: 385.3
click at [662, 254] on icon at bounding box center [672, 252] width 21 height 21
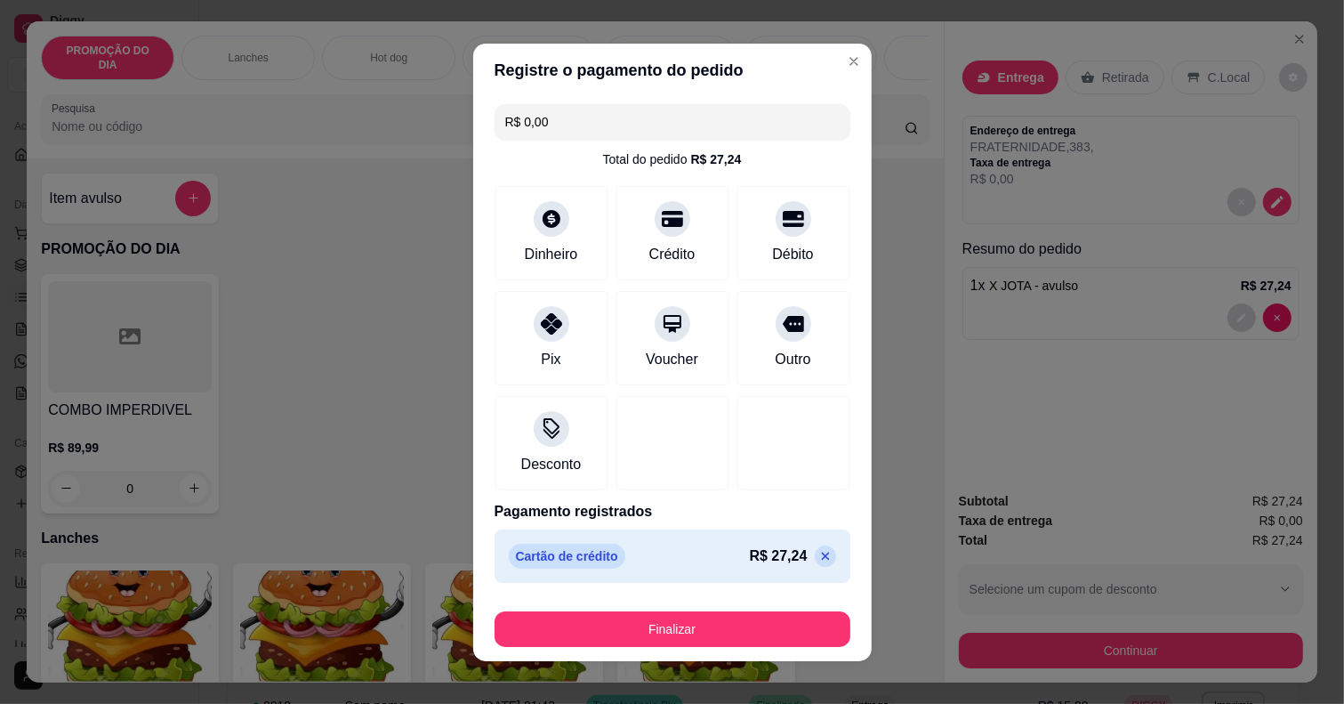
type input "R$ 0,00"
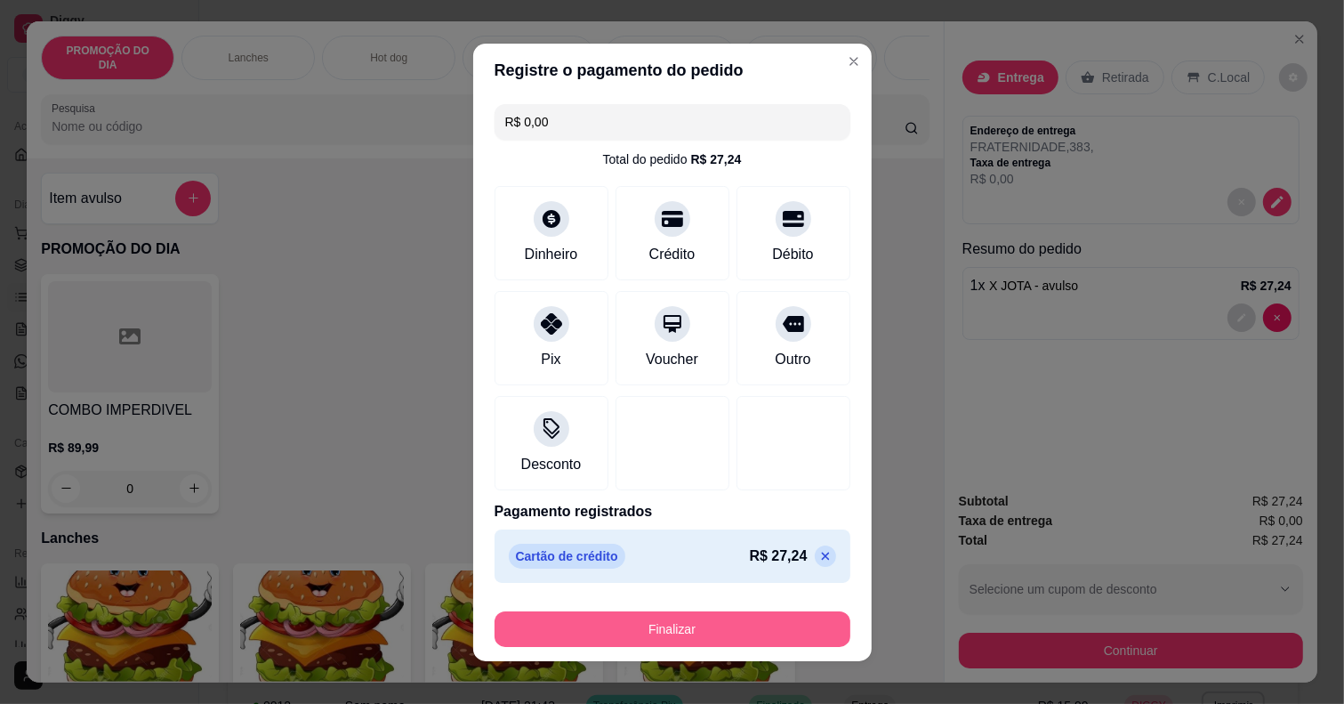
click at [784, 618] on button "Finalizar" at bounding box center [673, 629] width 356 height 36
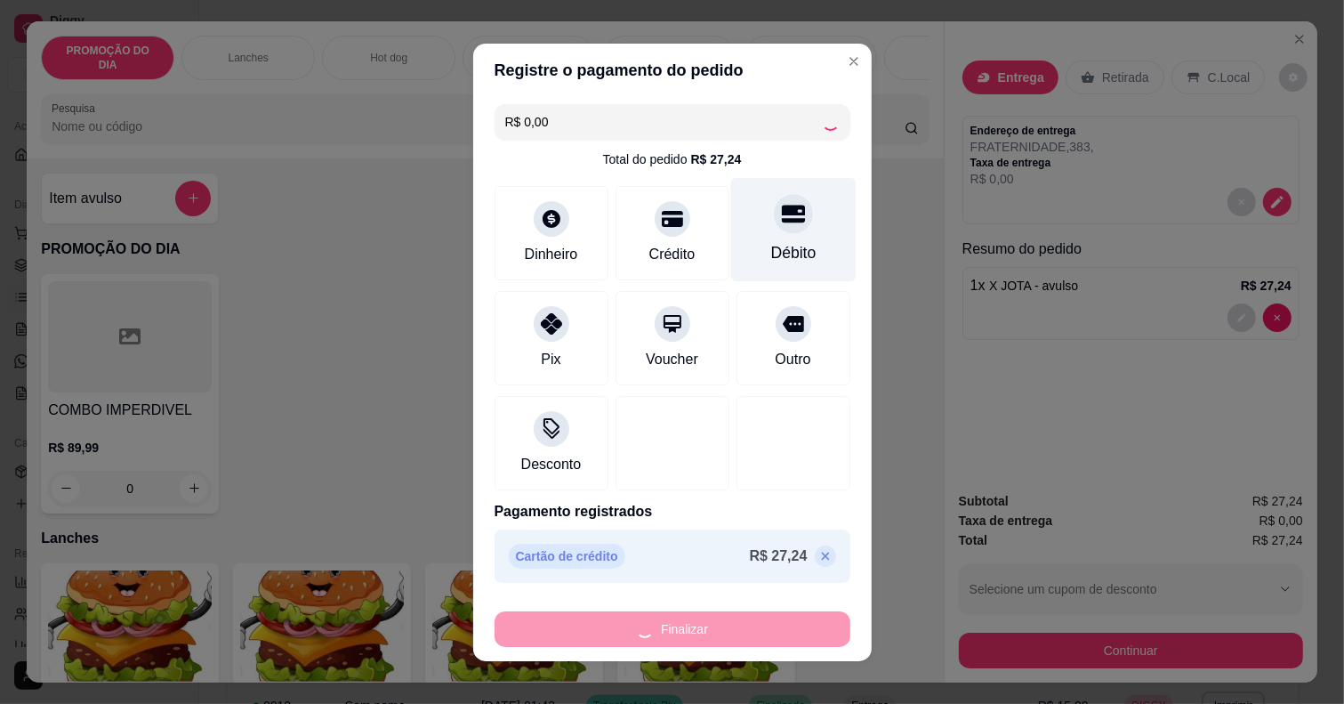
scroll to position [14, 0]
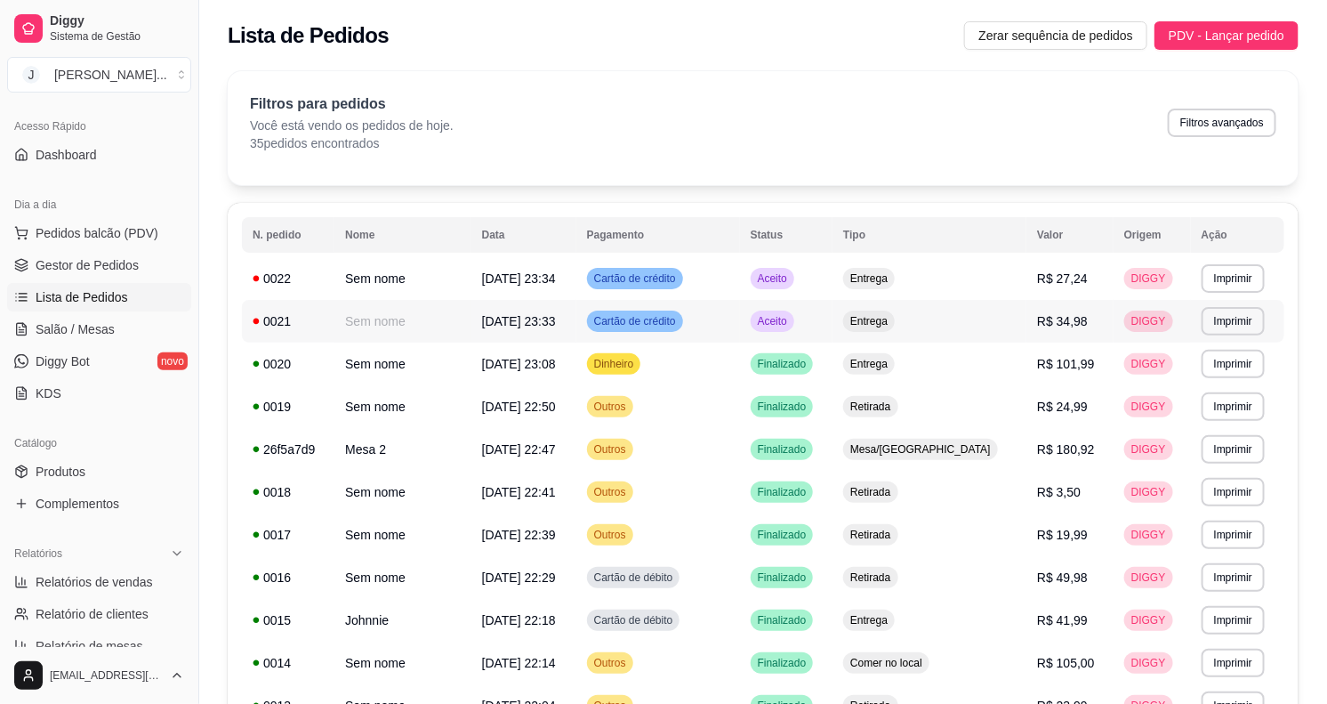
click at [740, 320] on td "Cartão de crédito" at bounding box center [659, 321] width 164 height 43
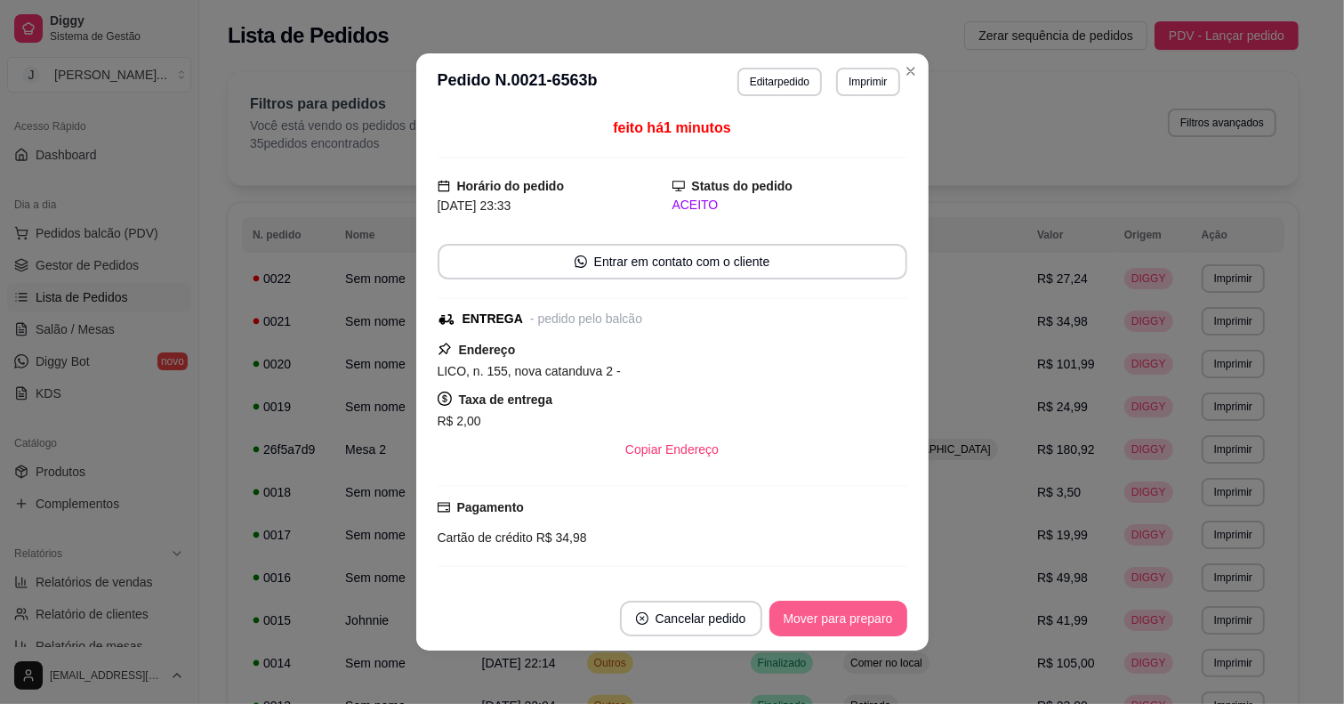
click at [820, 617] on button "Mover para preparo" at bounding box center [839, 619] width 138 height 36
click at [815, 617] on button "Mover para preparo" at bounding box center [839, 619] width 138 height 36
click at [816, 616] on button "Mover para entrega" at bounding box center [838, 618] width 133 height 35
click at [864, 610] on button "Mover para finalizado" at bounding box center [833, 618] width 143 height 35
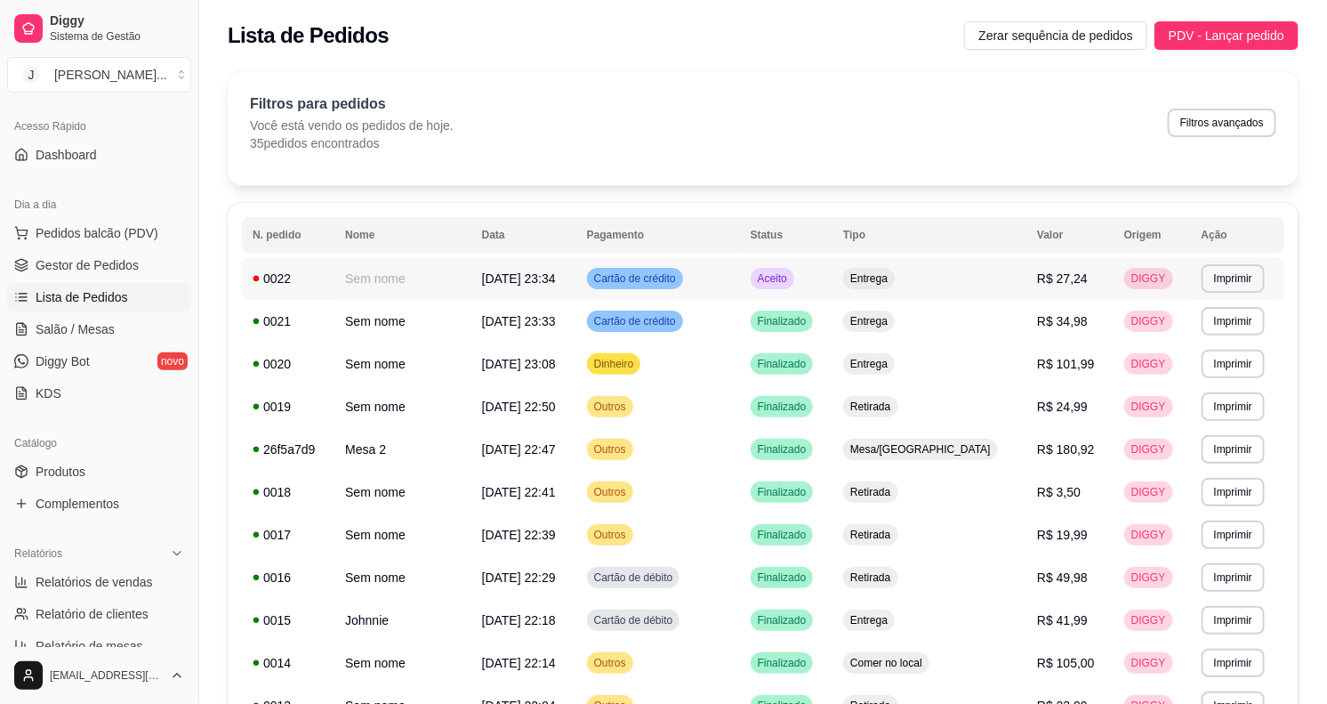
click at [740, 280] on td "Cartão de crédito" at bounding box center [659, 278] width 164 height 43
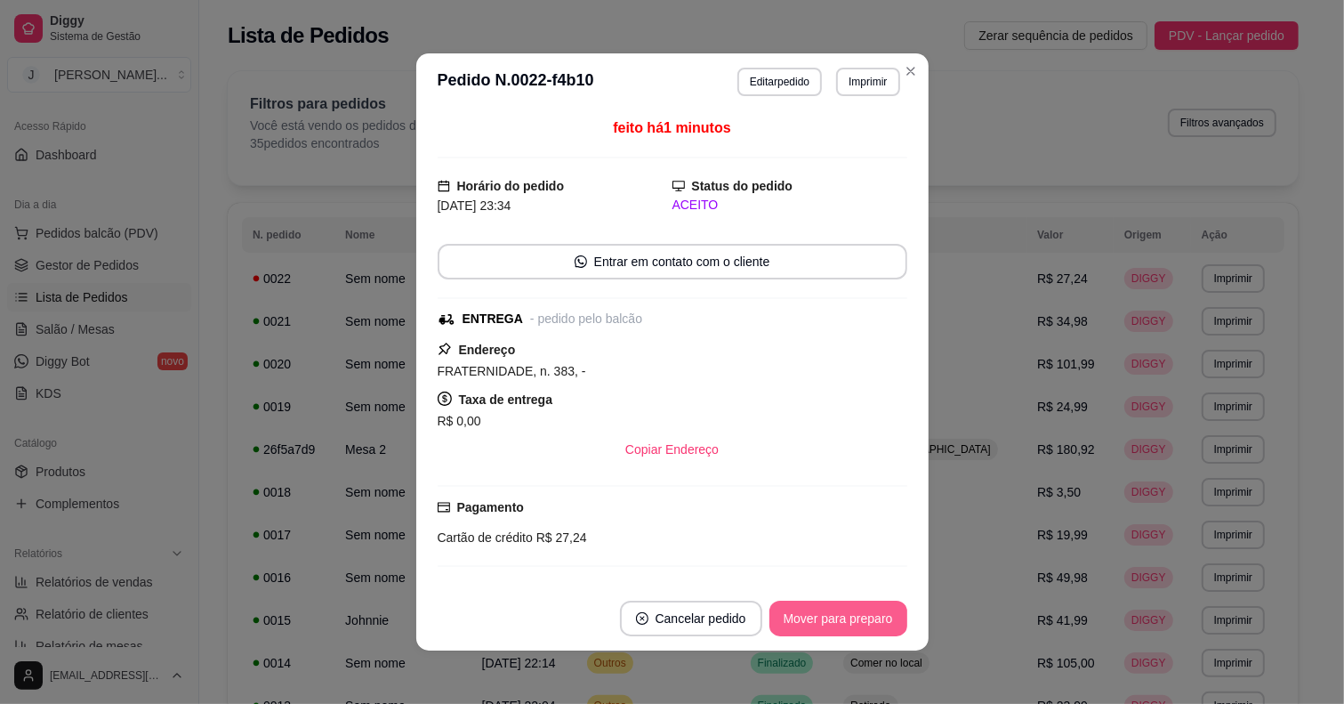
click at [841, 611] on button "Mover para preparo" at bounding box center [839, 619] width 138 height 36
click at [837, 646] on footer "Cancelar pedido Mover para entrega" at bounding box center [672, 618] width 512 height 64
click at [870, 607] on button "Mover para entrega" at bounding box center [838, 618] width 133 height 35
click at [864, 620] on button "Mover para finalizado" at bounding box center [834, 619] width 148 height 36
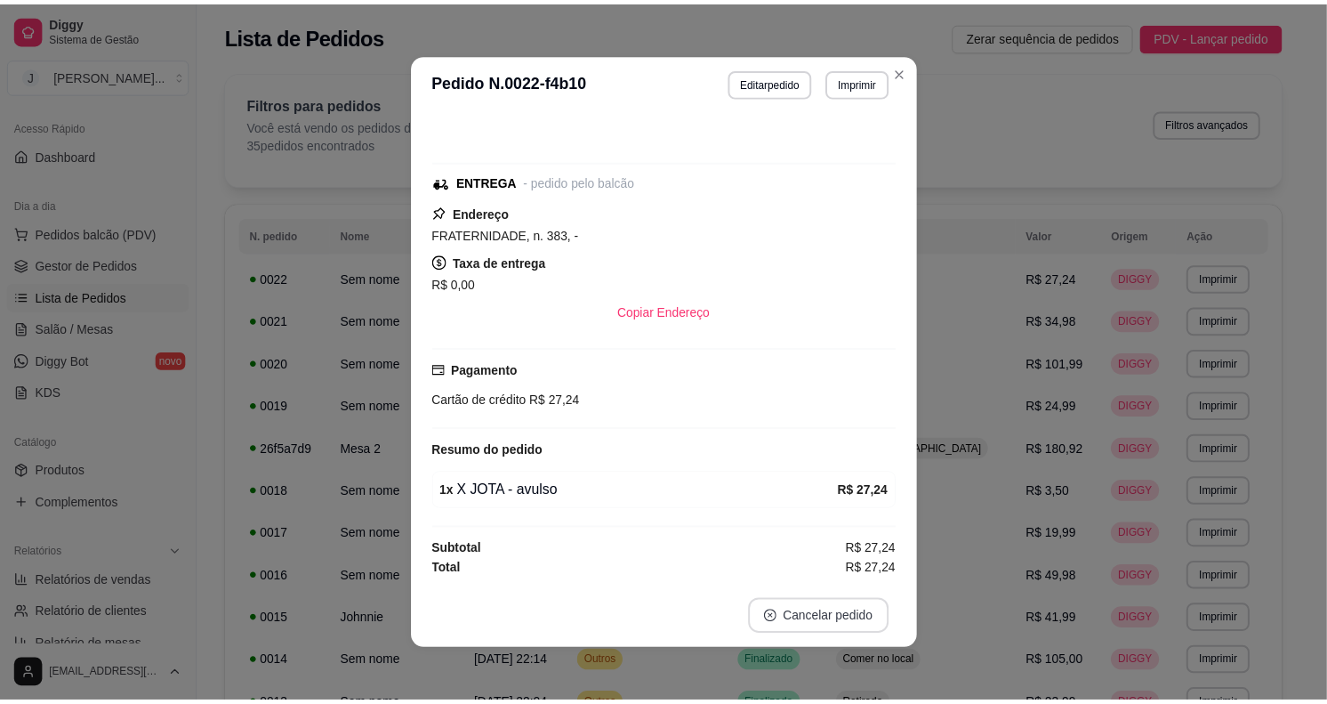
scroll to position [67, 0]
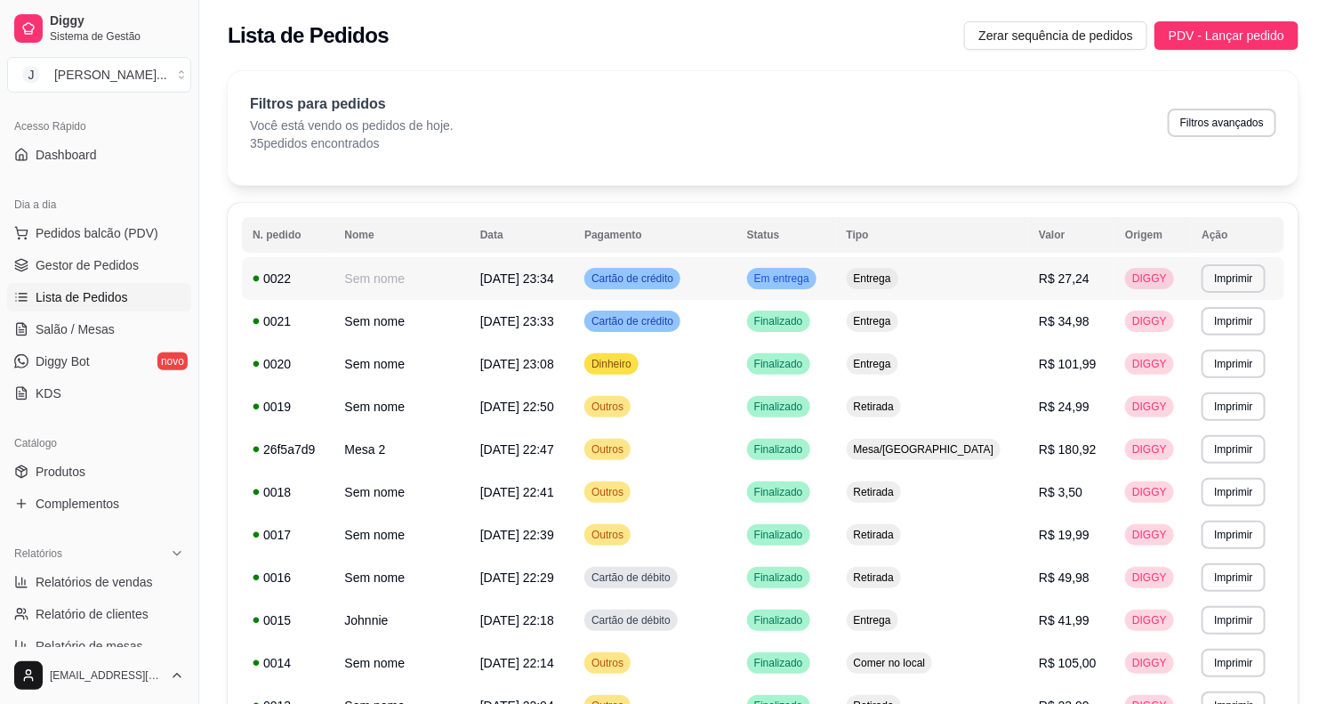
click at [737, 272] on td "Cartão de crédito" at bounding box center [655, 278] width 163 height 43
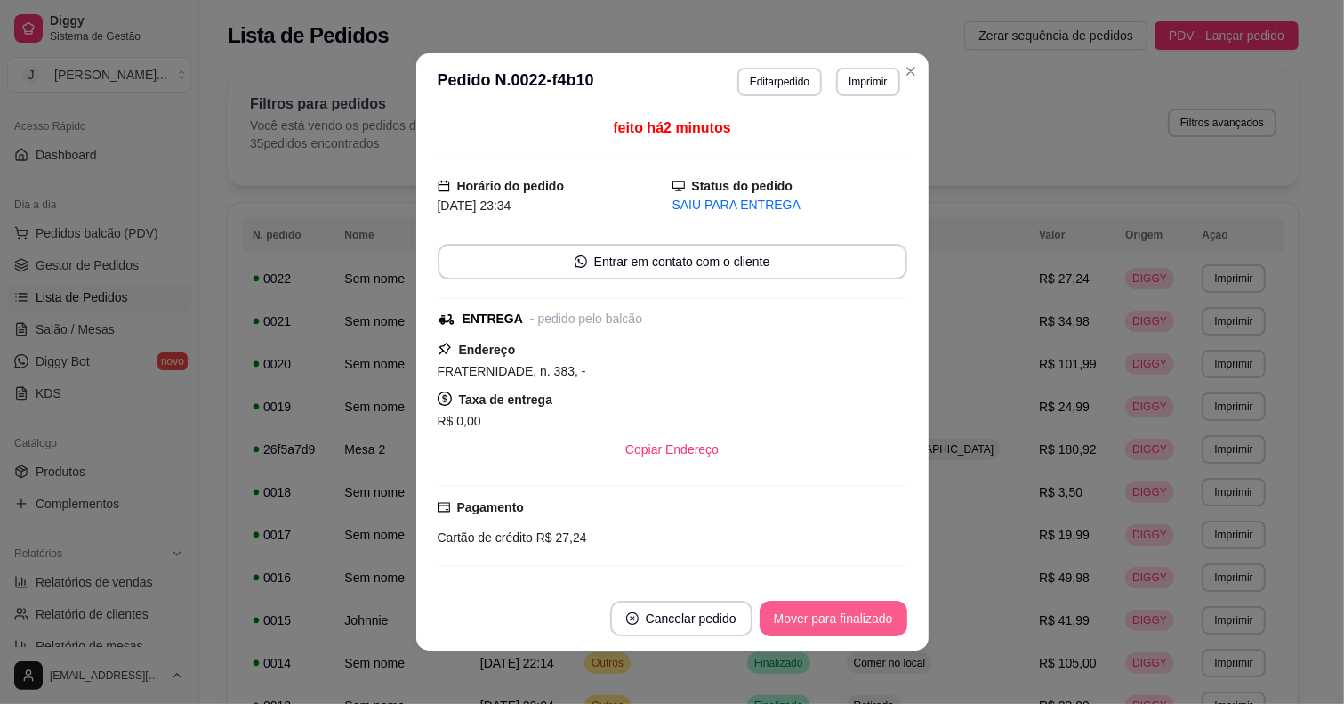
click at [824, 602] on button "Mover para finalizado" at bounding box center [834, 619] width 148 height 36
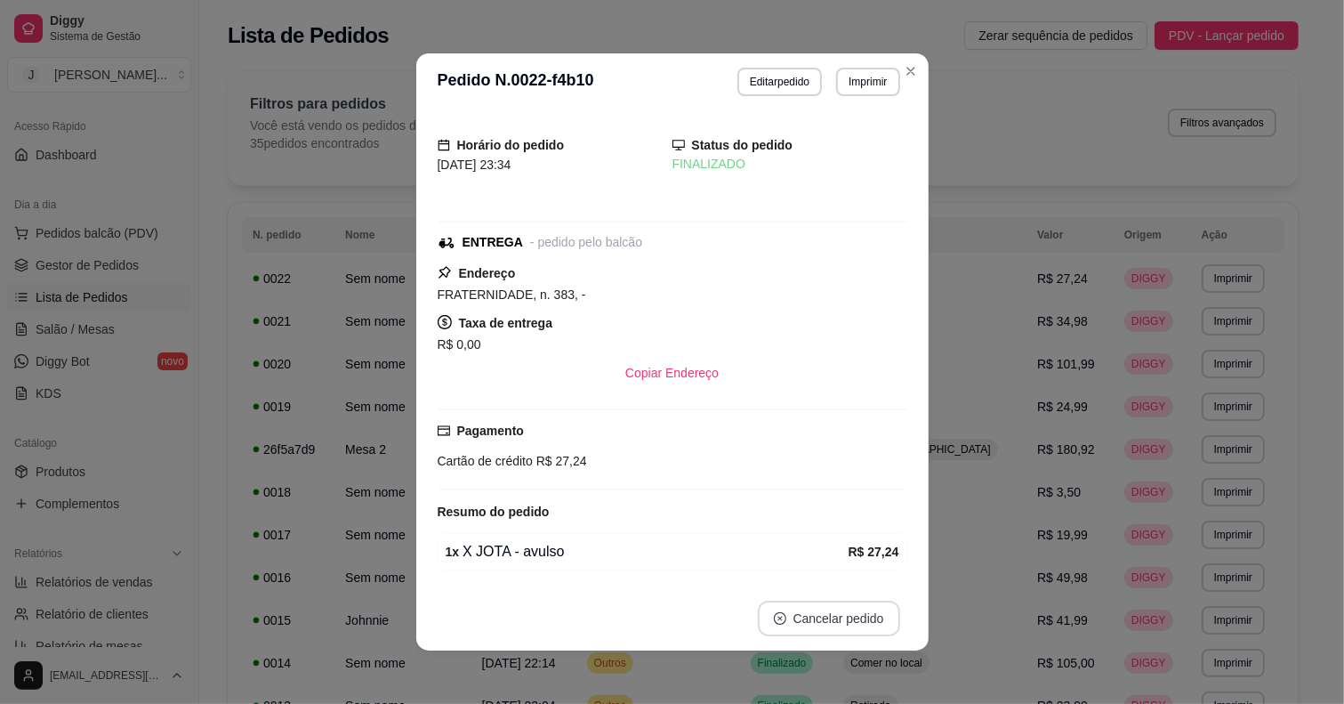
click at [846, 614] on button "Cancelar pedido" at bounding box center [829, 619] width 142 height 36
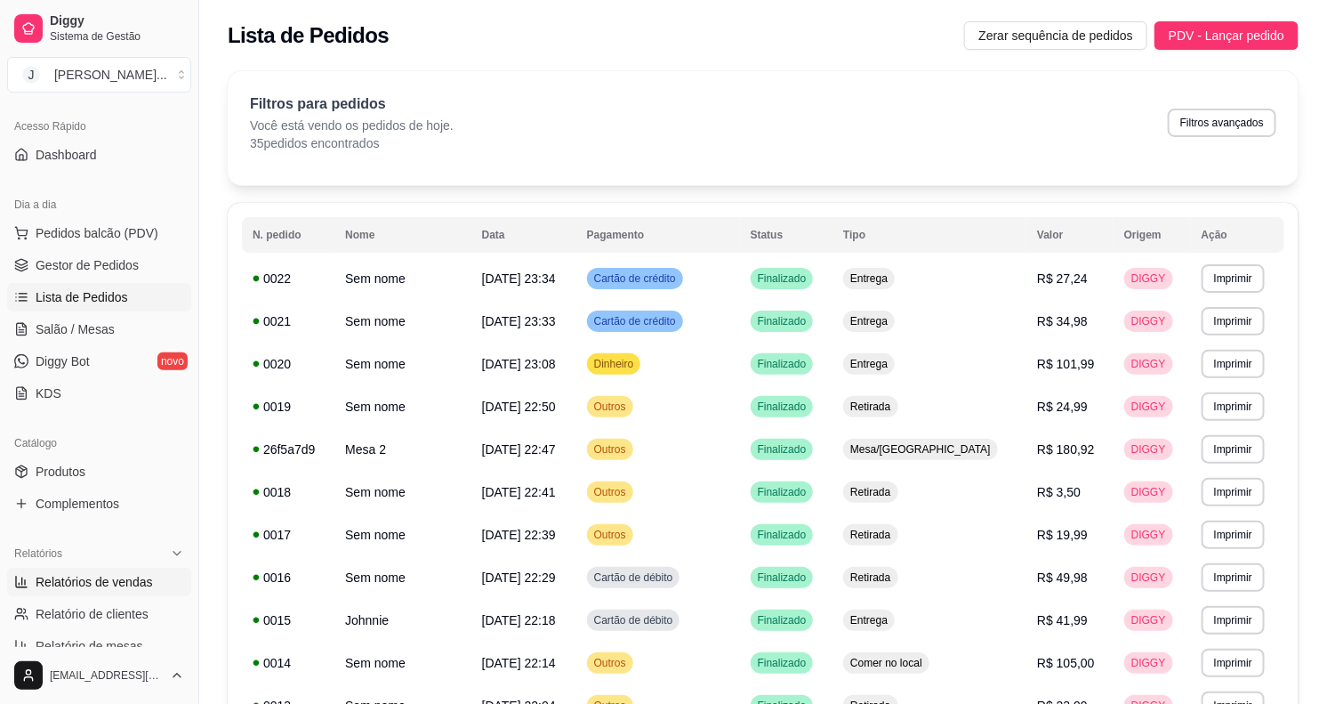
click at [109, 574] on span "Relatórios de vendas" at bounding box center [94, 582] width 117 height 18
select select "ALL"
select select "0"
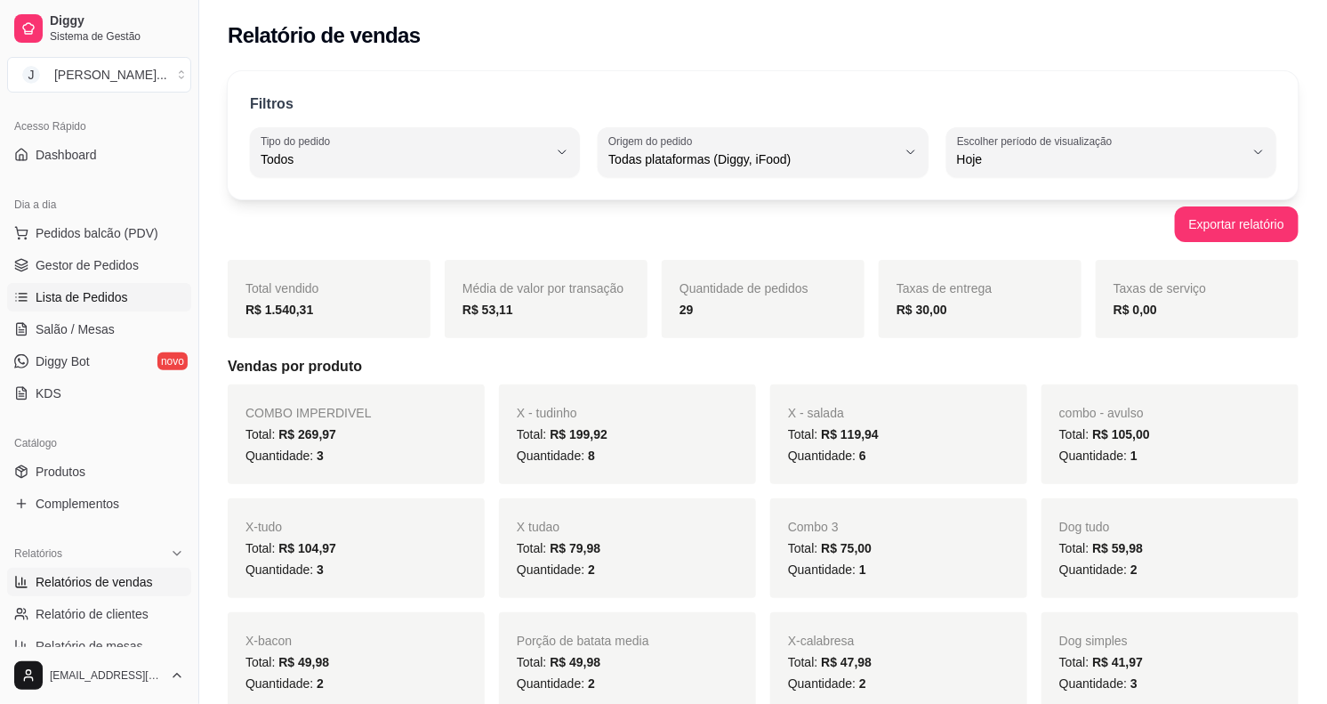
click at [85, 286] on link "Lista de Pedidos" at bounding box center [99, 297] width 184 height 28
